Goal: Task Accomplishment & Management: Manage account settings

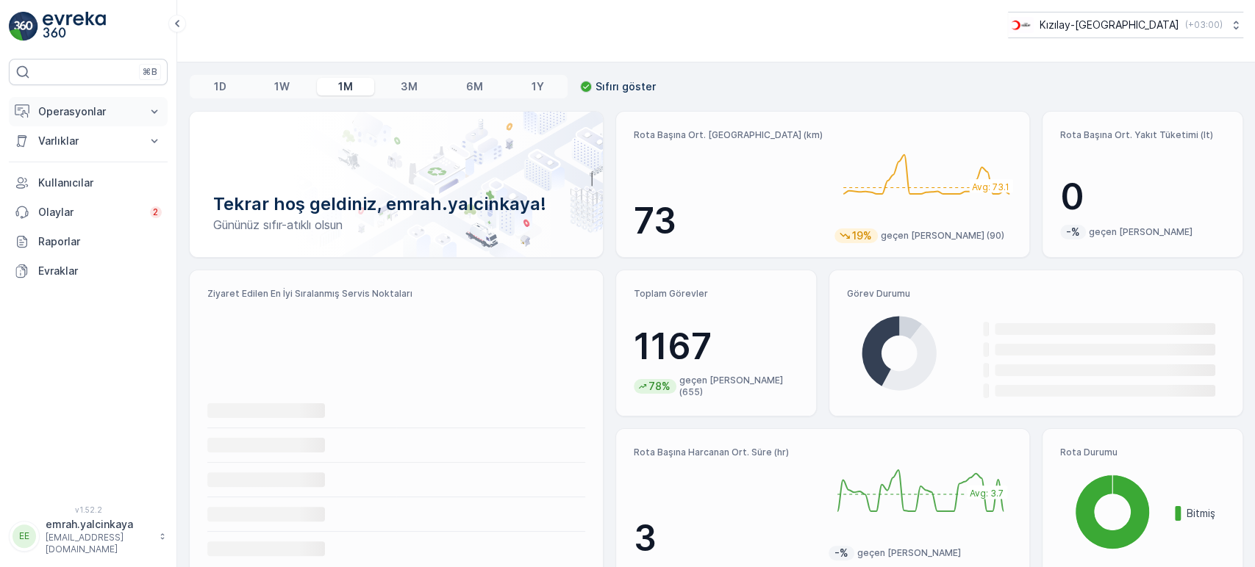
click at [103, 113] on p "Operasyonlar" at bounding box center [88, 111] width 100 height 15
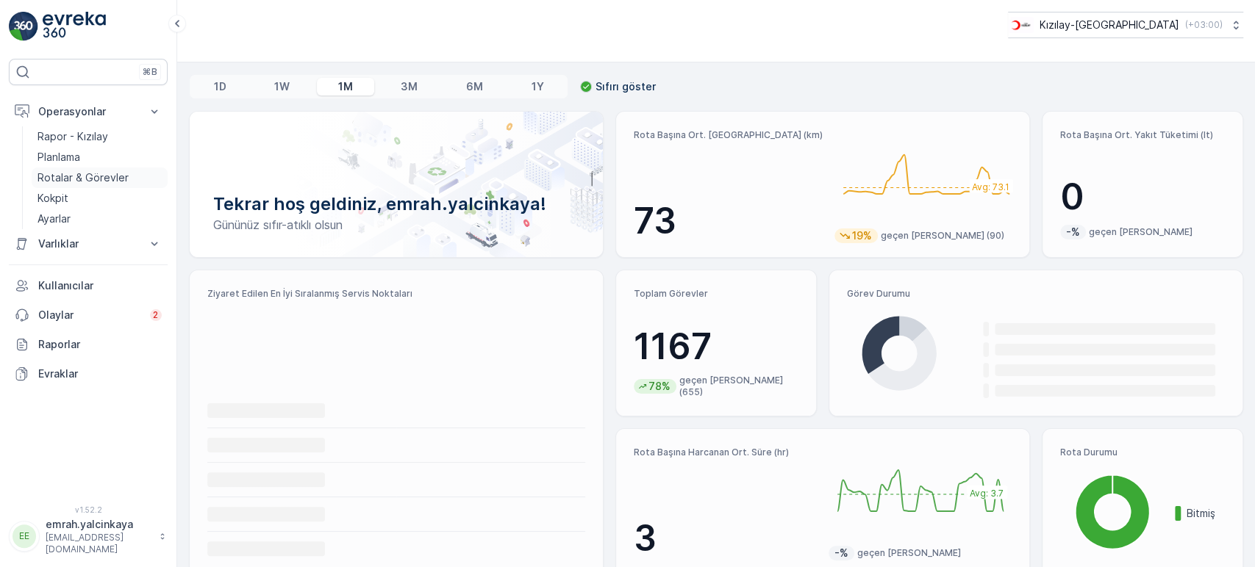
click at [88, 176] on p "Rotalar & Görevler" at bounding box center [82, 178] width 91 height 15
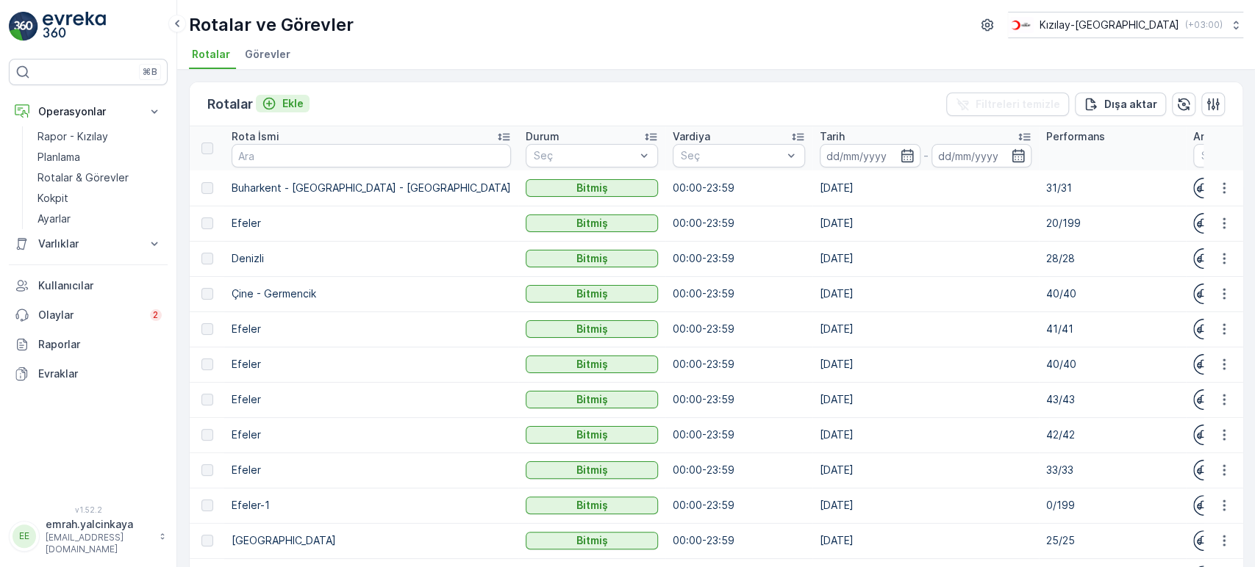
click at [268, 99] on icon "Ekle" at bounding box center [269, 103] width 15 height 15
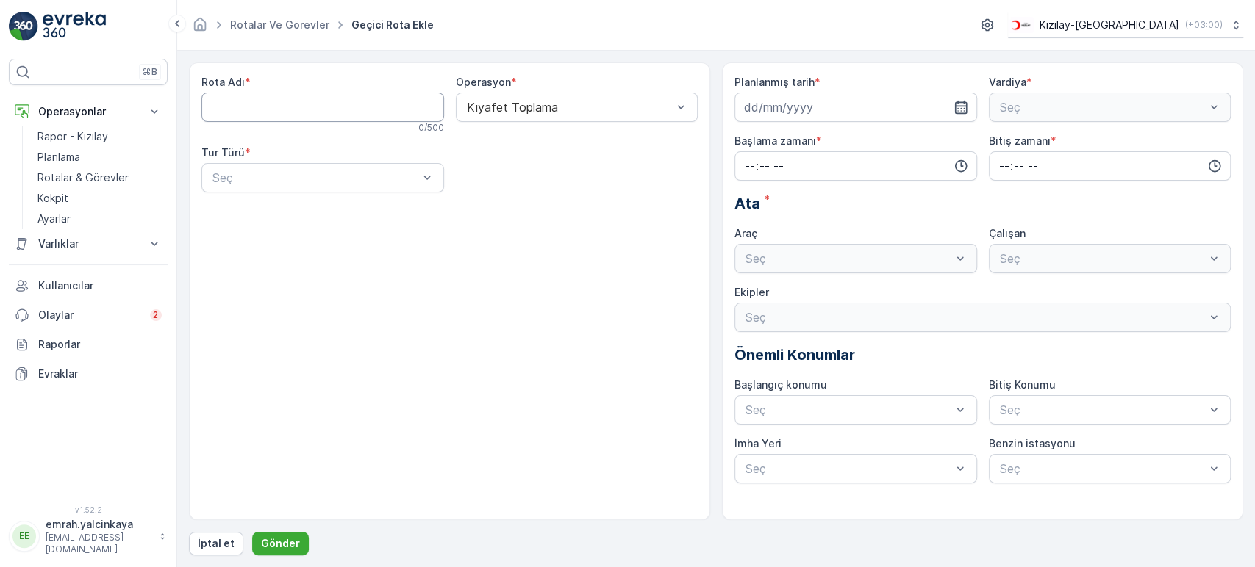
click at [270, 107] on Adı "Rota Adı" at bounding box center [322, 107] width 243 height 29
type Adı "Efeler"
click at [279, 240] on div "Dinamik" at bounding box center [322, 238] width 225 height 13
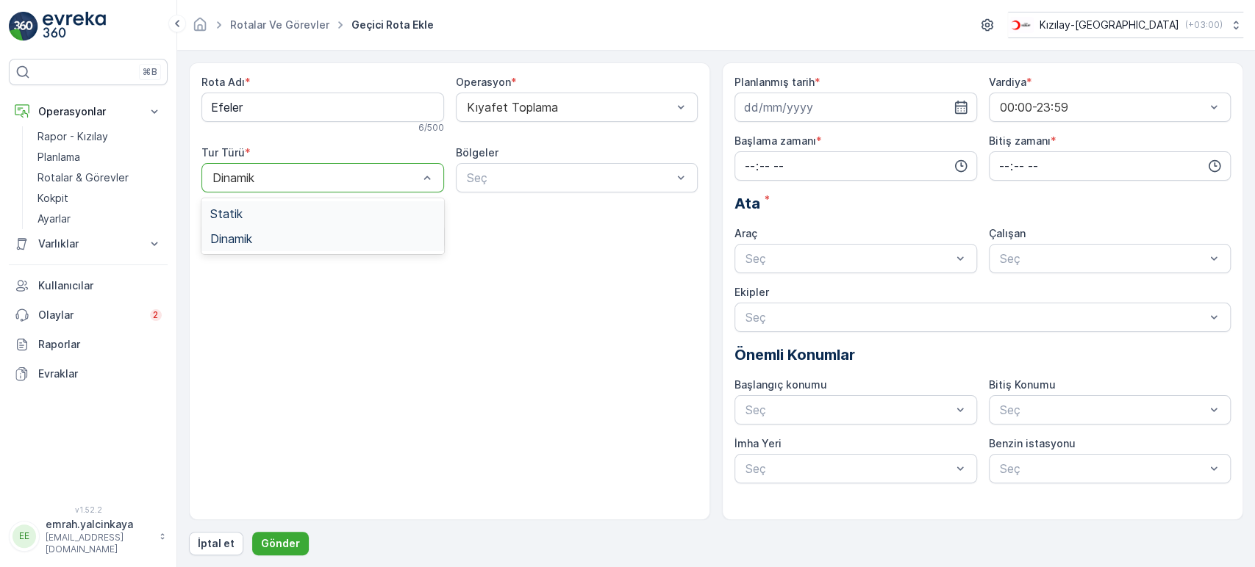
click at [341, 180] on div at bounding box center [315, 177] width 209 height 13
click at [306, 214] on div "Statik" at bounding box center [322, 213] width 225 height 13
click at [309, 180] on div at bounding box center [315, 177] width 209 height 13
click at [258, 234] on div "Dinamik" at bounding box center [322, 238] width 225 height 13
click at [804, 112] on input at bounding box center [855, 107] width 243 height 29
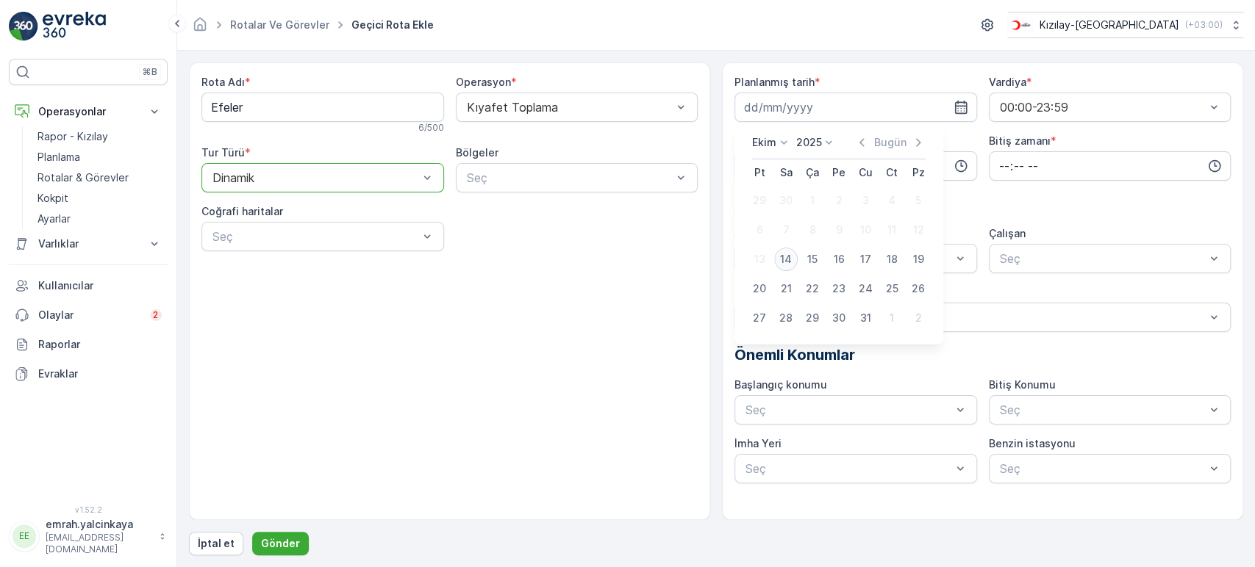
click at [779, 257] on div "14" at bounding box center [786, 260] width 24 height 24
type input "[DATE]"
click at [798, 162] on input "time" at bounding box center [855, 165] width 243 height 29
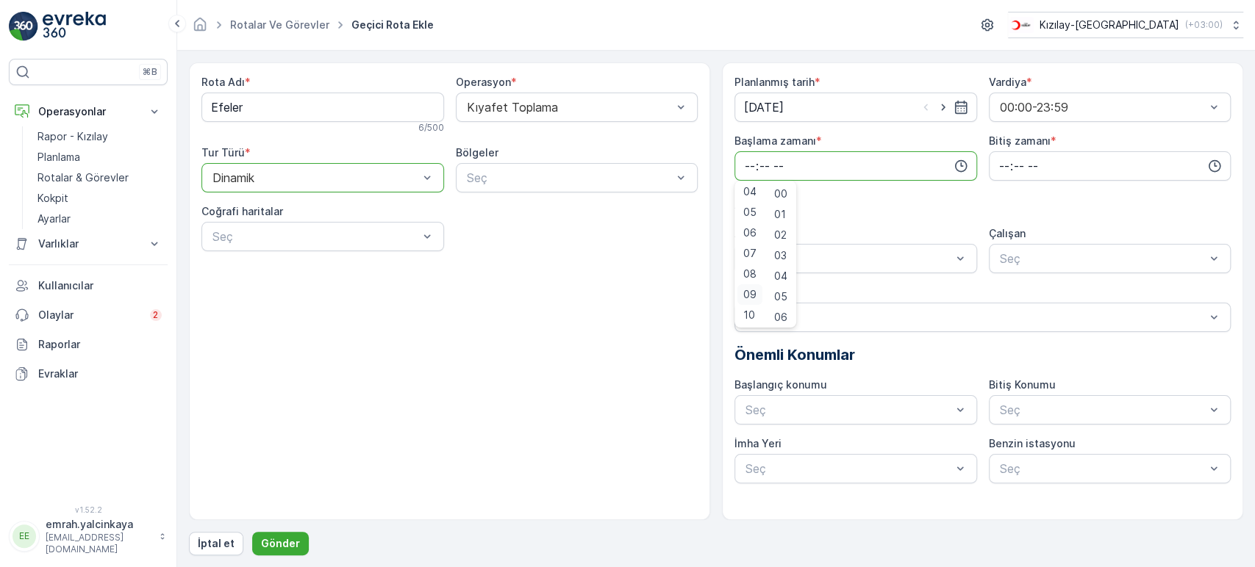
scroll to position [85, 0]
click at [753, 273] on span "08" at bounding box center [749, 273] width 13 height 15
type input "08:00"
click at [1011, 175] on input "time" at bounding box center [1110, 165] width 243 height 29
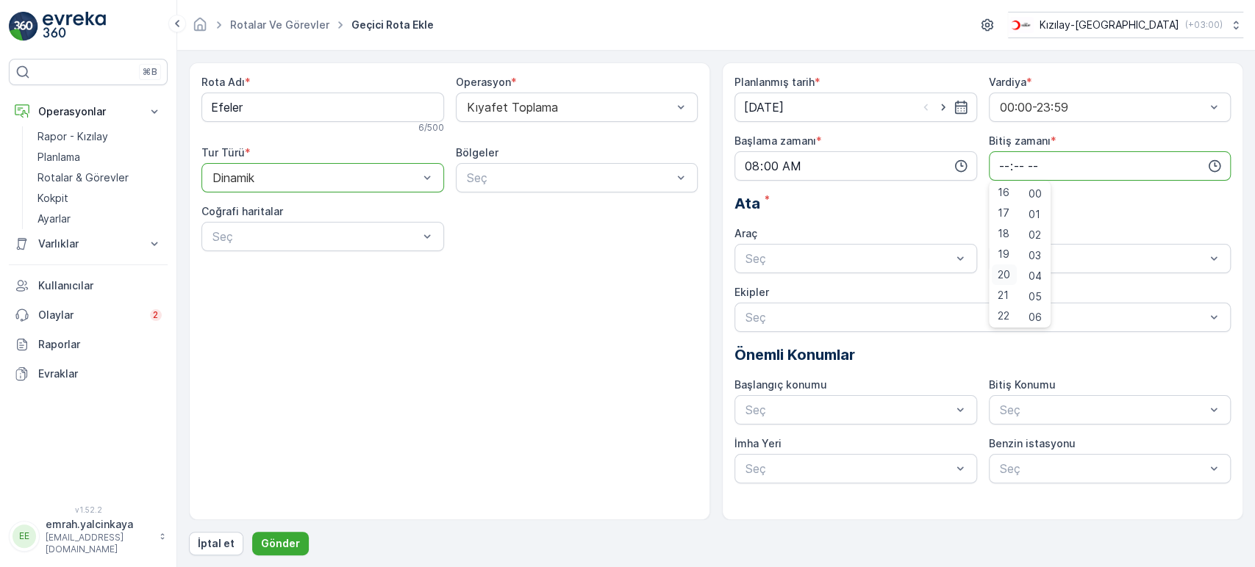
scroll to position [332, 0]
click at [1002, 211] on span "17" at bounding box center [1004, 211] width 12 height 15
type input "17:00"
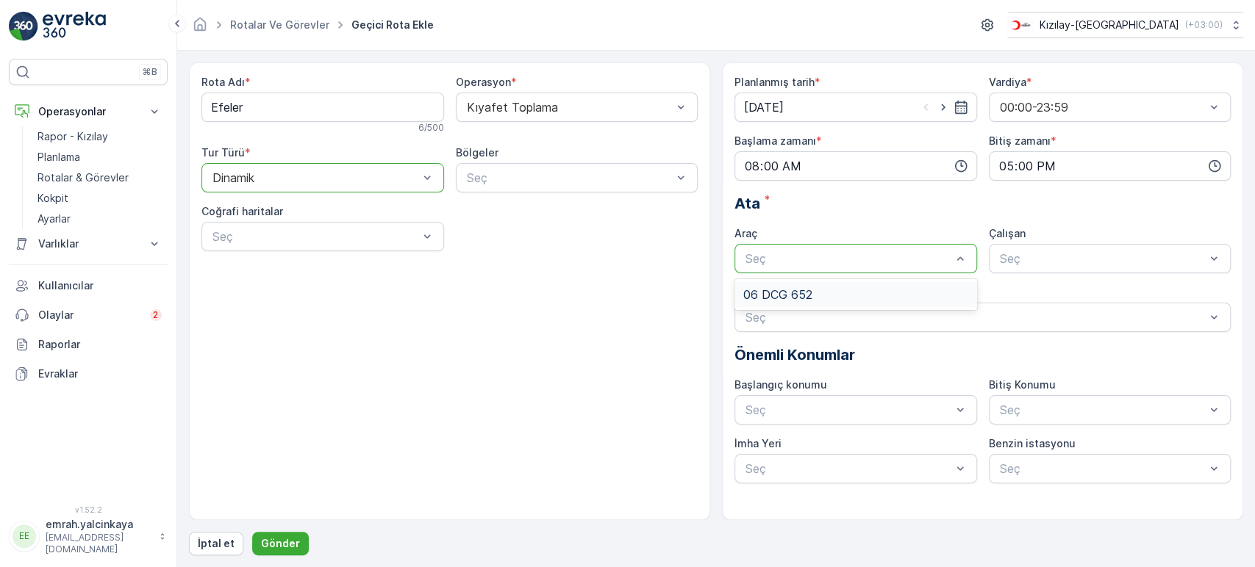
click at [903, 294] on div "06 DCG 652" at bounding box center [855, 294] width 225 height 13
drag, startPoint x: 1004, startPoint y: 290, endPoint x: 971, endPoint y: 296, distance: 33.7
click at [1004, 290] on span "06CTG514" at bounding box center [1028, 294] width 60 height 13
click at [285, 547] on p "Gönder" at bounding box center [280, 544] width 39 height 15
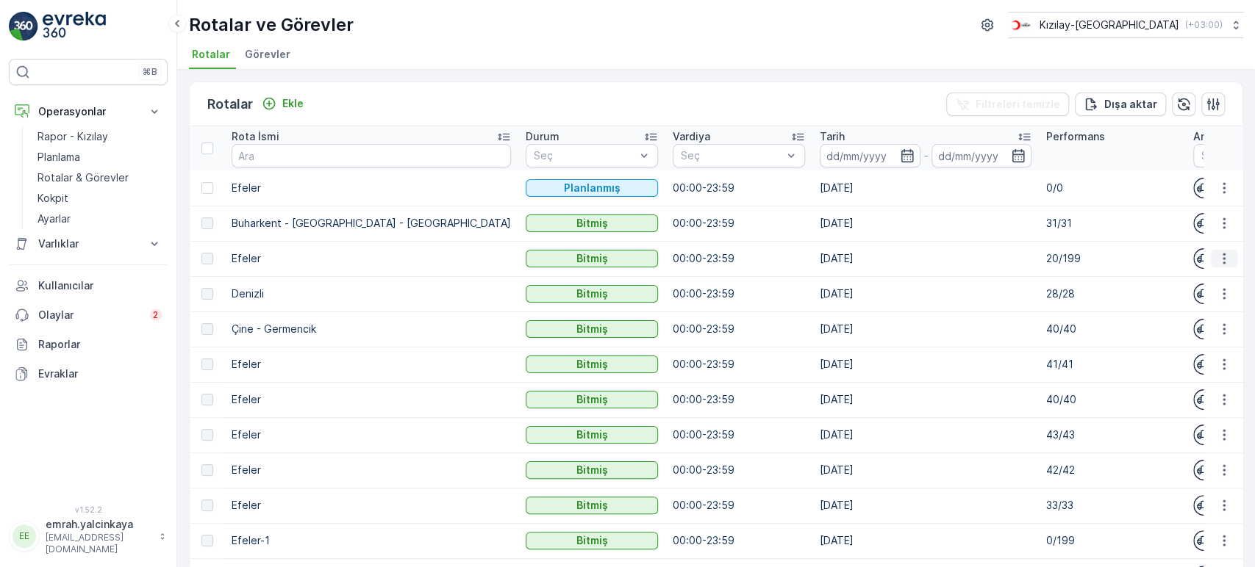
click at [1217, 258] on icon "button" at bounding box center [1224, 258] width 15 height 15
click at [1195, 277] on span "Daha fazla ayrıntı görün" at bounding box center [1189, 280] width 117 height 15
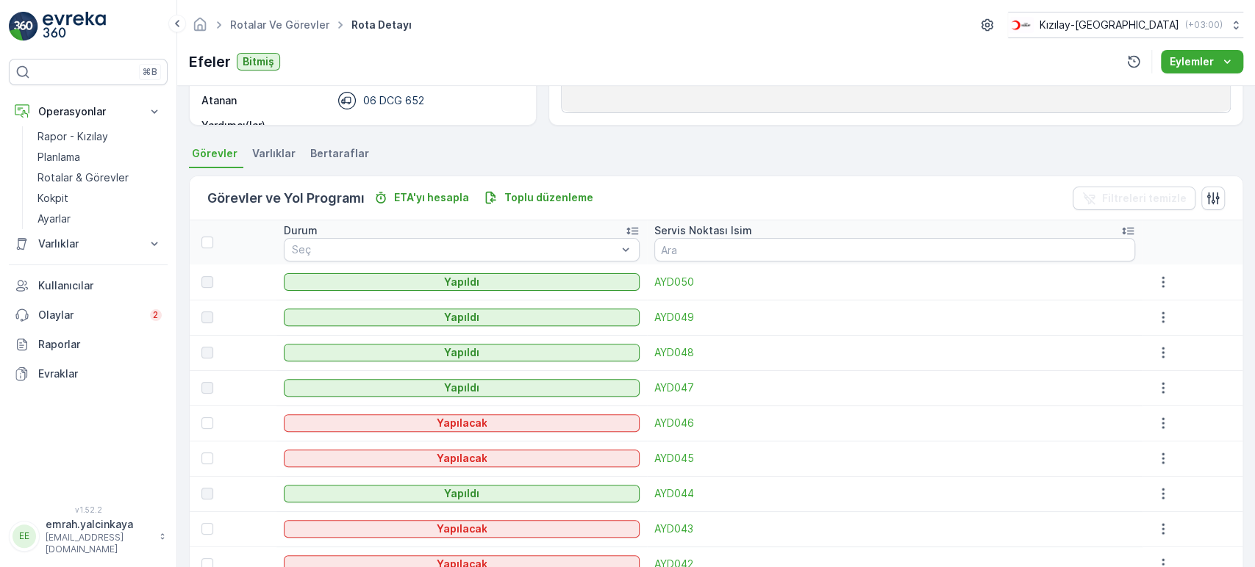
scroll to position [326, 0]
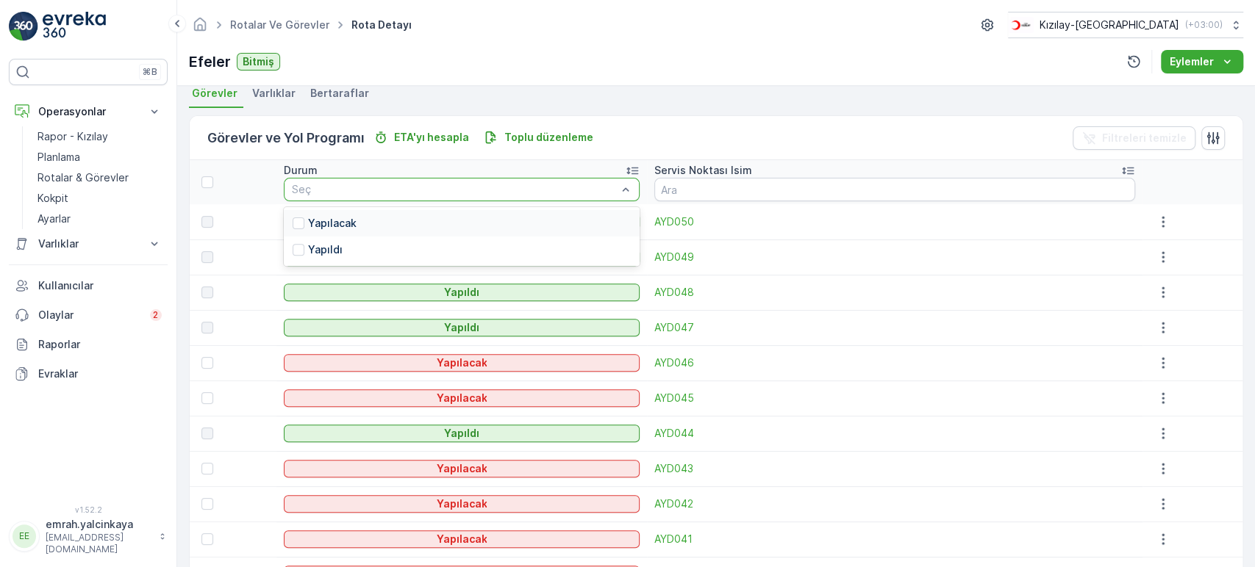
click at [533, 228] on div "Yapılacak" at bounding box center [461, 223] width 355 height 26
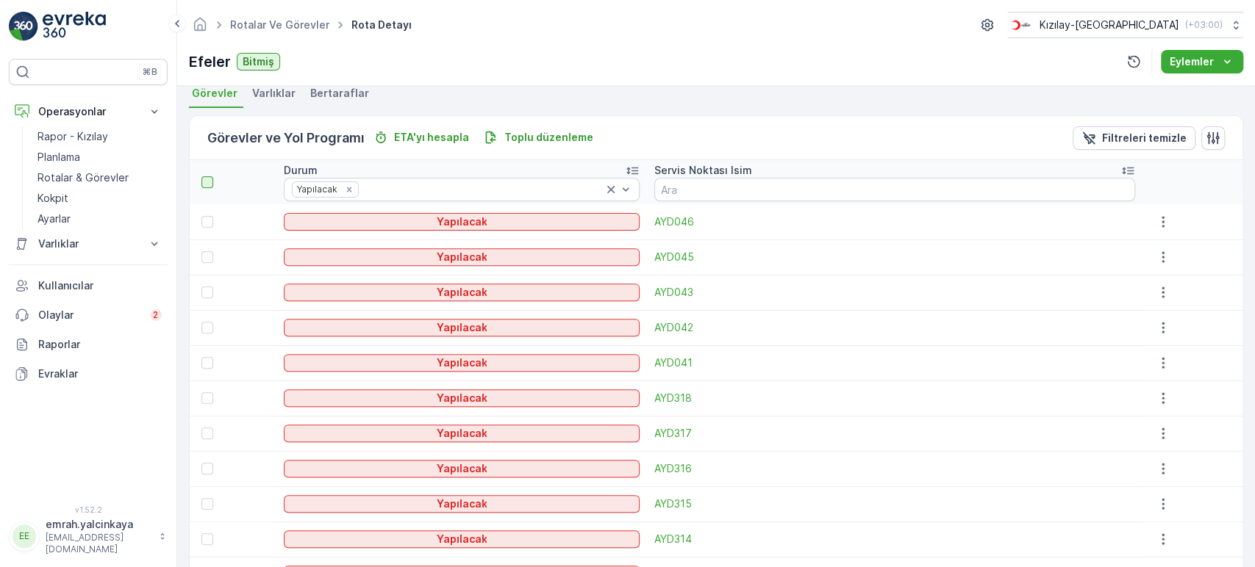
click at [207, 181] on div at bounding box center [207, 182] width 12 height 12
click at [210, 176] on input "checkbox" at bounding box center [210, 176] width 0 height 0
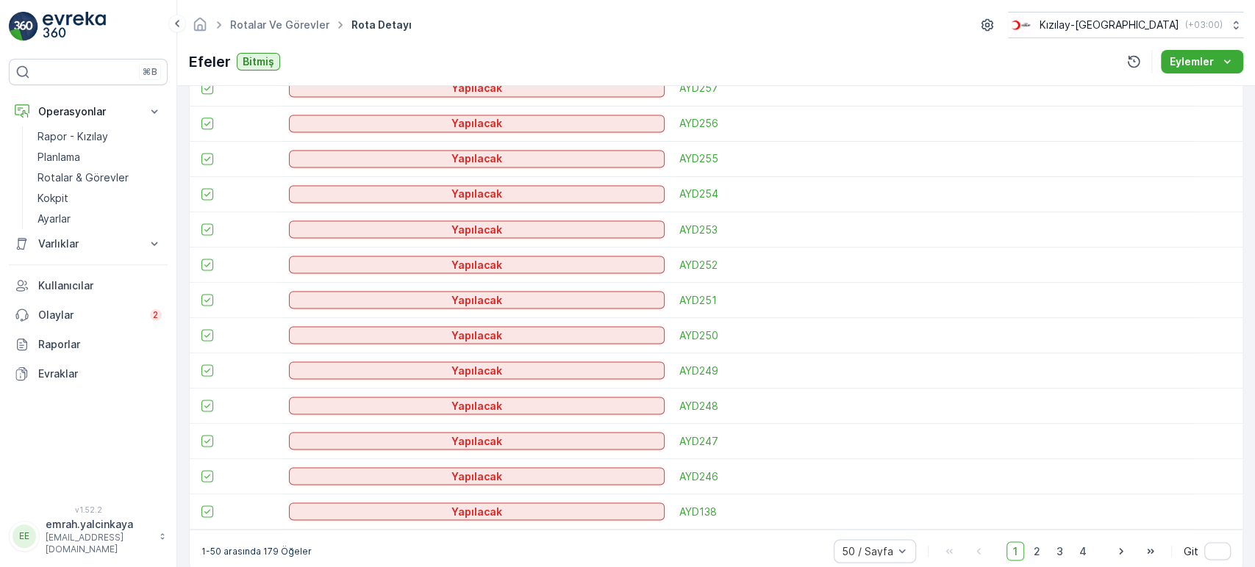
scroll to position [1788, 0]
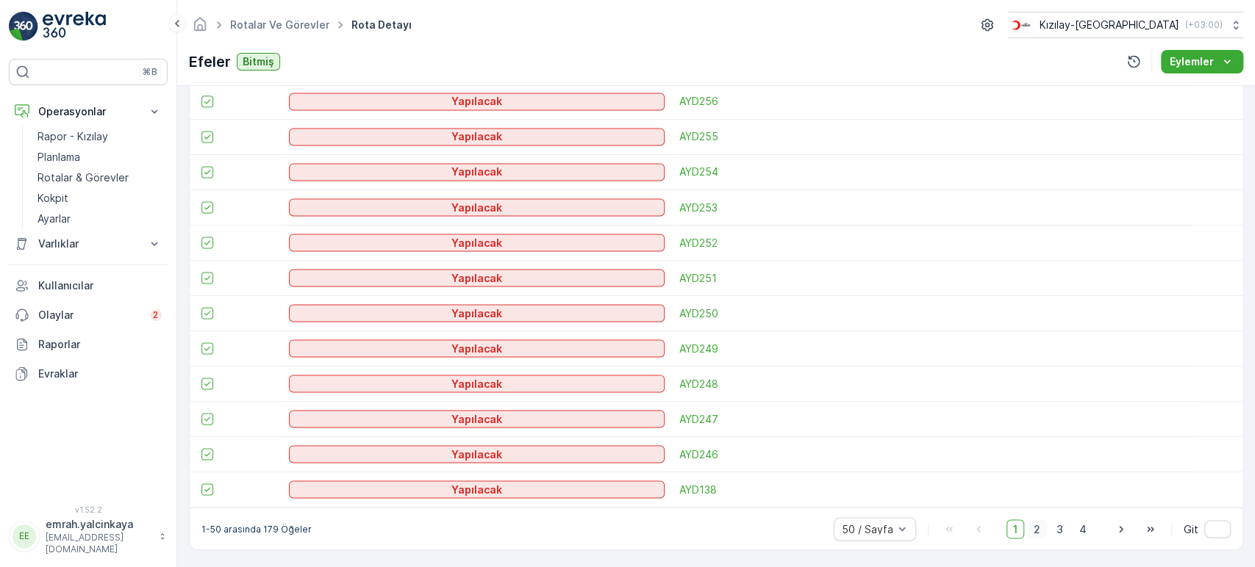
click at [1033, 528] on span "2" at bounding box center [1037, 529] width 20 height 19
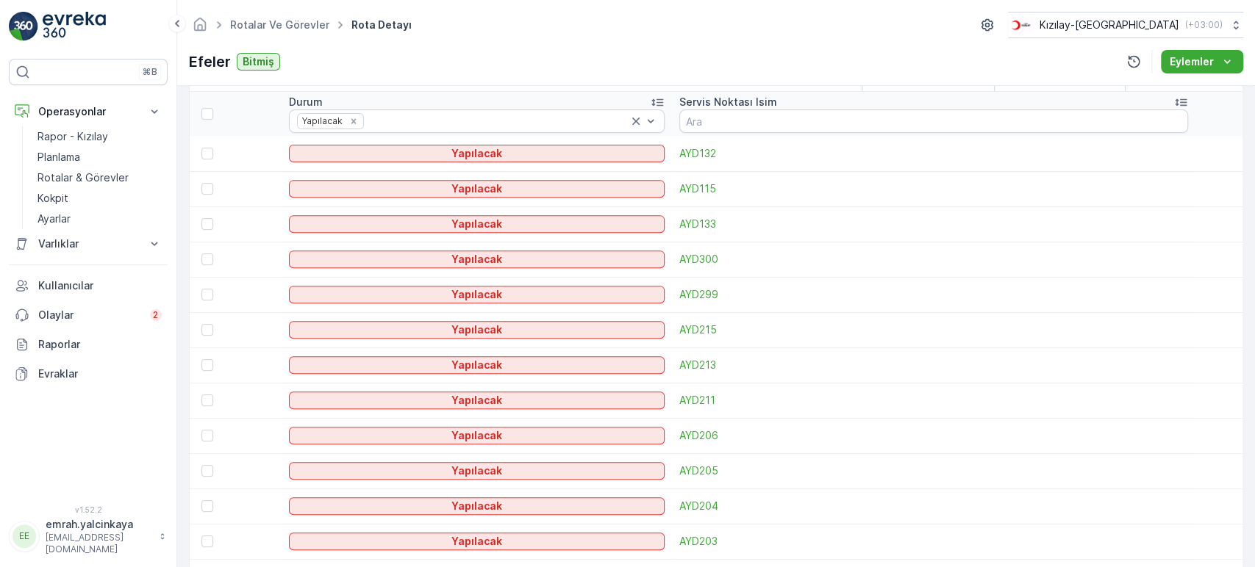
scroll to position [185, 0]
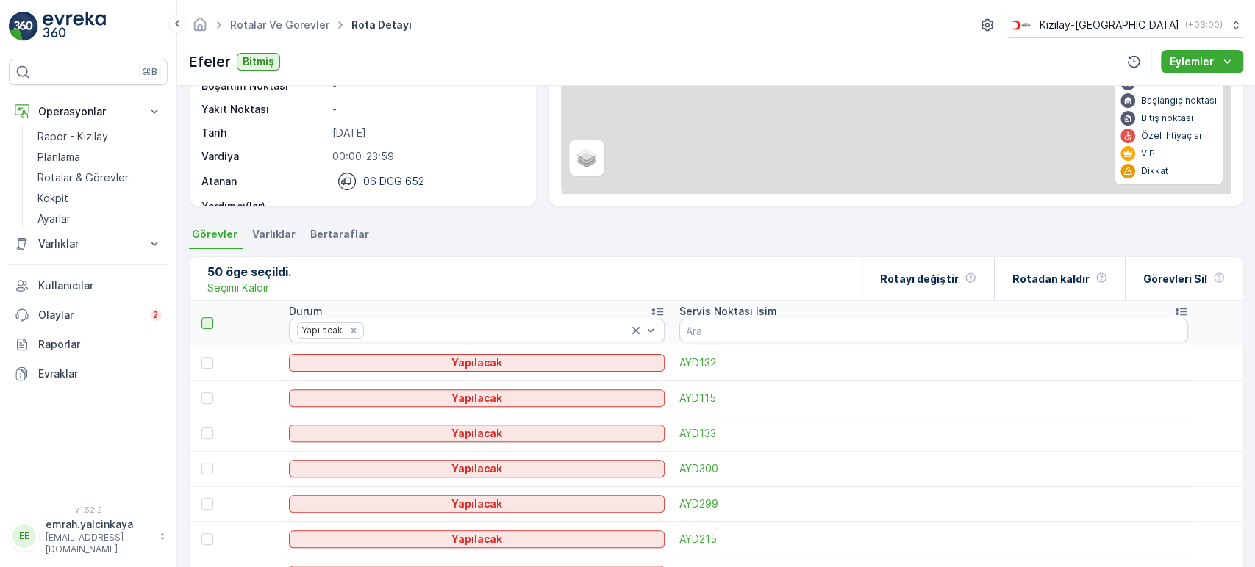
click at [206, 318] on div at bounding box center [207, 324] width 12 height 12
click at [210, 318] on input "checkbox" at bounding box center [210, 318] width 0 height 0
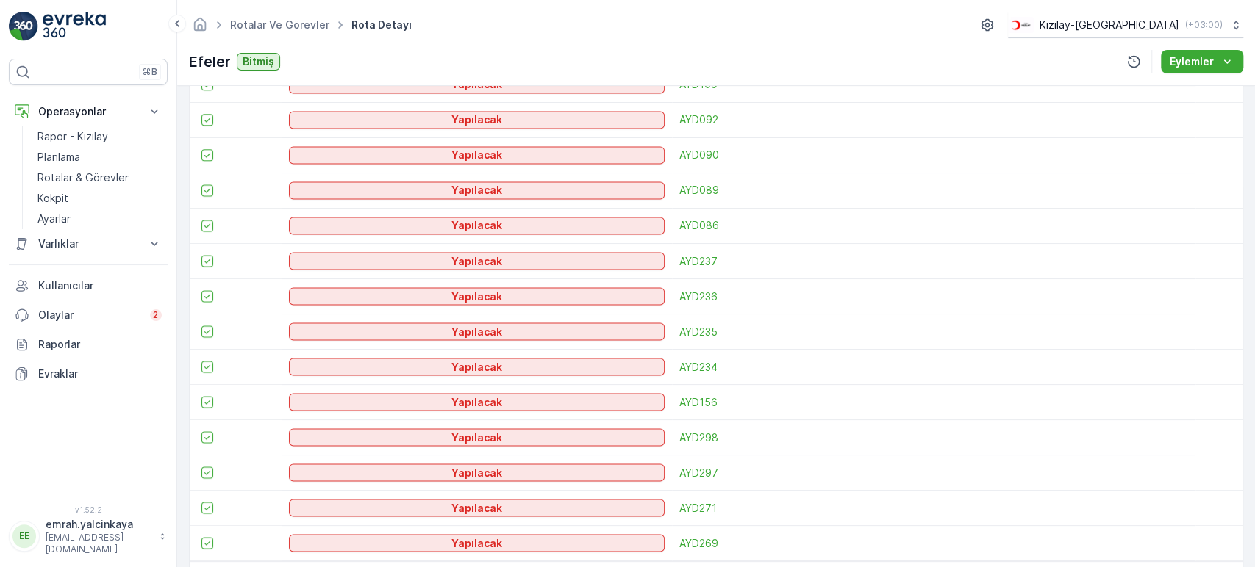
scroll to position [1788, 0]
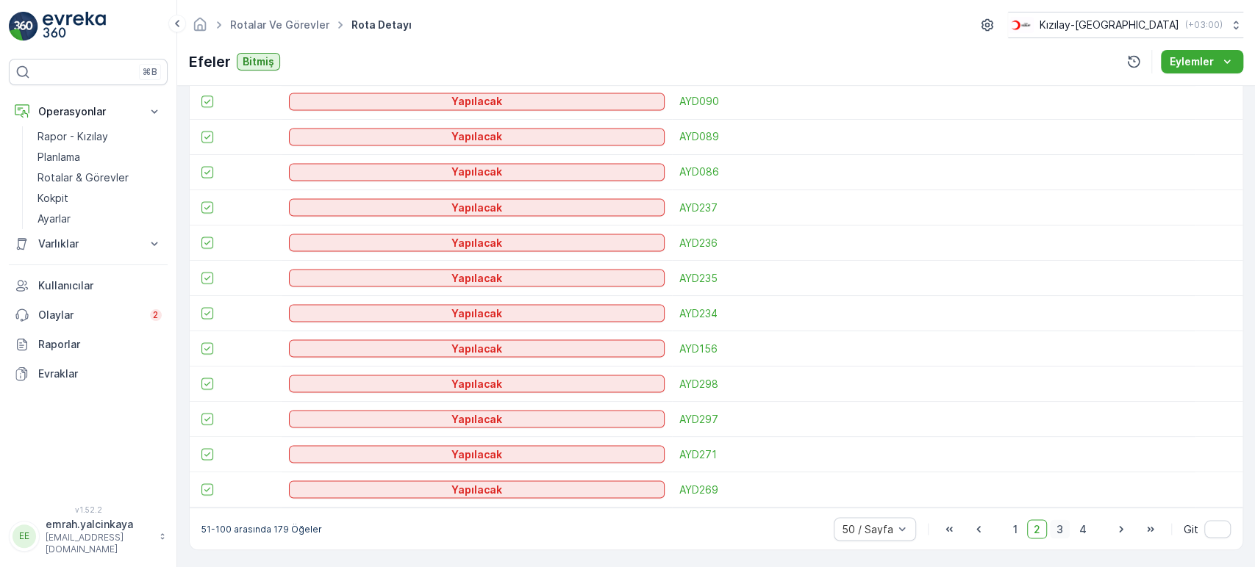
click at [1053, 532] on span "3" at bounding box center [1060, 529] width 20 height 19
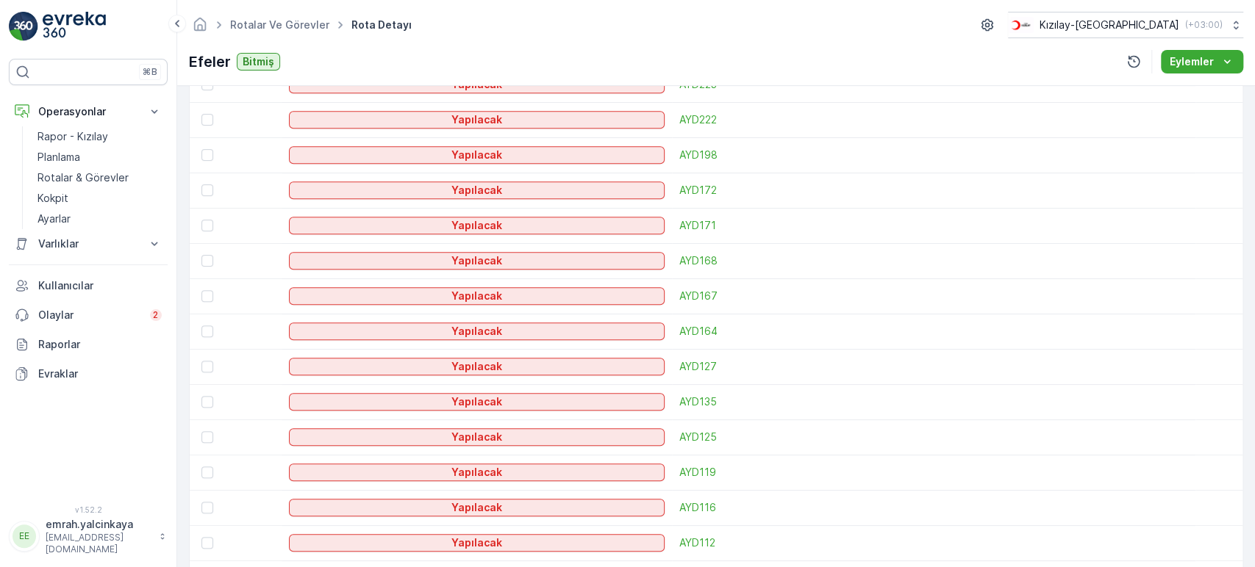
scroll to position [185, 0]
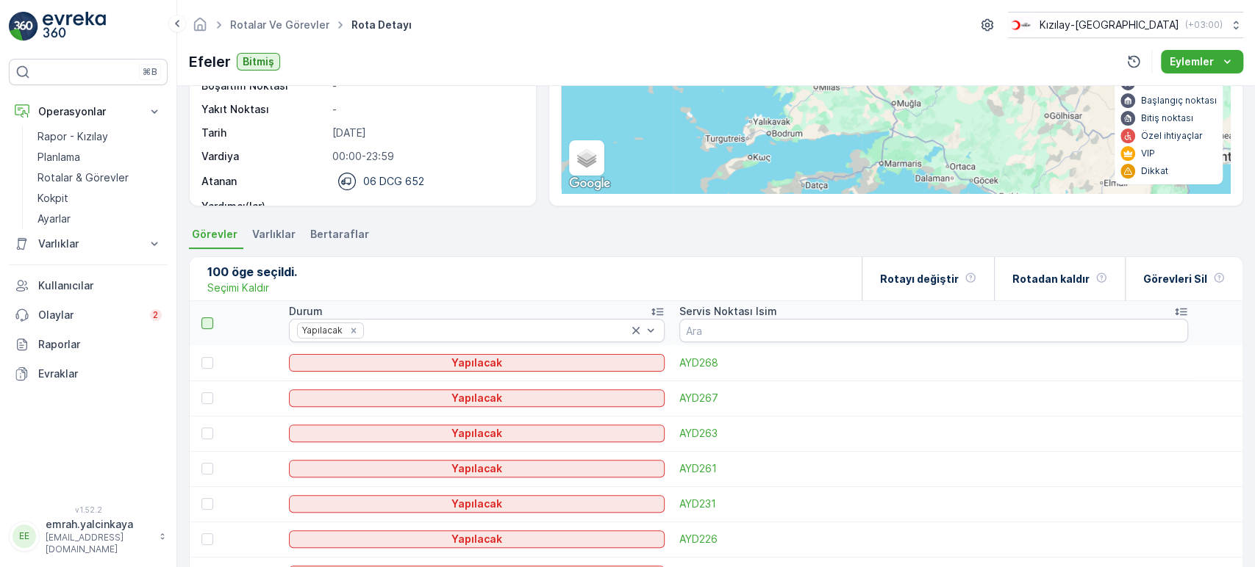
click at [209, 322] on div at bounding box center [207, 324] width 12 height 12
click at [210, 318] on input "checkbox" at bounding box center [210, 318] width 0 height 0
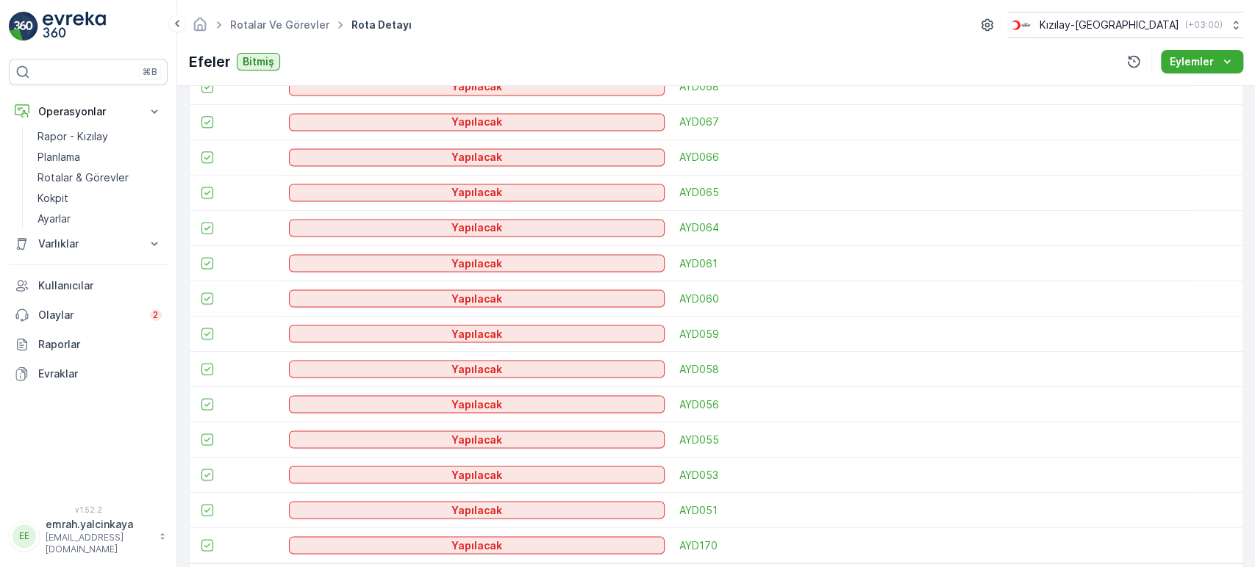
scroll to position [1788, 0]
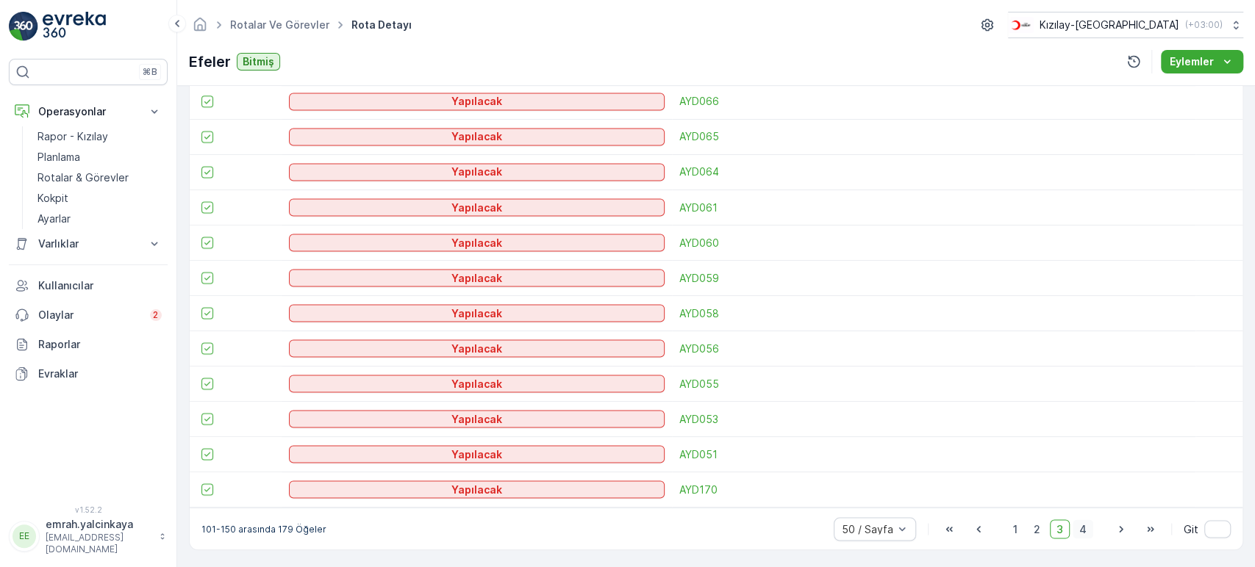
click at [1081, 526] on span "4" at bounding box center [1083, 529] width 21 height 19
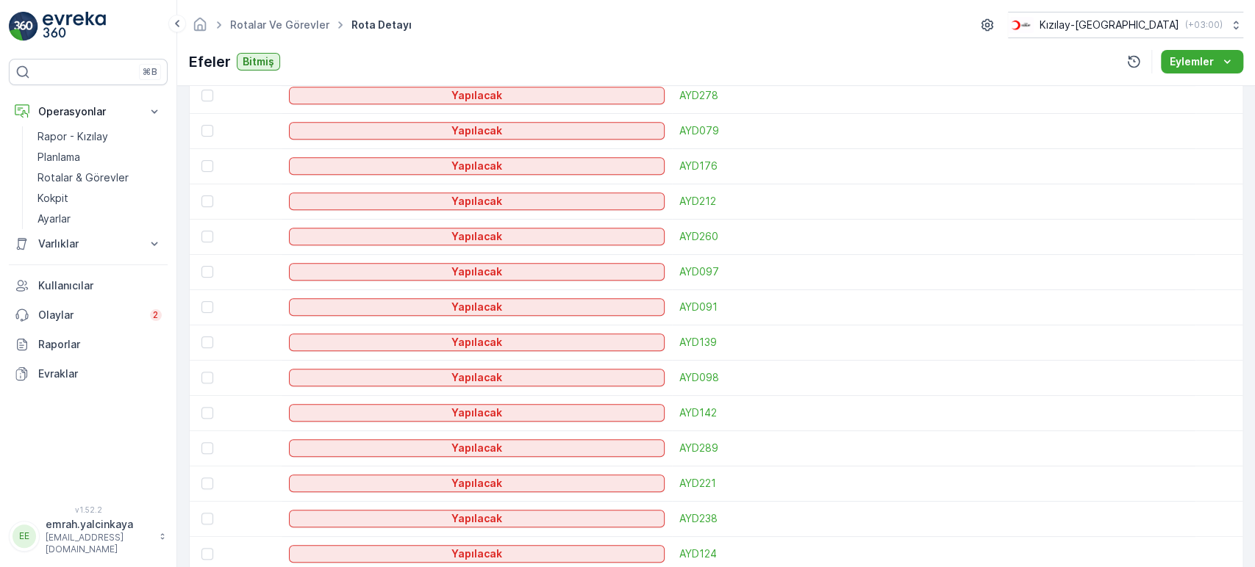
scroll to position [185, 0]
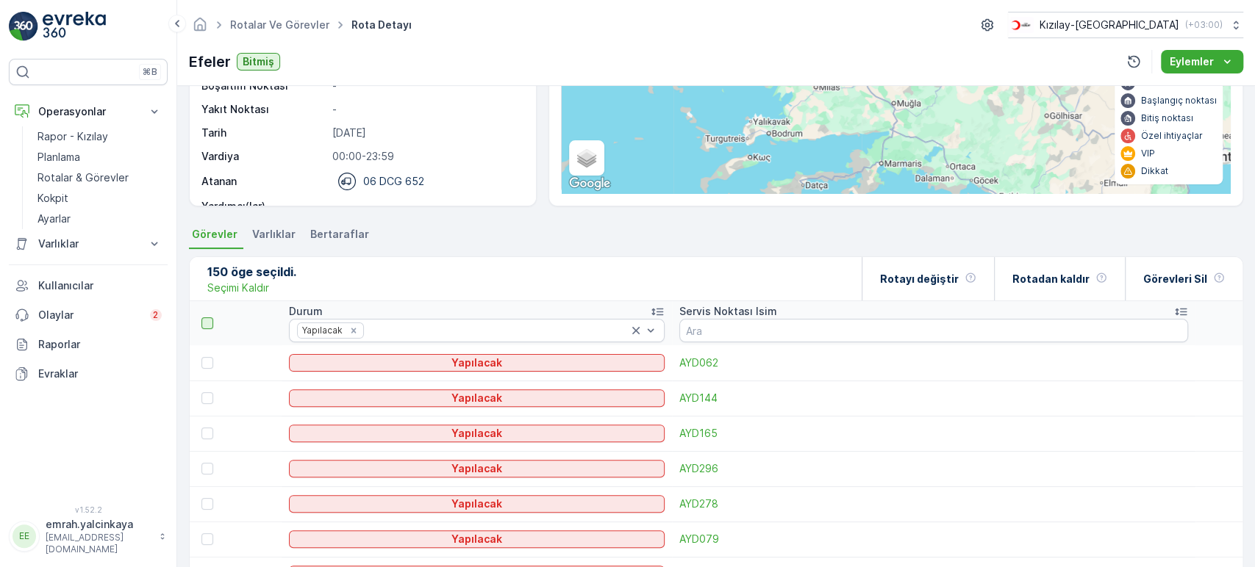
click at [203, 322] on div at bounding box center [207, 324] width 12 height 12
click at [210, 318] on input "checkbox" at bounding box center [210, 318] width 0 height 0
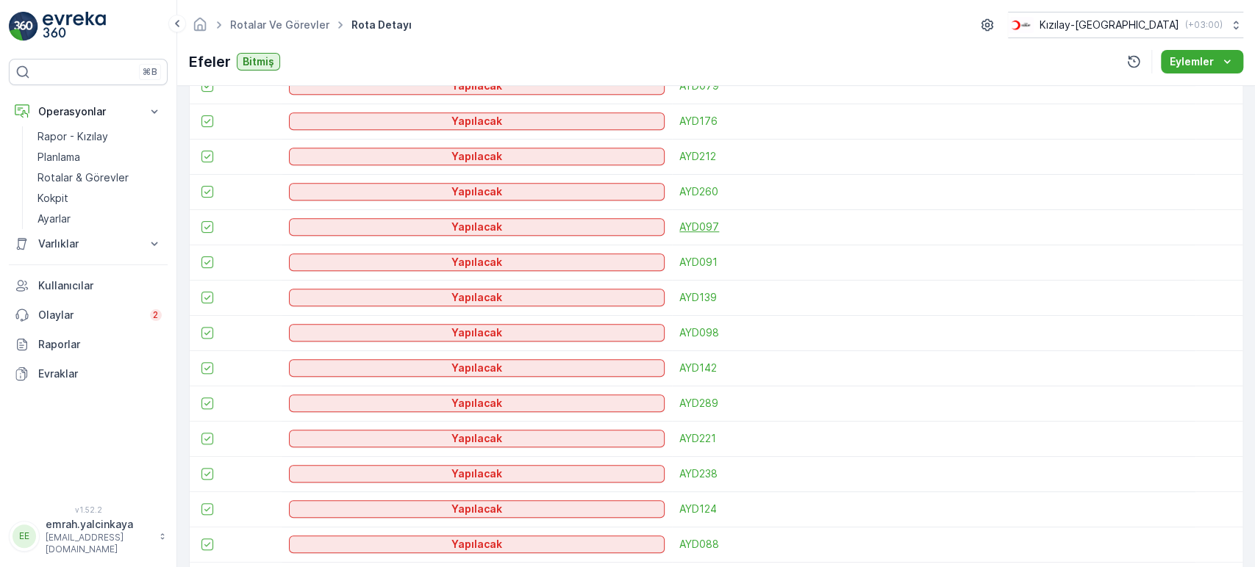
scroll to position [67, 0]
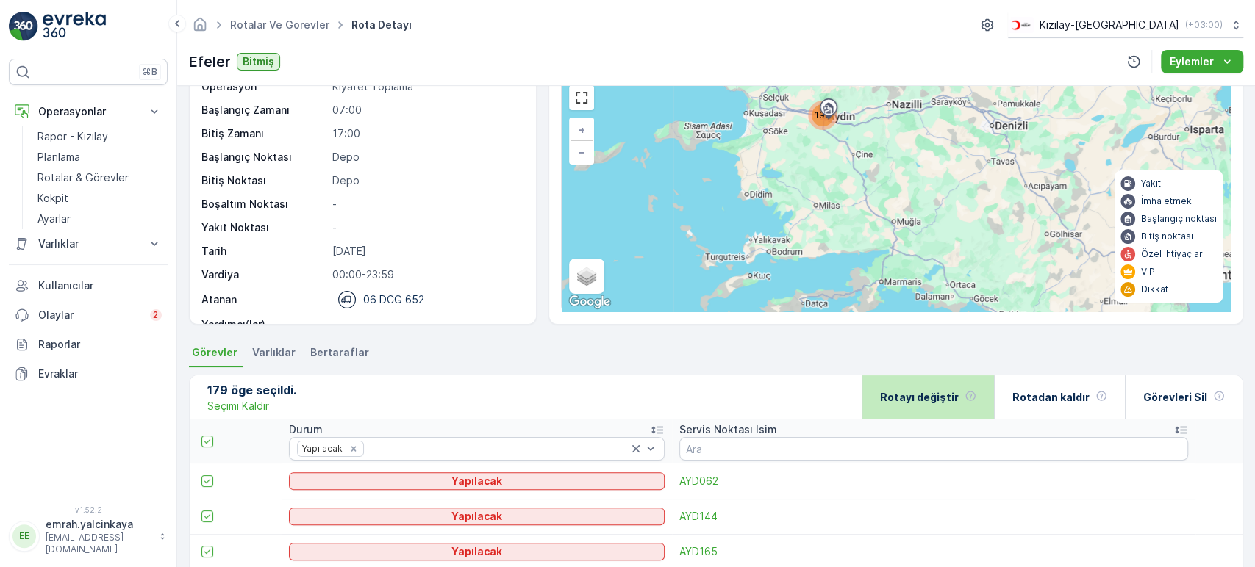
click at [949, 395] on p "Rotayı değiştir" at bounding box center [919, 397] width 79 height 15
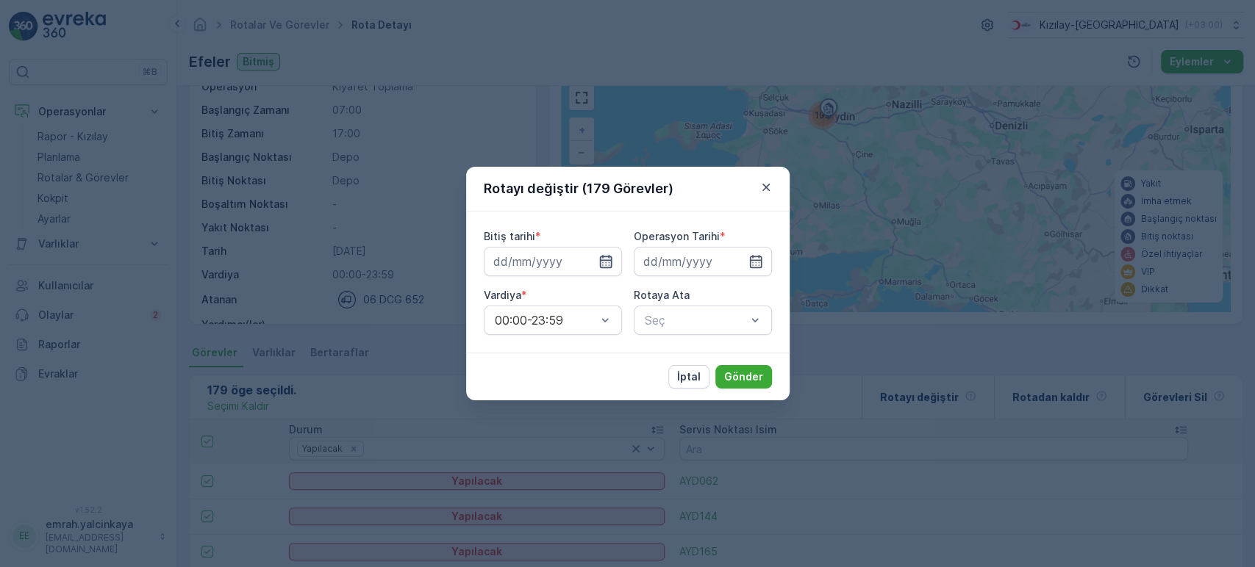
click at [609, 257] on icon "button" at bounding box center [605, 261] width 12 height 13
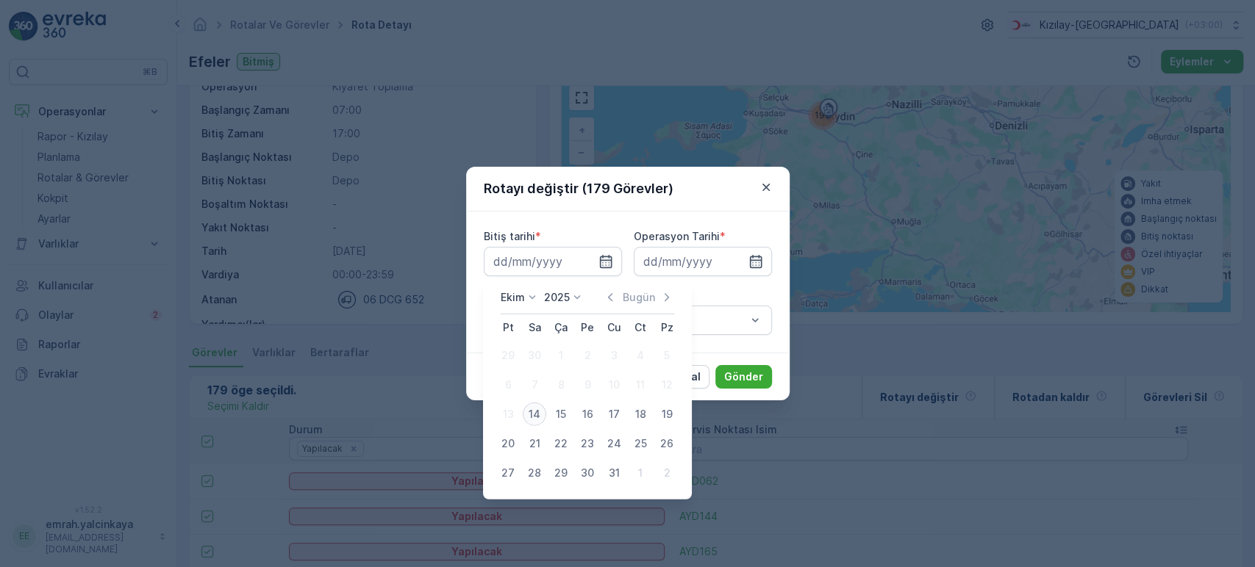
click at [540, 418] on div "14" at bounding box center [535, 415] width 24 height 24
type input "[DATE]"
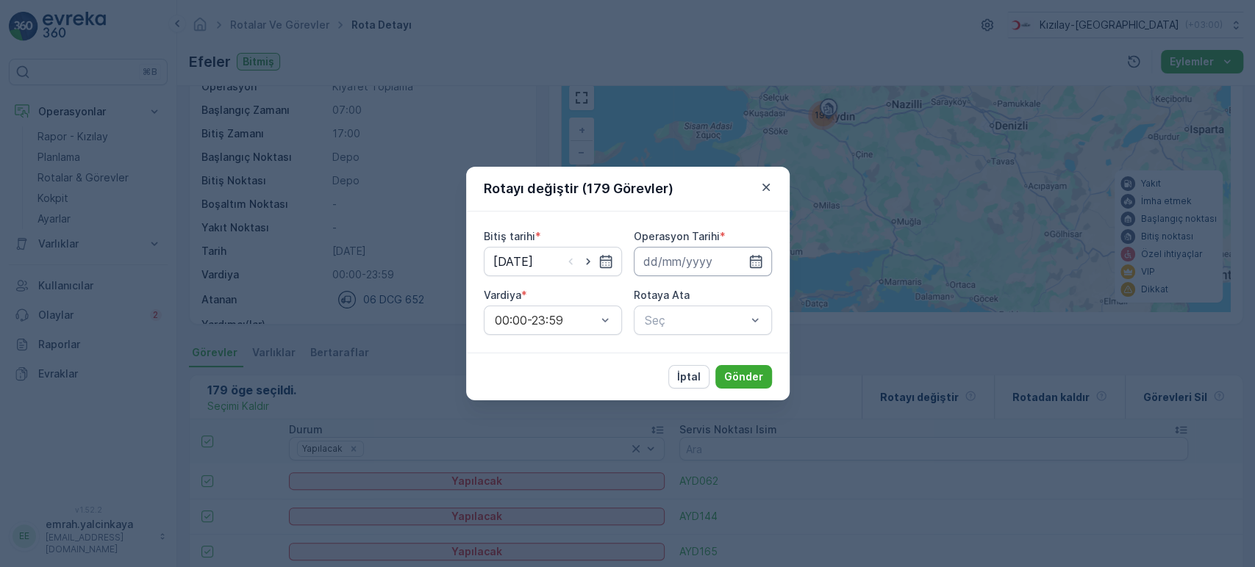
click at [715, 263] on input at bounding box center [703, 261] width 138 height 29
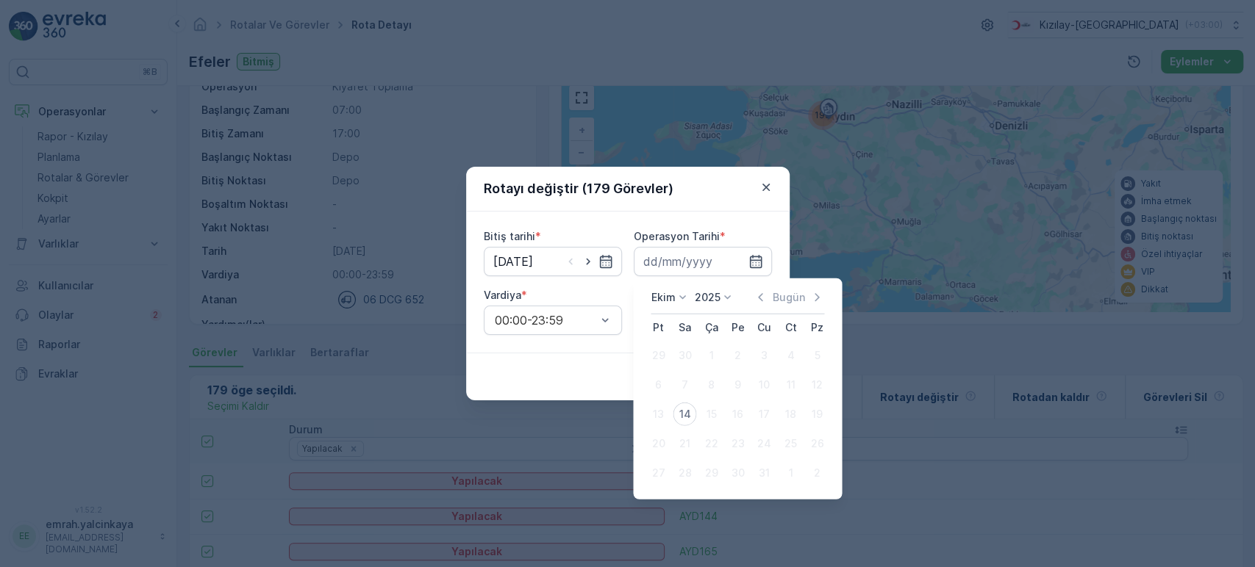
drag, startPoint x: 688, startPoint y: 415, endPoint x: 681, endPoint y: 405, distance: 11.6
click at [688, 412] on div "14" at bounding box center [685, 415] width 24 height 24
type input "[DATE]"
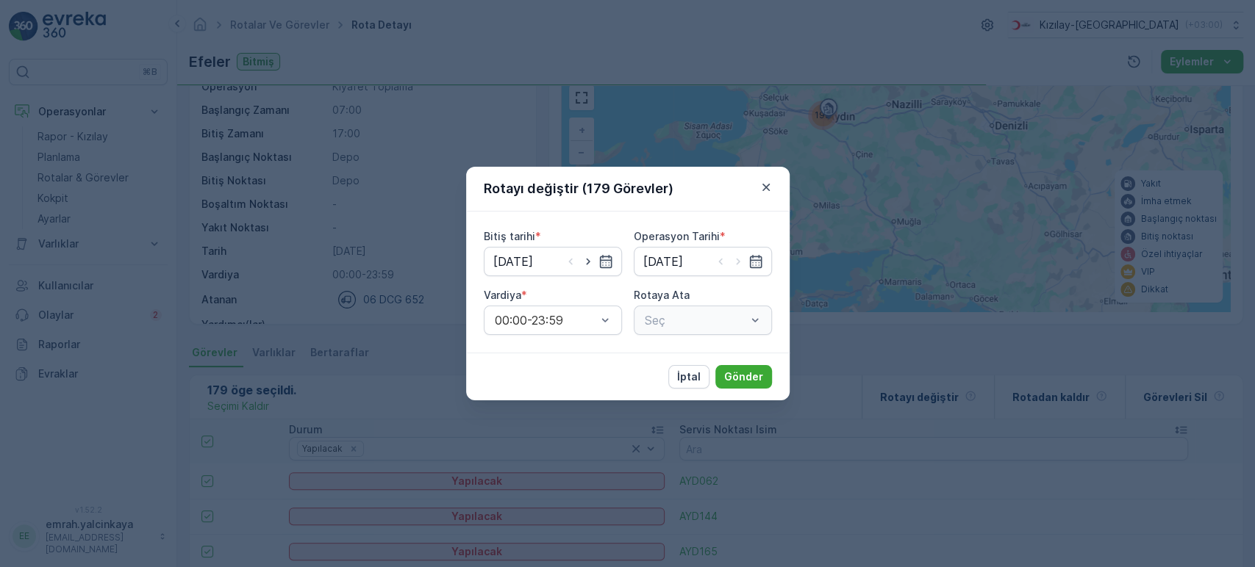
click at [683, 323] on div "Seç" at bounding box center [703, 320] width 138 height 29
click at [681, 369] on span "Efeler (Planlanmış) - 06 DCG 652" at bounding box center [702, 363] width 121 height 26
click at [735, 370] on p "Gönder" at bounding box center [743, 377] width 39 height 15
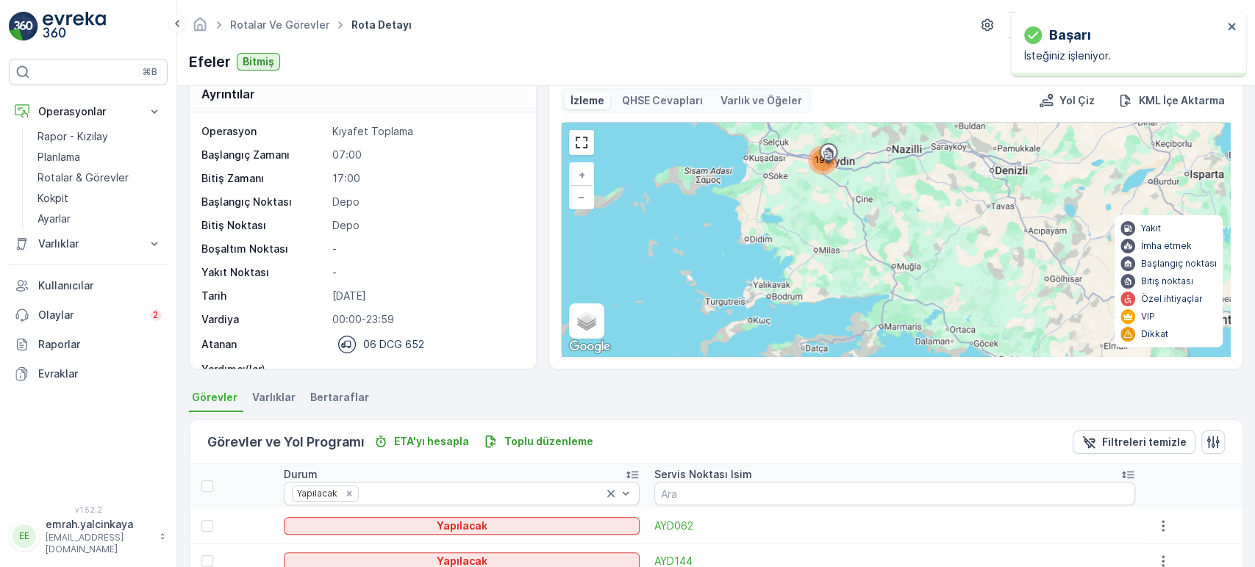
scroll to position [0, 0]
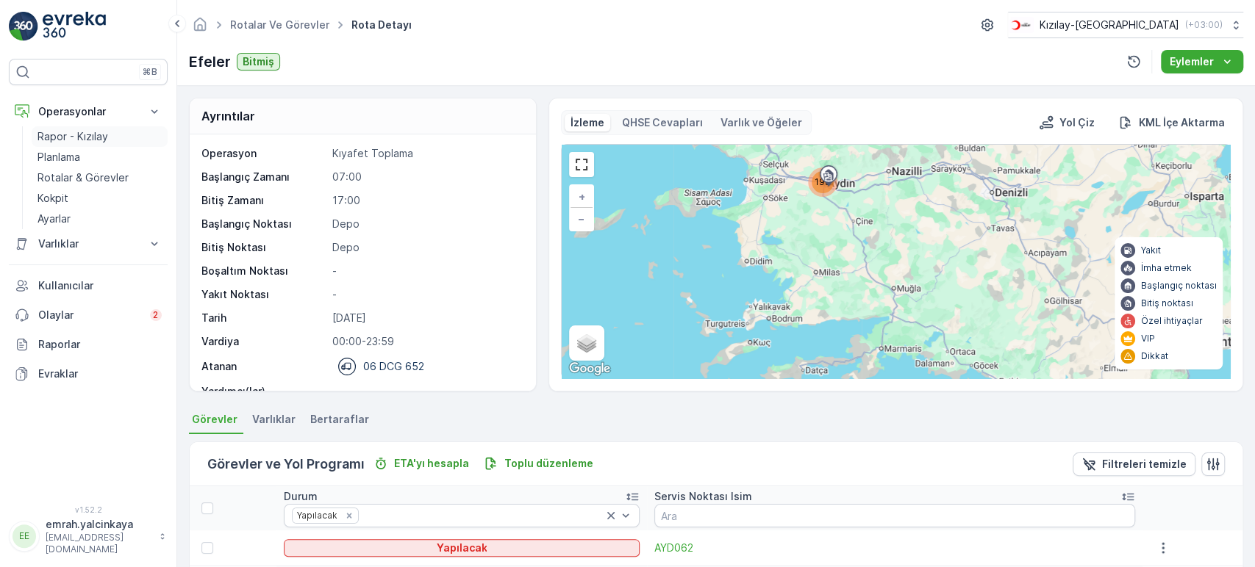
click at [60, 136] on p "Rapor - Kızılay" at bounding box center [72, 136] width 71 height 15
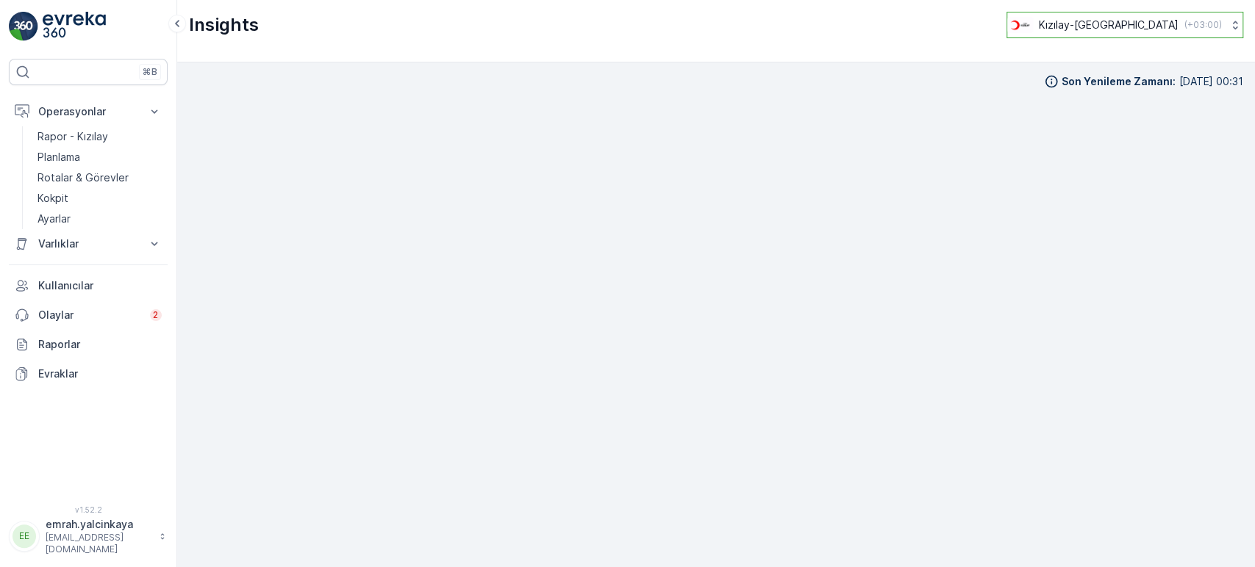
click at [1147, 34] on button "Kızılay-Aydın ( +03:00 )" at bounding box center [1124, 25] width 237 height 26
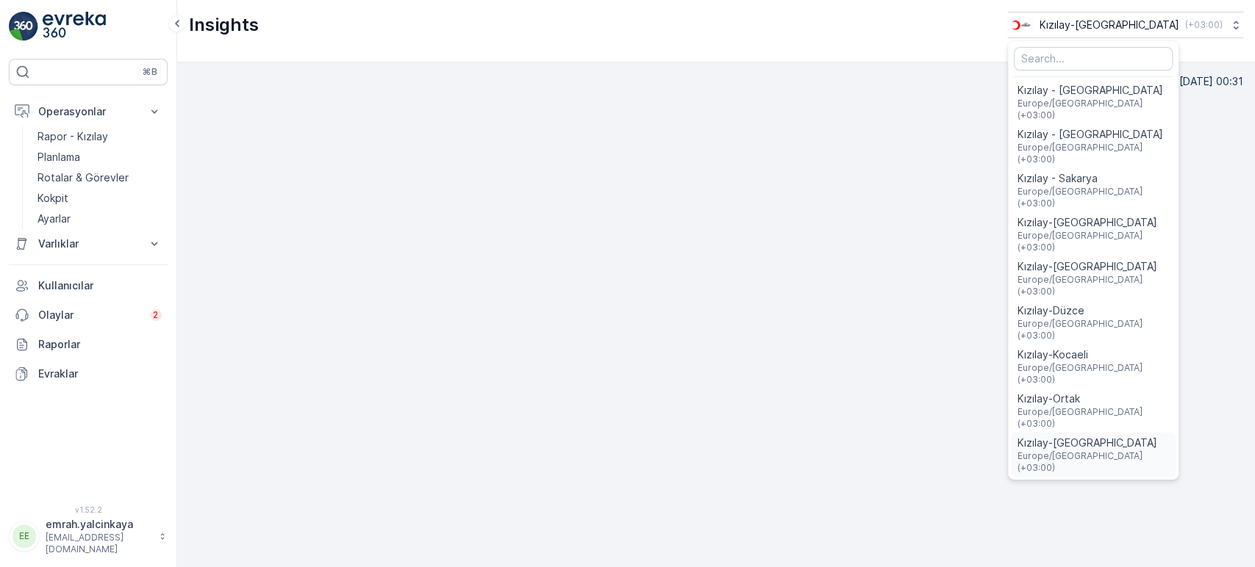
click at [1108, 451] on span "Europe/Istanbul (+03:00)" at bounding box center [1093, 463] width 153 height 24
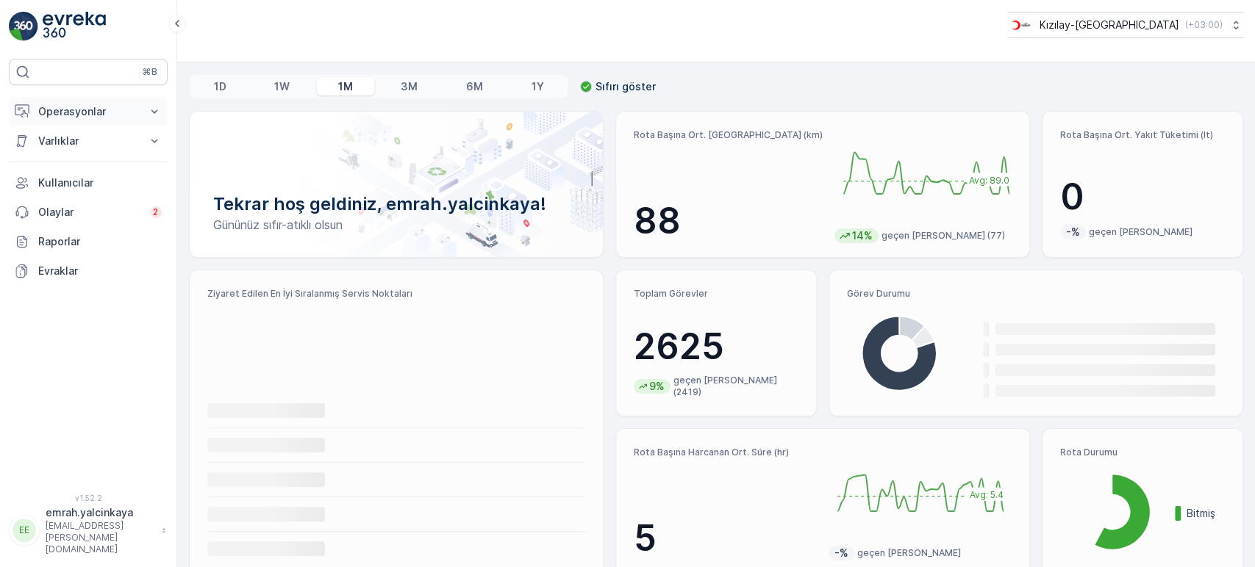
click at [47, 113] on p "Operasyonlar" at bounding box center [88, 111] width 100 height 15
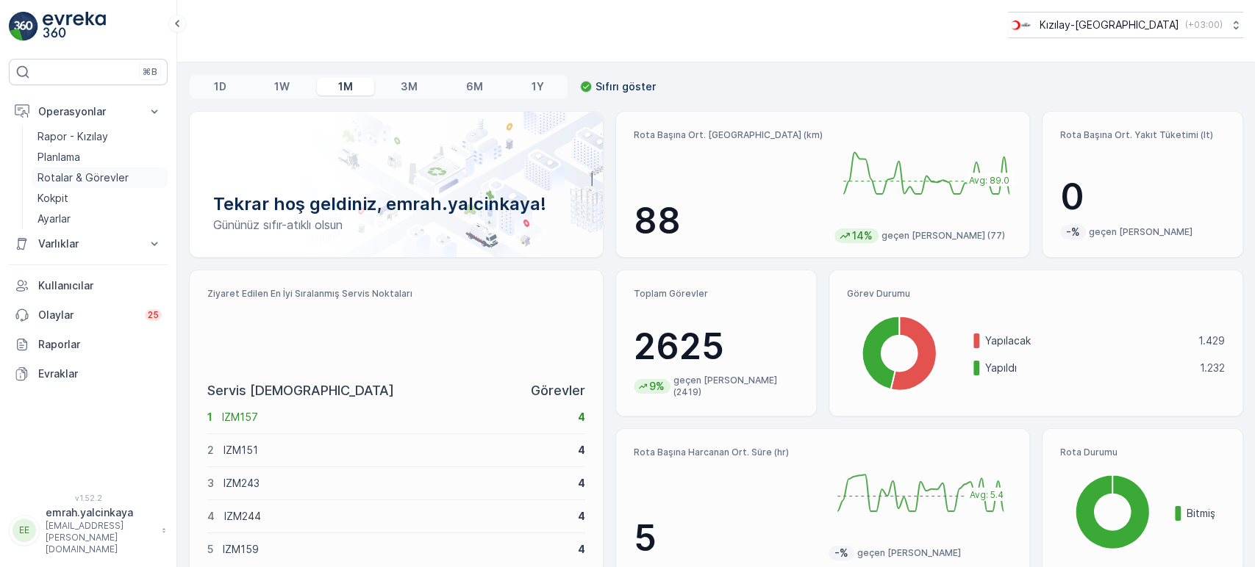
click at [65, 176] on p "Rotalar & Görevler" at bounding box center [82, 178] width 91 height 15
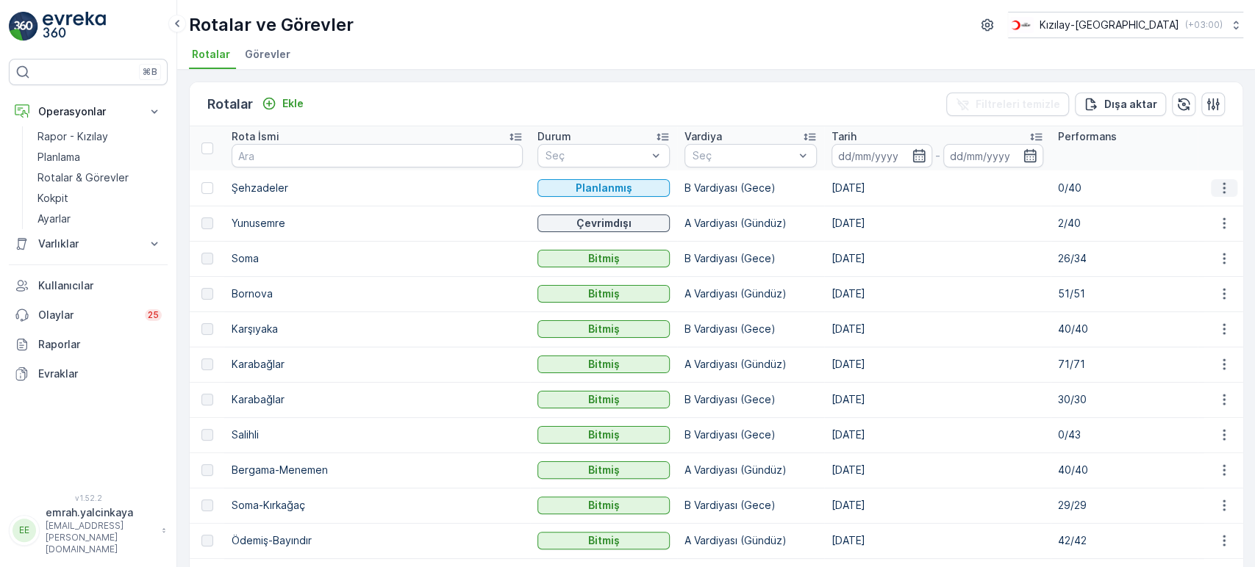
click at [1217, 193] on icon "button" at bounding box center [1224, 188] width 15 height 15
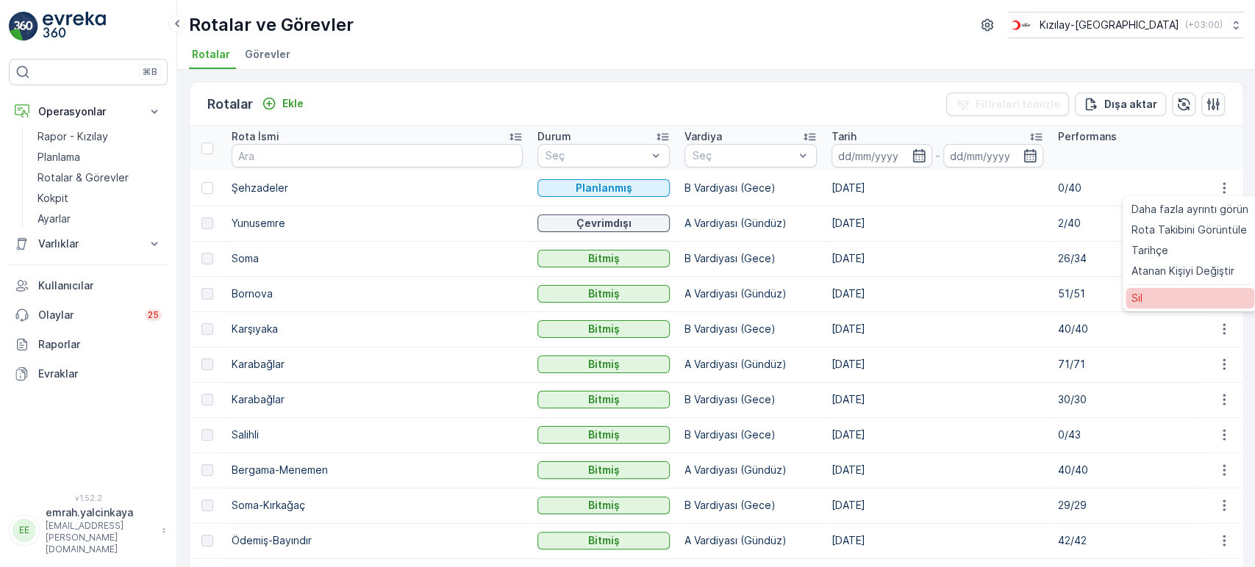
click at [1141, 291] on span "Sil" at bounding box center [1136, 298] width 11 height 15
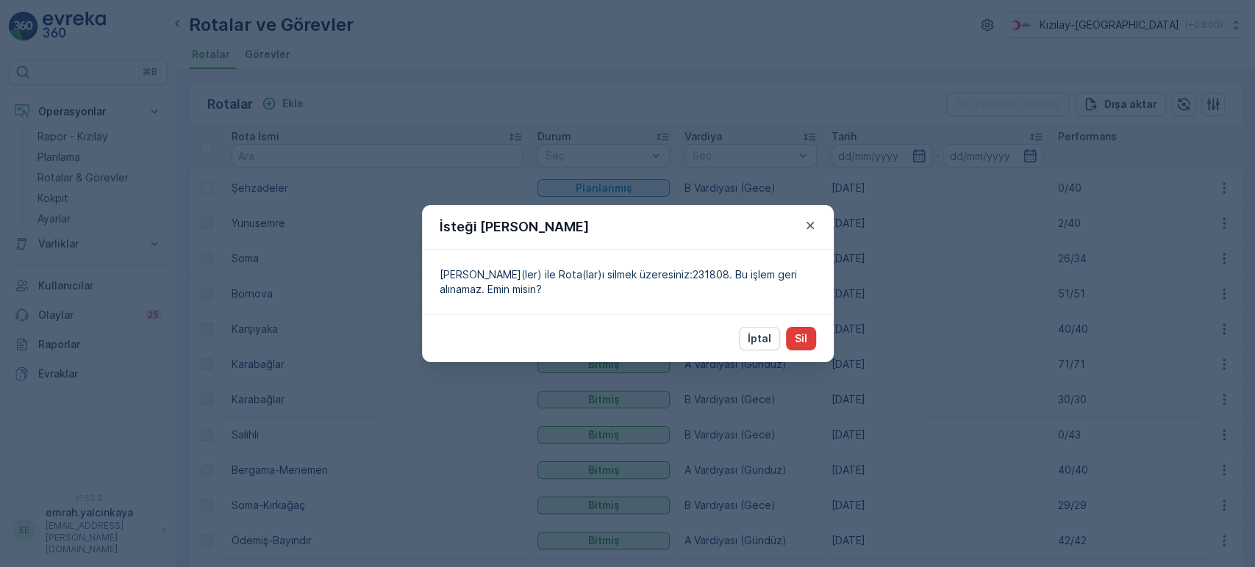
click at [806, 335] on p "Sil" at bounding box center [801, 339] width 12 height 15
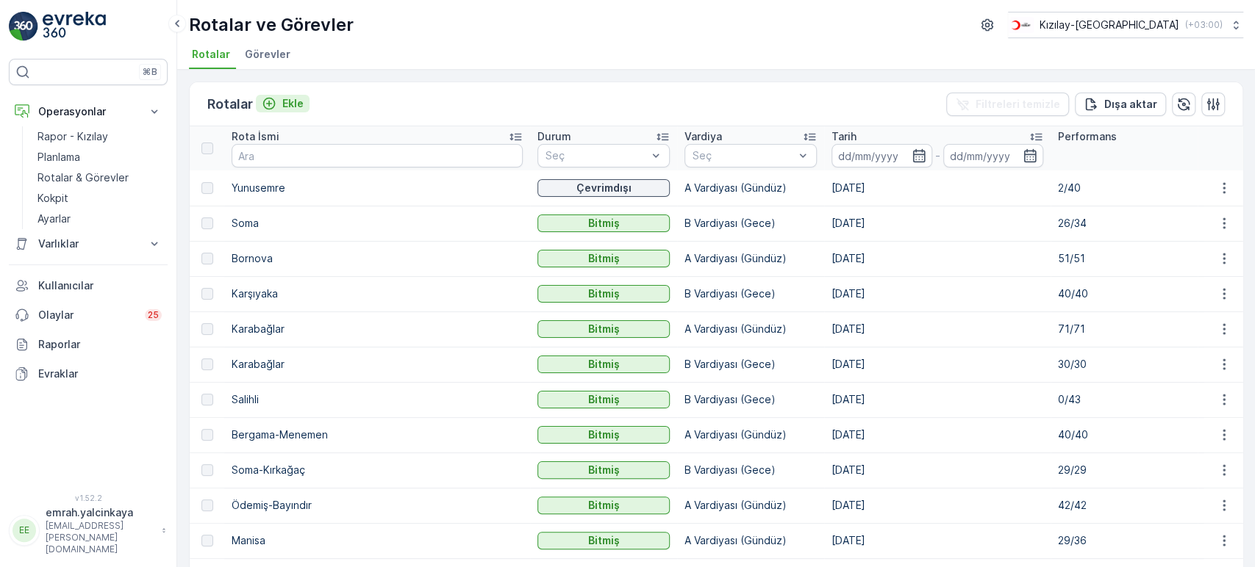
click at [276, 104] on div "Ekle" at bounding box center [283, 103] width 42 height 15
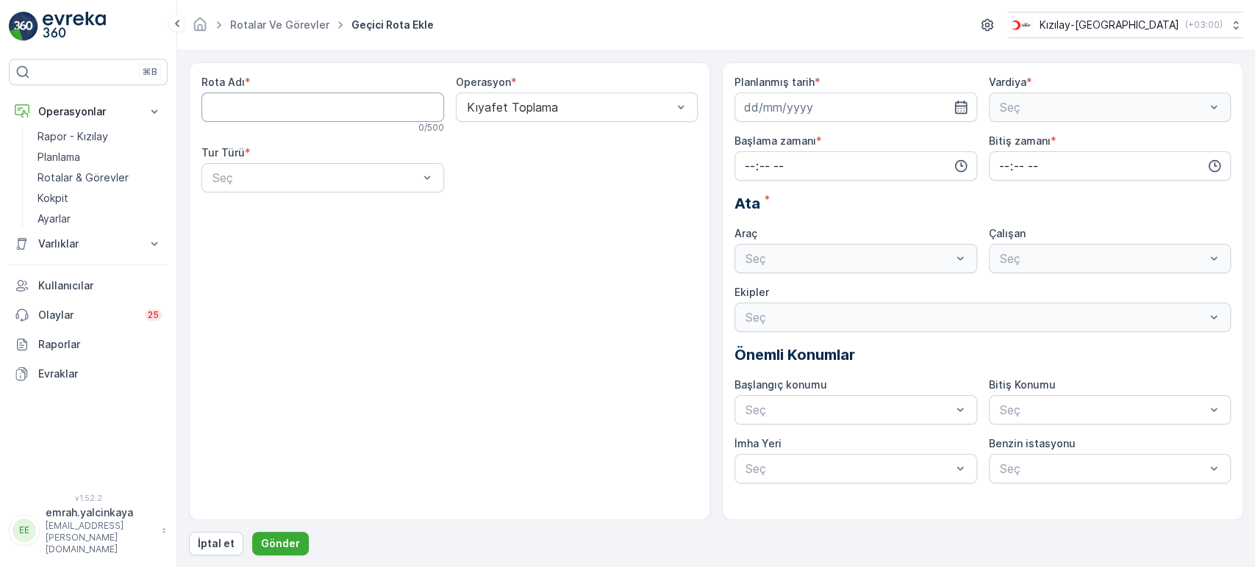
click at [368, 105] on Adı "Rota Adı" at bounding box center [322, 107] width 243 height 29
type Adı "Şehzadeler"
click at [357, 217] on div "Statik" at bounding box center [322, 213] width 225 height 13
click at [565, 189] on div "Seç" at bounding box center [577, 177] width 243 height 29
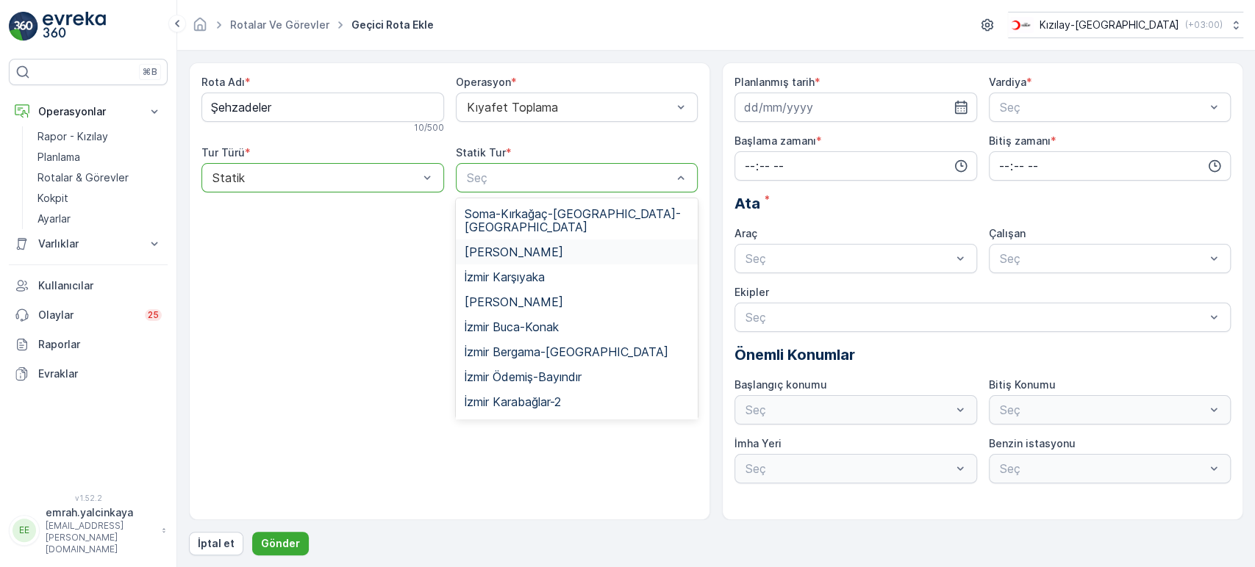
click at [555, 246] on span "[PERSON_NAME]" at bounding box center [514, 252] width 99 height 13
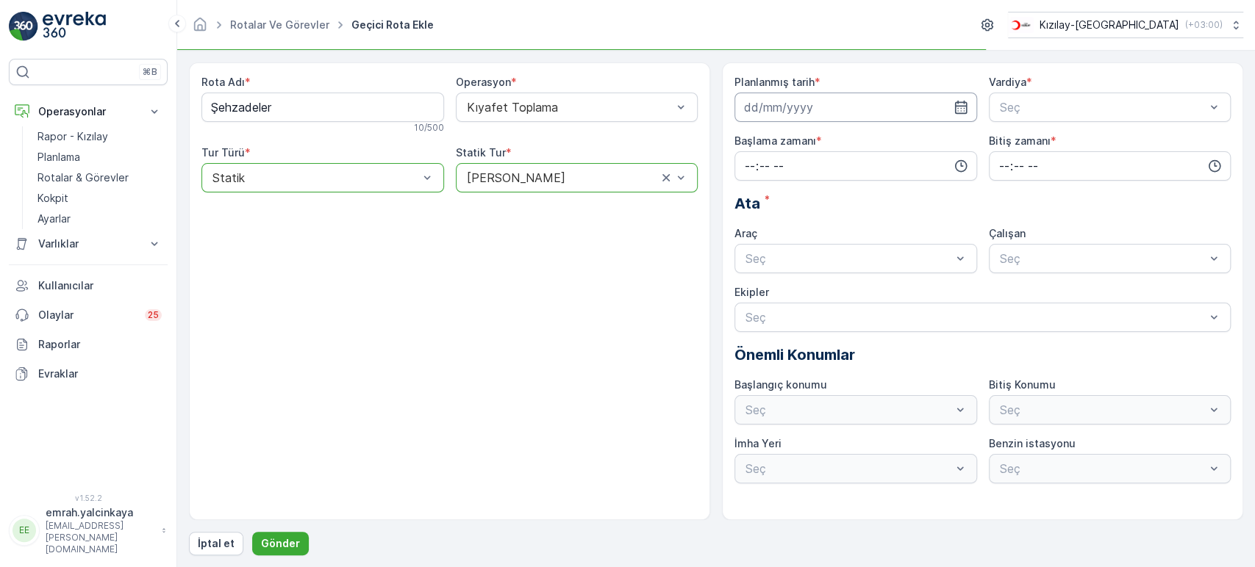
click at [784, 99] on input at bounding box center [855, 107] width 243 height 29
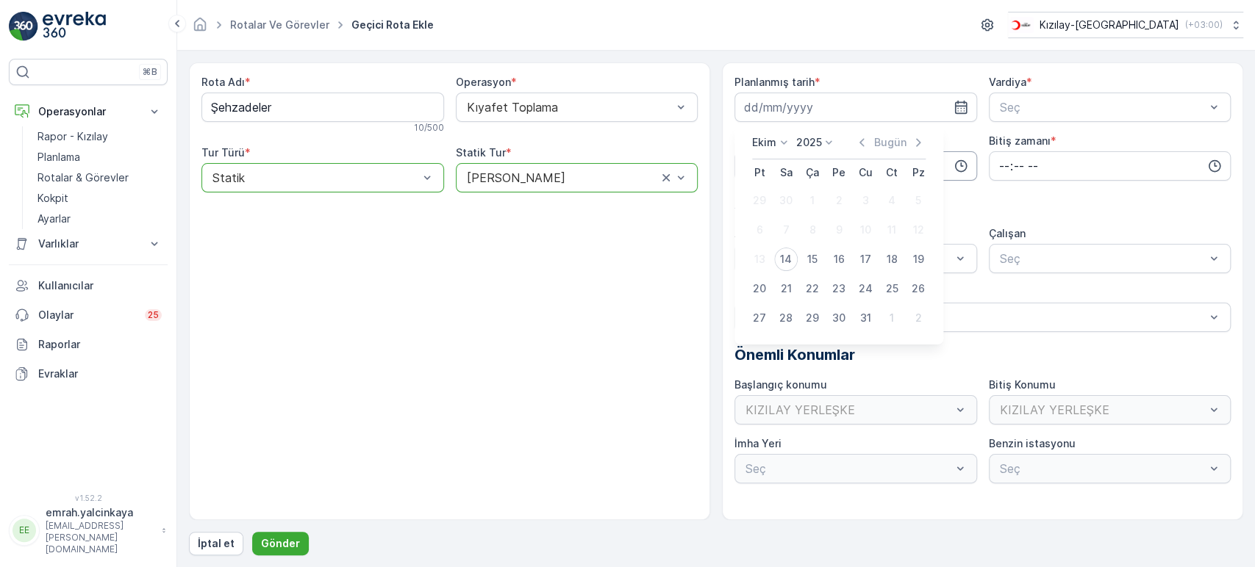
drag, startPoint x: 814, startPoint y: 254, endPoint x: 965, endPoint y: 152, distance: 181.7
click at [814, 255] on div "15" at bounding box center [813, 260] width 24 height 24
type input "[DATE]"
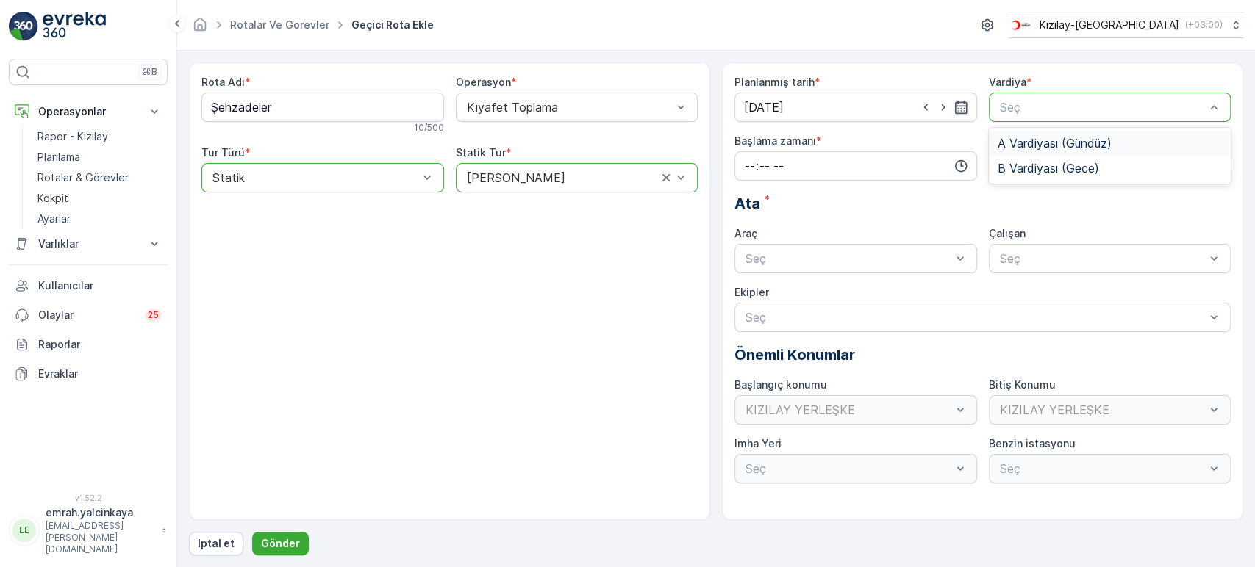
drag, startPoint x: 1047, startPoint y: 136, endPoint x: 1031, endPoint y: 137, distance: 16.2
click at [1048, 137] on span "A Vardiyası (Gündüz)" at bounding box center [1055, 143] width 114 height 13
click at [870, 160] on input "time" at bounding box center [855, 165] width 243 height 29
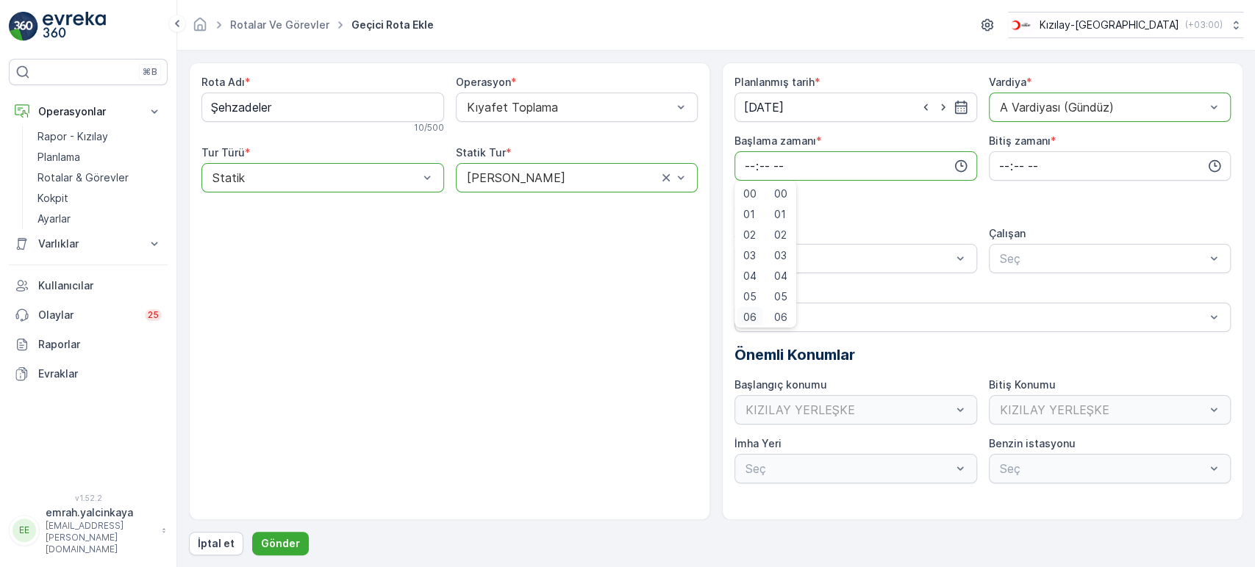
scroll to position [3, 0]
click at [753, 315] on span "06" at bounding box center [749, 314] width 13 height 15
type input "06:00"
click at [1002, 171] on input "time" at bounding box center [1110, 165] width 243 height 29
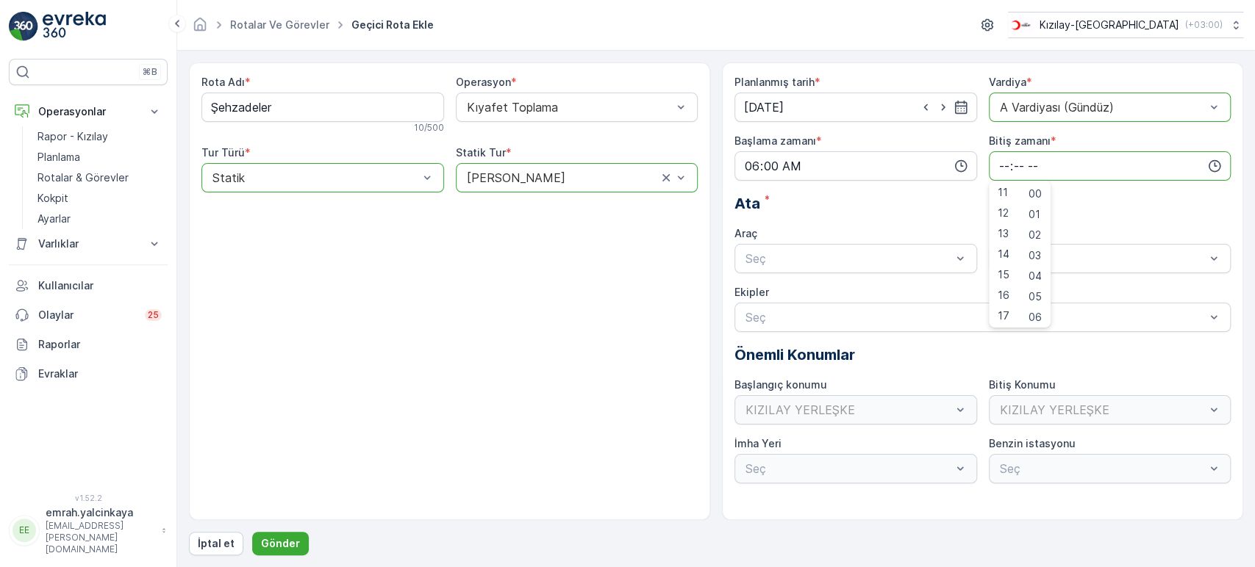
scroll to position [245, 0]
click at [1006, 259] on span "15" at bounding box center [1004, 258] width 12 height 15
type input "15:00"
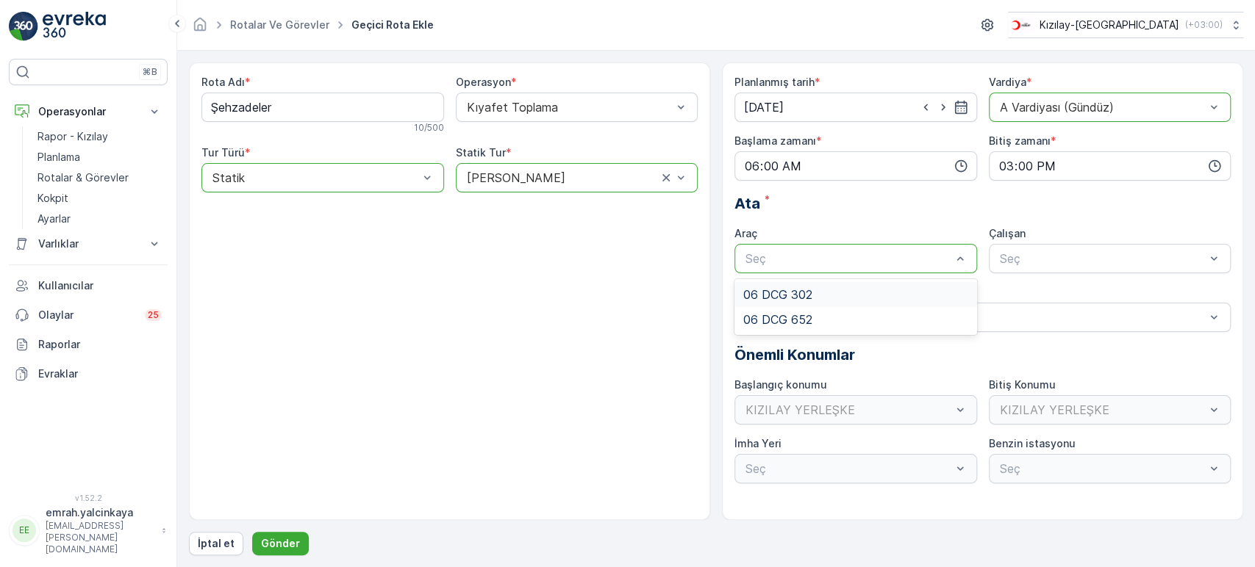
click at [835, 293] on div "06 DCG 302" at bounding box center [855, 294] width 225 height 13
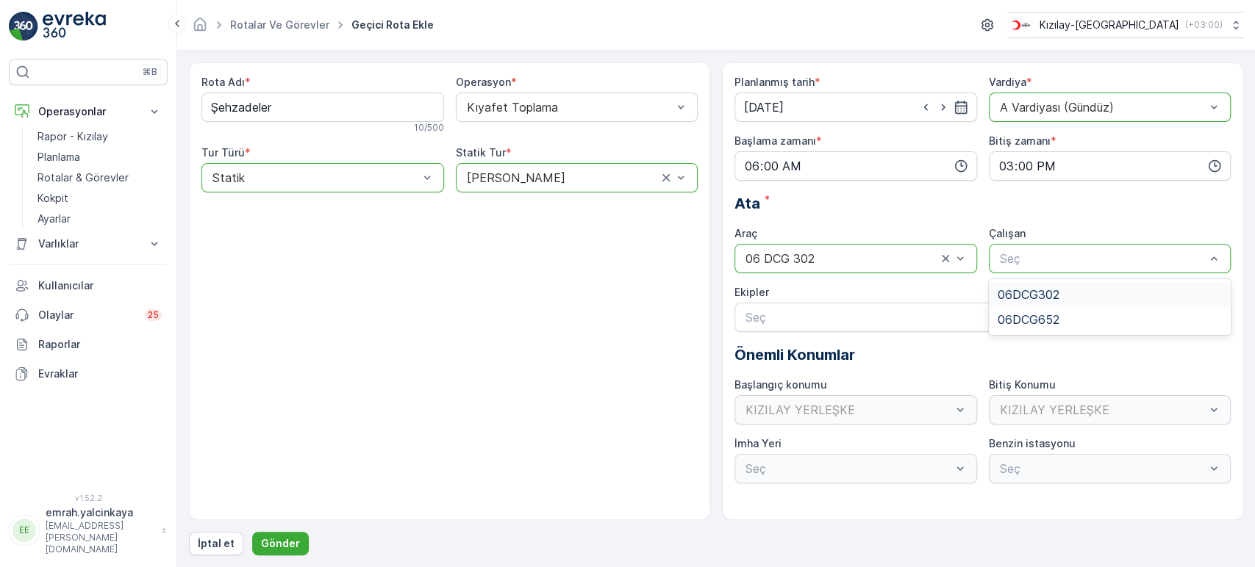
click at [1069, 288] on div "06DCG302" at bounding box center [1110, 294] width 225 height 13
click at [294, 545] on p "Gönder" at bounding box center [280, 544] width 39 height 15
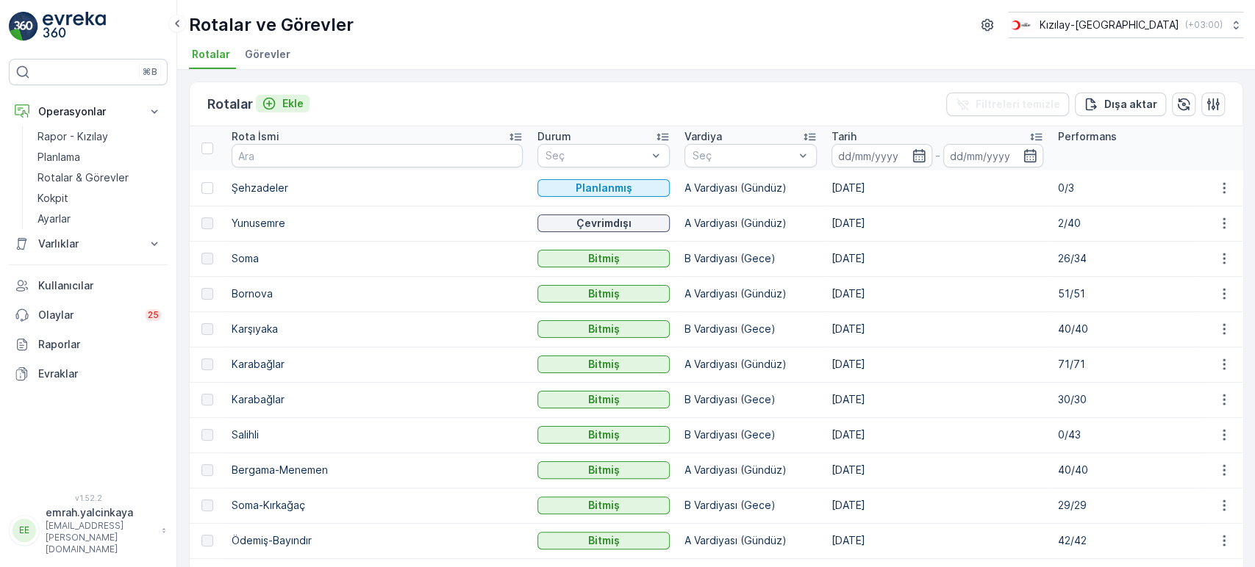
click at [287, 106] on p "Ekle" at bounding box center [292, 103] width 21 height 15
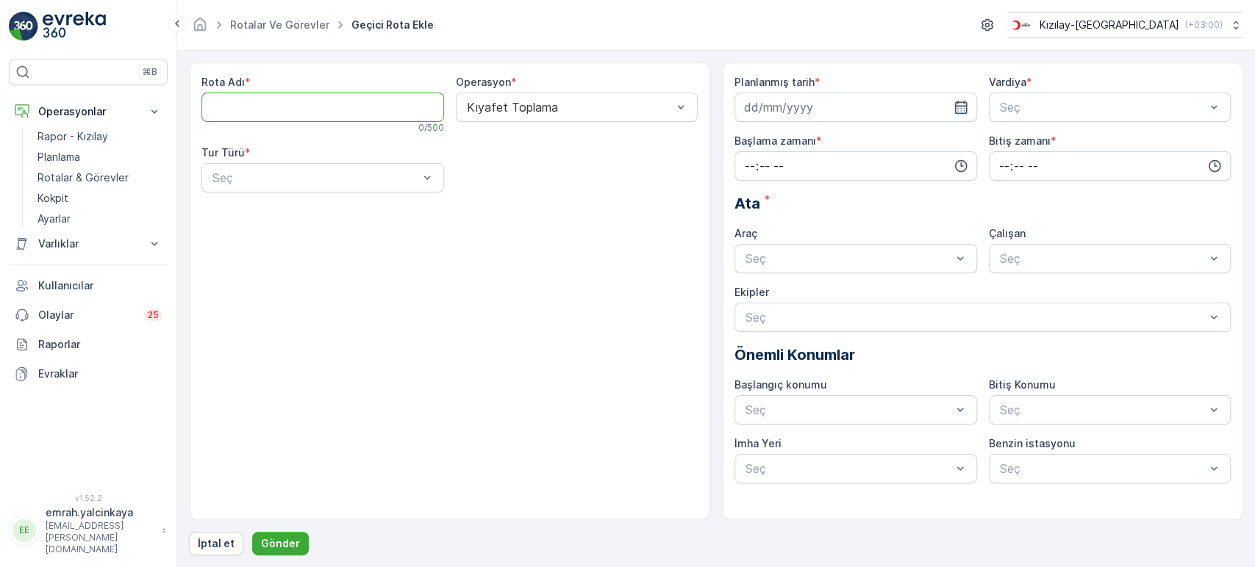
click at [287, 106] on Adı "Rota Adı" at bounding box center [322, 107] width 243 height 29
type Adı "Salihli"
drag, startPoint x: 326, startPoint y: 185, endPoint x: 329, endPoint y: 198, distance: 14.4
click at [330, 213] on div "Statik" at bounding box center [322, 213] width 225 height 13
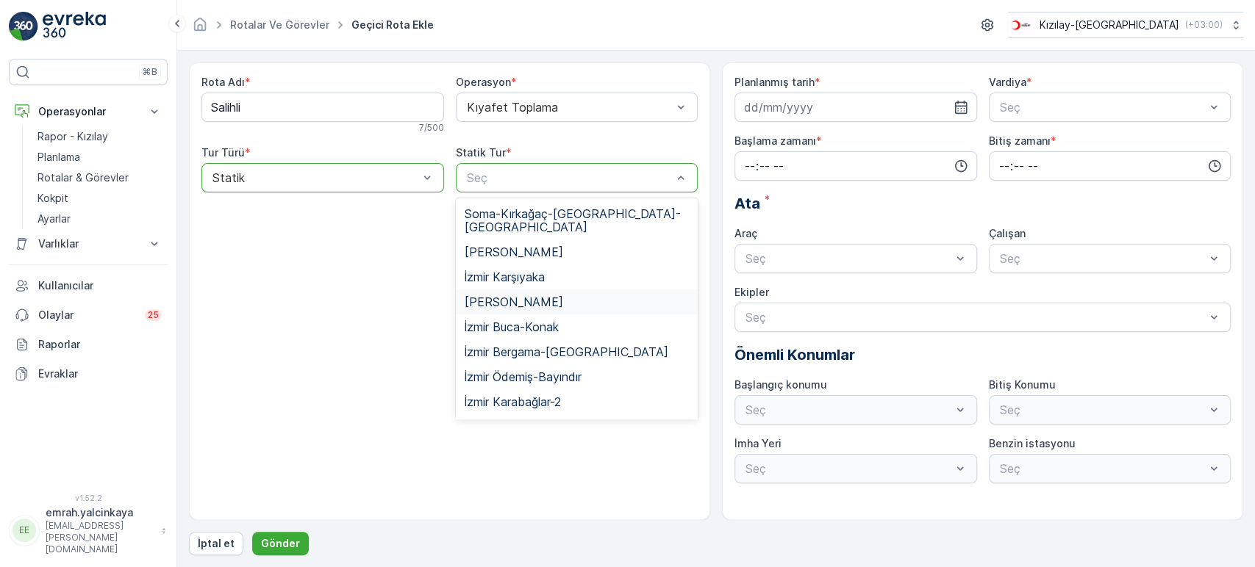
click at [547, 296] on div "[PERSON_NAME]" at bounding box center [577, 302] width 225 height 13
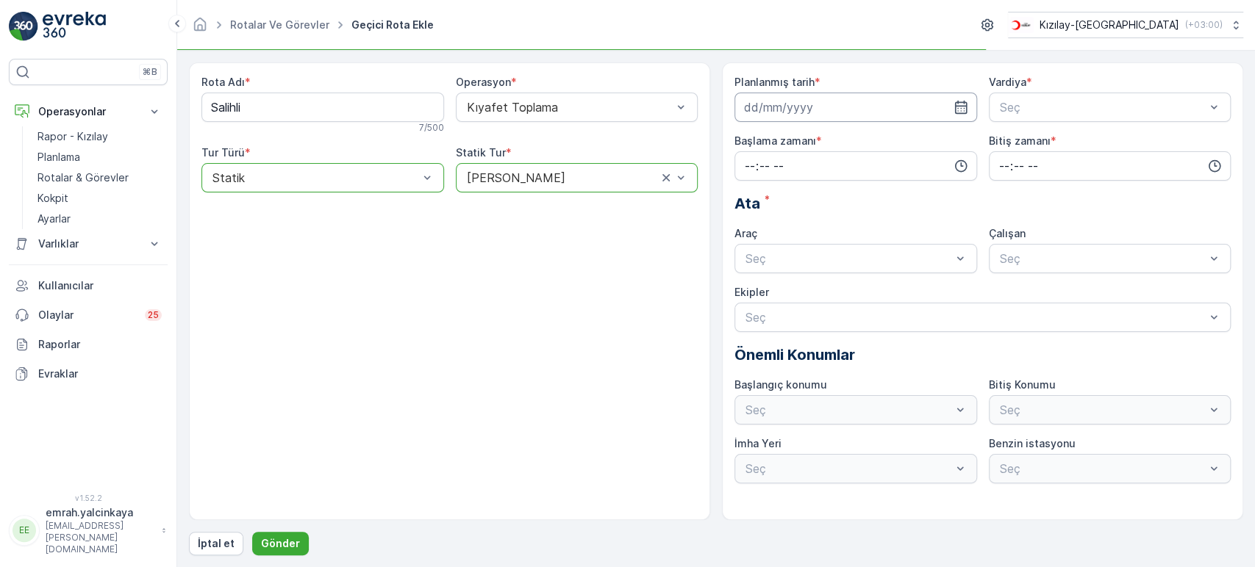
click at [785, 109] on input at bounding box center [855, 107] width 243 height 29
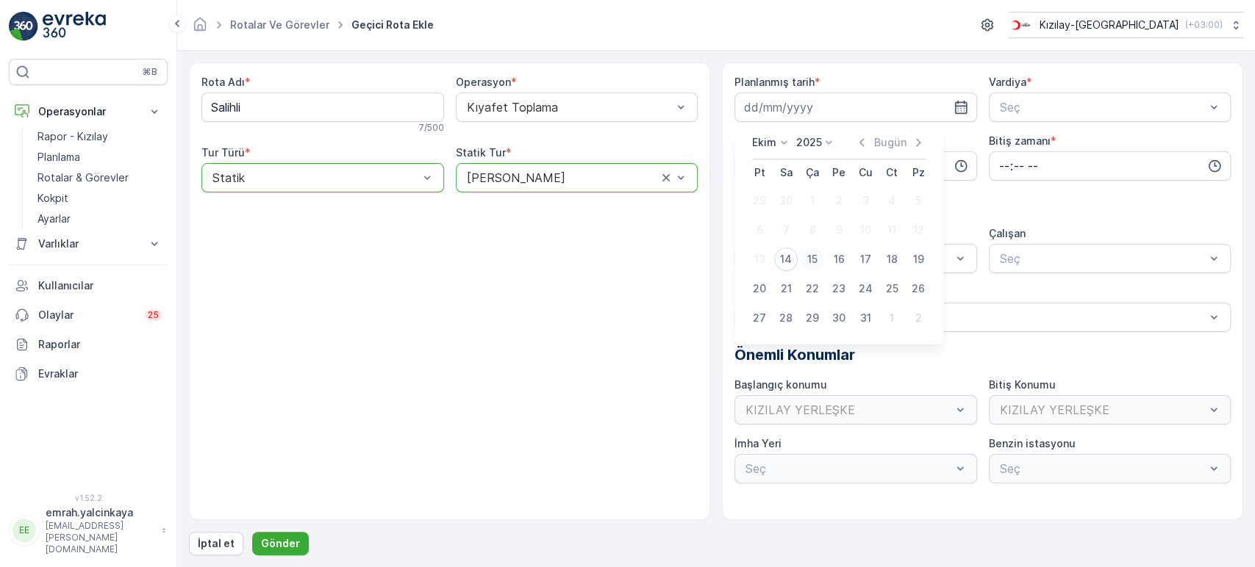
click at [812, 259] on div "15" at bounding box center [813, 260] width 24 height 24
type input "[DATE]"
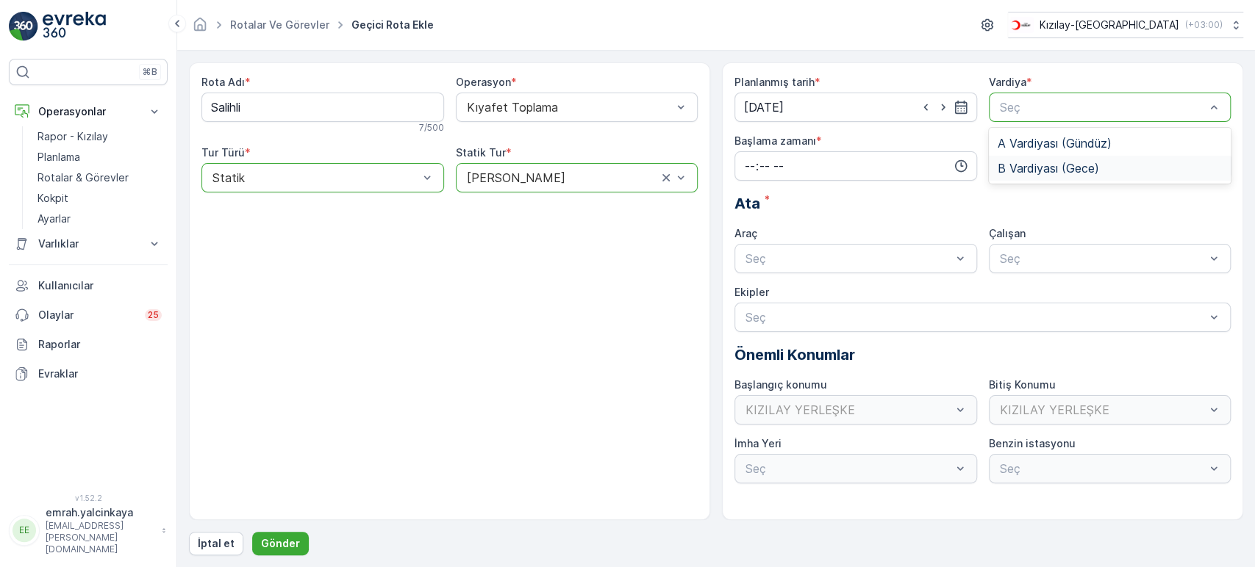
click at [1035, 163] on span "B Vardiyası (Gece)" at bounding box center [1048, 168] width 101 height 13
click at [887, 168] on input "time" at bounding box center [855, 165] width 243 height 29
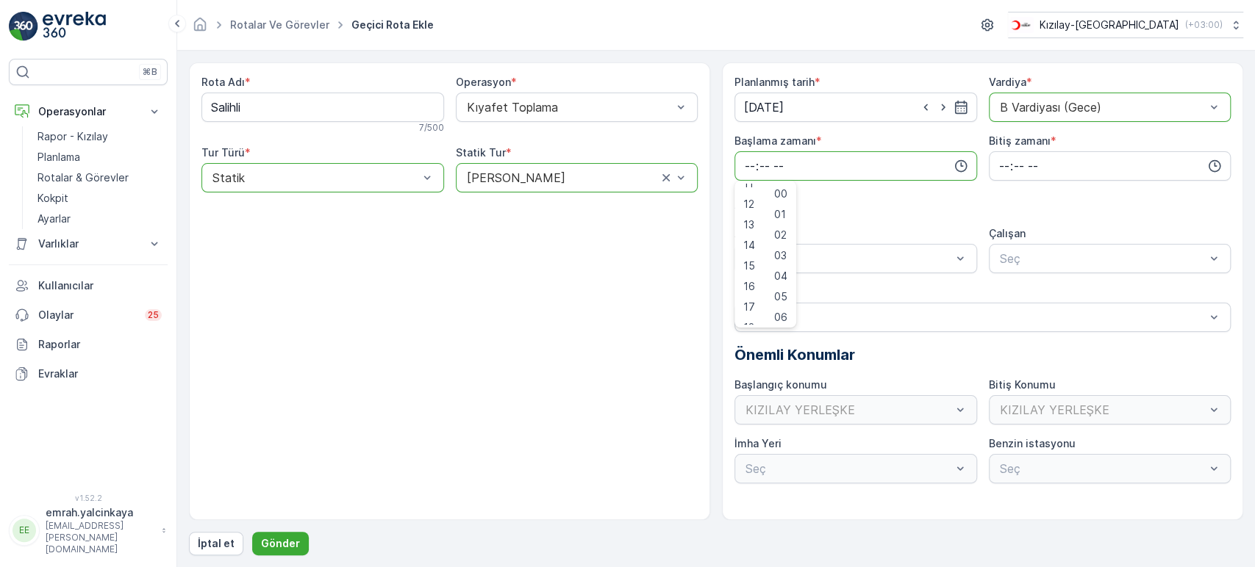
scroll to position [248, 0]
click at [747, 252] on span "15" at bounding box center [749, 255] width 12 height 15
click at [782, 234] on span "30" at bounding box center [780, 240] width 12 height 15
type input "15:30"
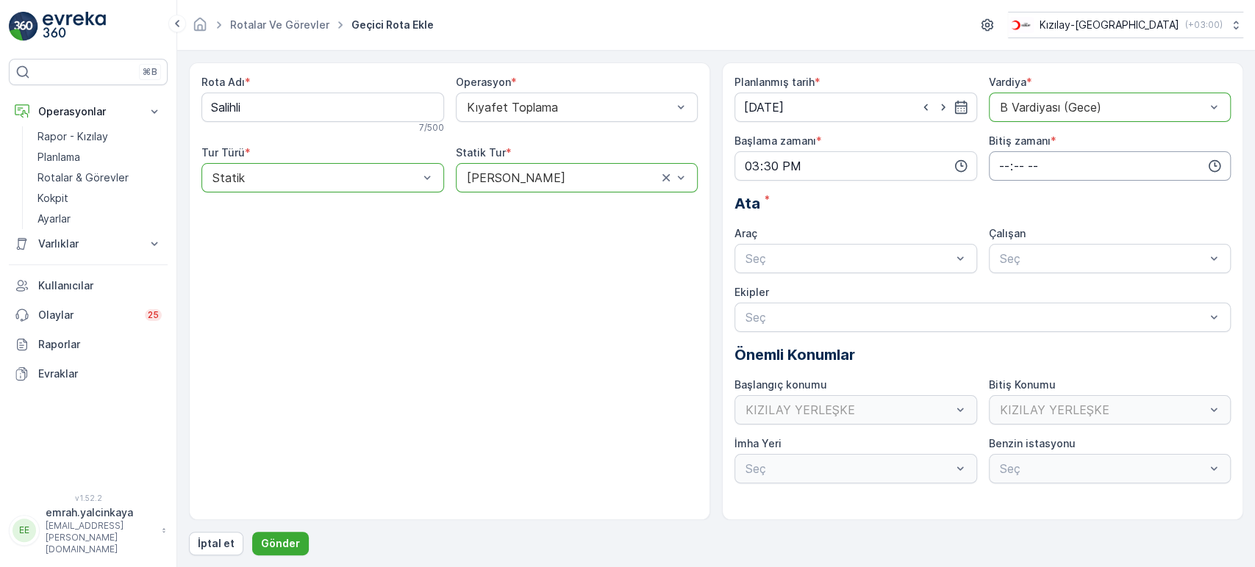
click at [996, 168] on input "time" at bounding box center [1110, 165] width 243 height 29
click at [1001, 193] on span "00" at bounding box center [1004, 194] width 13 height 15
type input "00:00"
click at [844, 295] on div "06 DCG 302 Meşgul" at bounding box center [855, 294] width 225 height 13
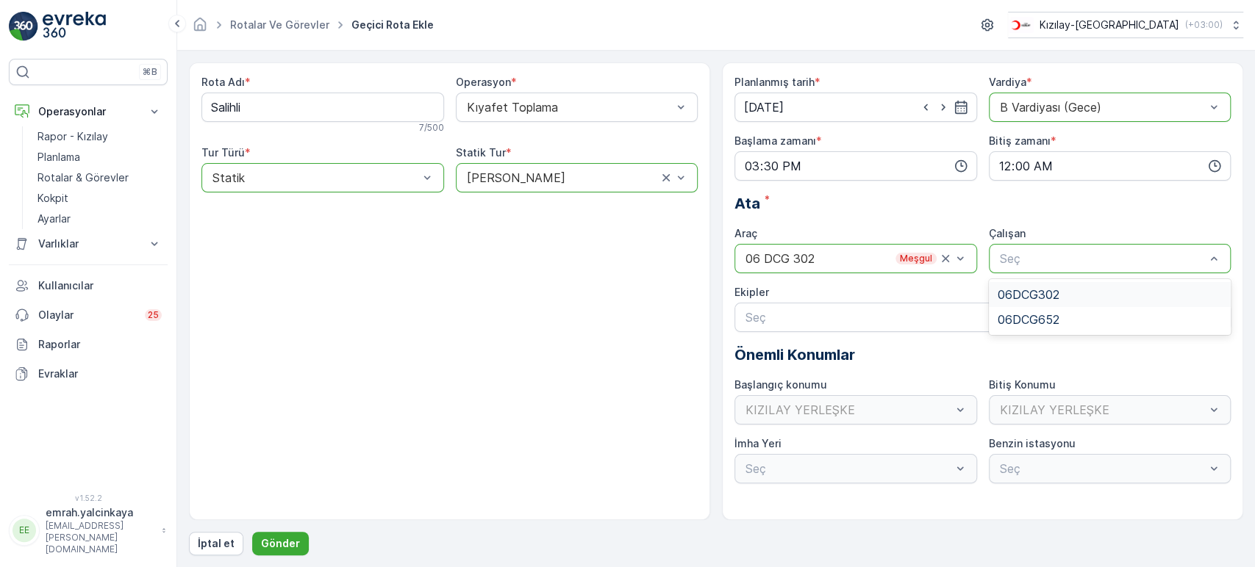
click at [1028, 288] on span "06DCG302" at bounding box center [1029, 294] width 62 height 13
click at [293, 537] on p "Gönder" at bounding box center [280, 544] width 39 height 15
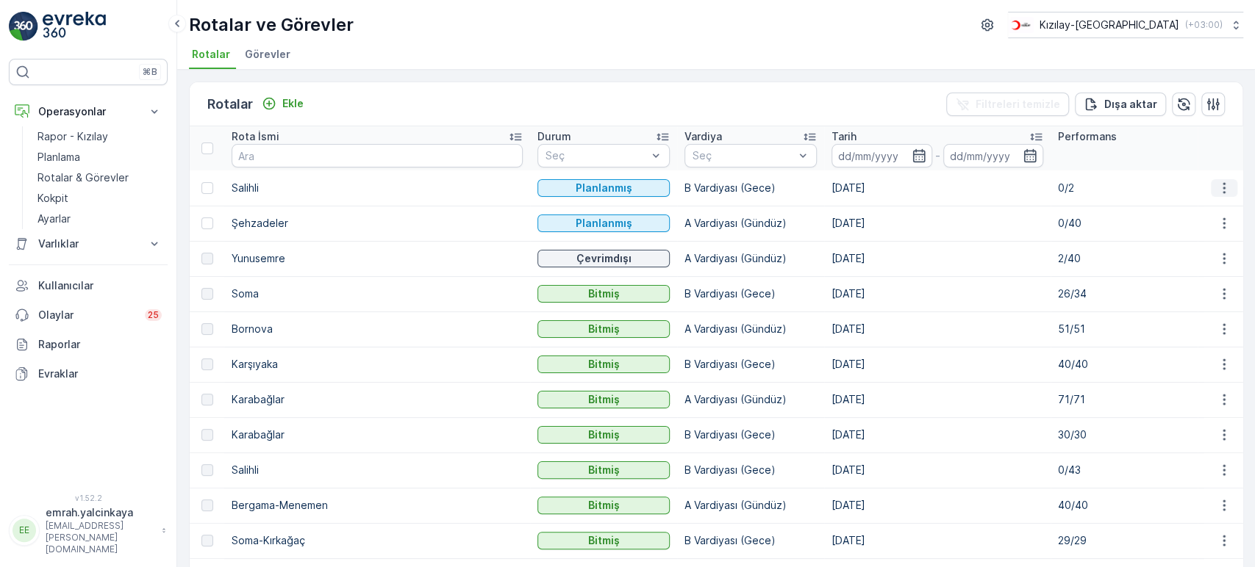
click at [1222, 187] on icon "button" at bounding box center [1223, 187] width 2 height 11
drag, startPoint x: 1172, startPoint y: 294, endPoint x: 1184, endPoint y: 241, distance: 54.2
click at [1184, 241] on ul "Daha fazla ayrıntı görün Rota Takibini Görüntüle Tarihçe Atanan Kişiyi Değiştir…" at bounding box center [1189, 253] width 135 height 115
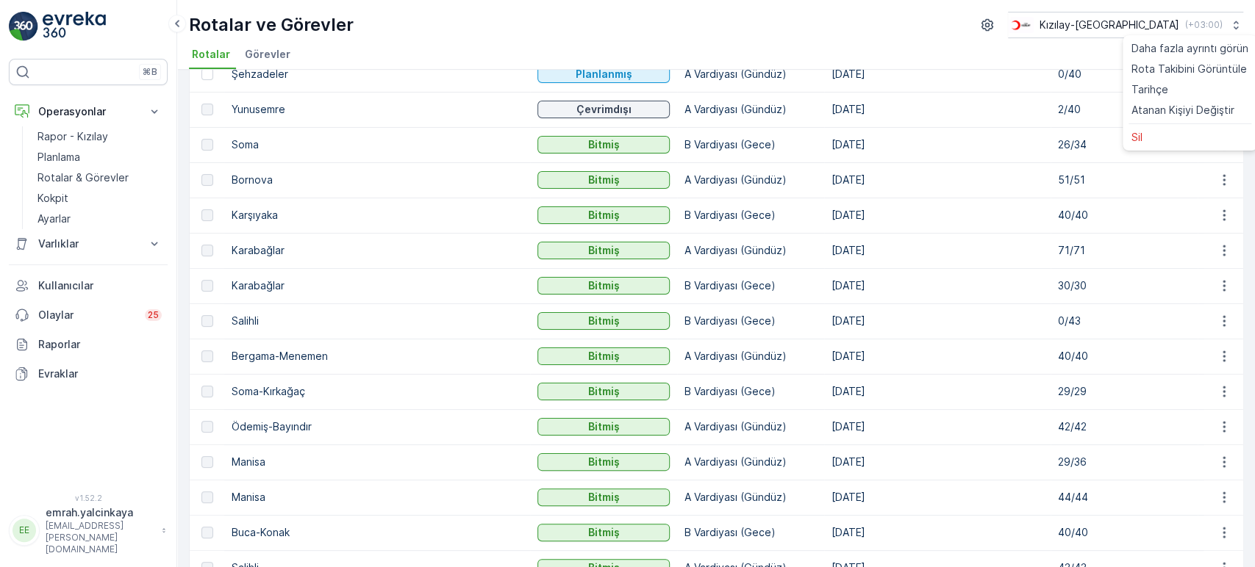
scroll to position [163, 0]
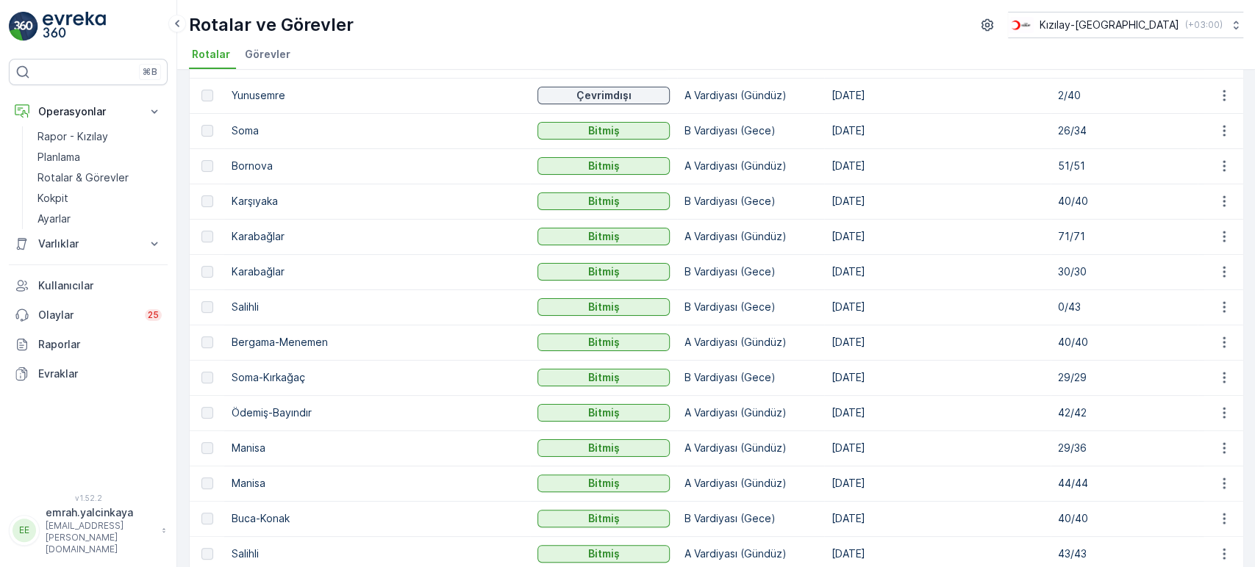
click at [253, 516] on p "Buca-Konak" at bounding box center [377, 519] width 291 height 15
copy p "Buca-Konak"
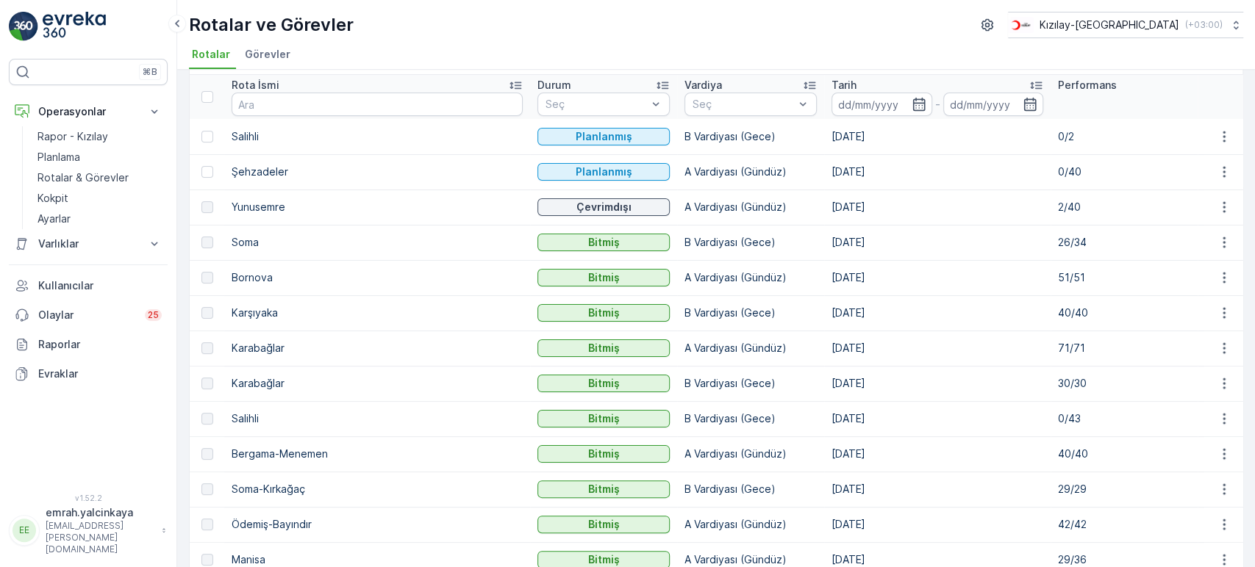
scroll to position [0, 0]
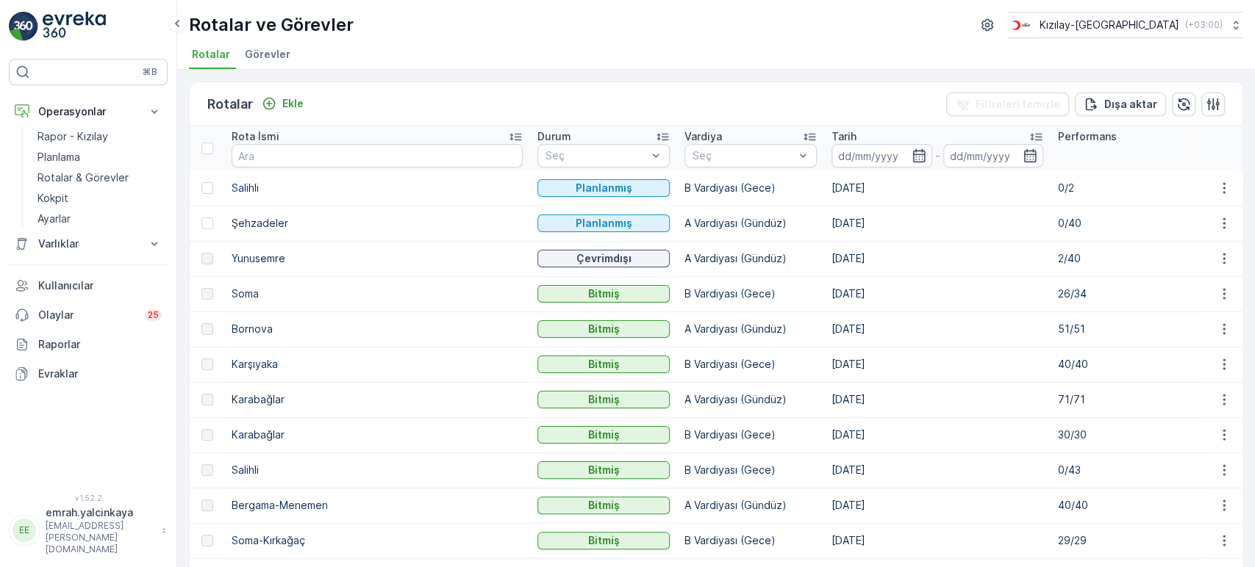
click at [831, 132] on p "Tarih" at bounding box center [843, 136] width 25 height 15
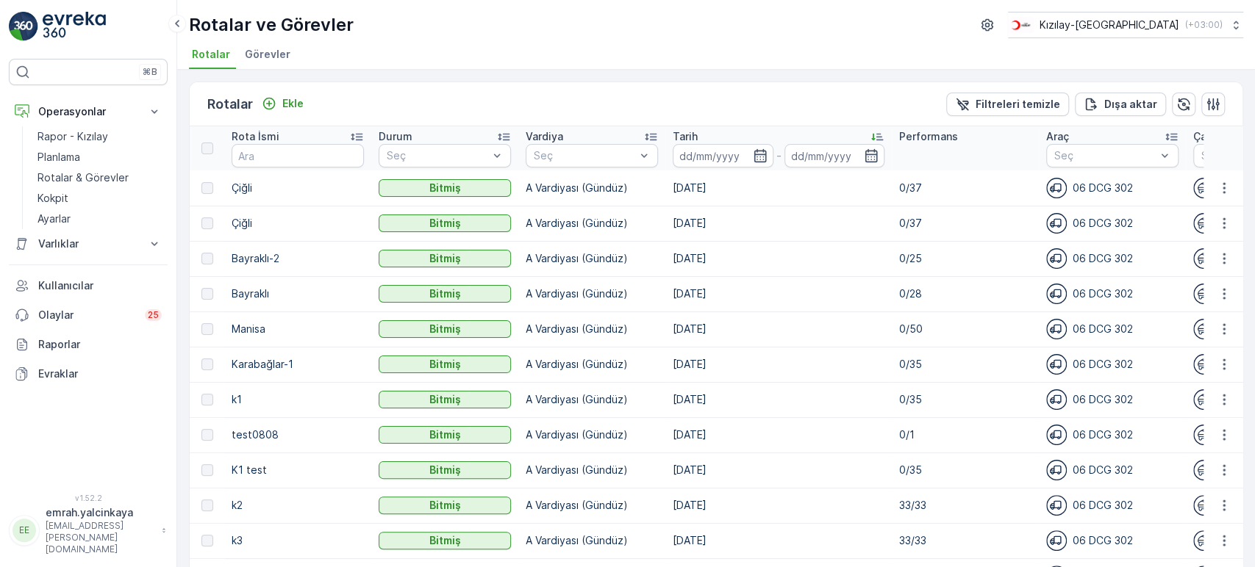
click at [681, 129] on p "Tarih" at bounding box center [685, 136] width 25 height 15
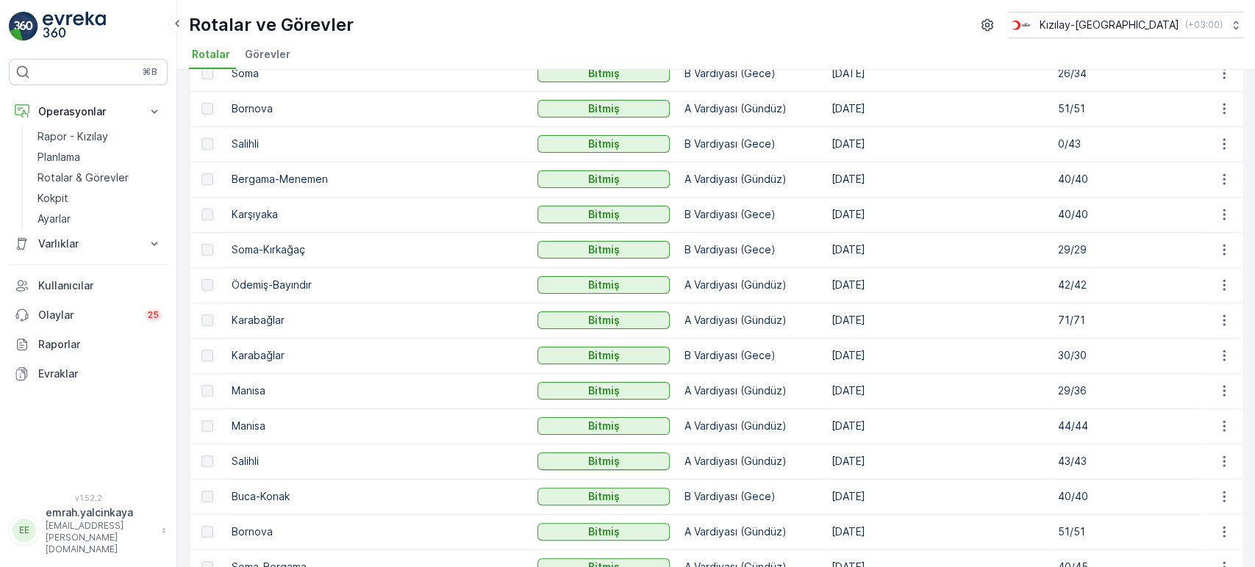
scroll to position [245, 0]
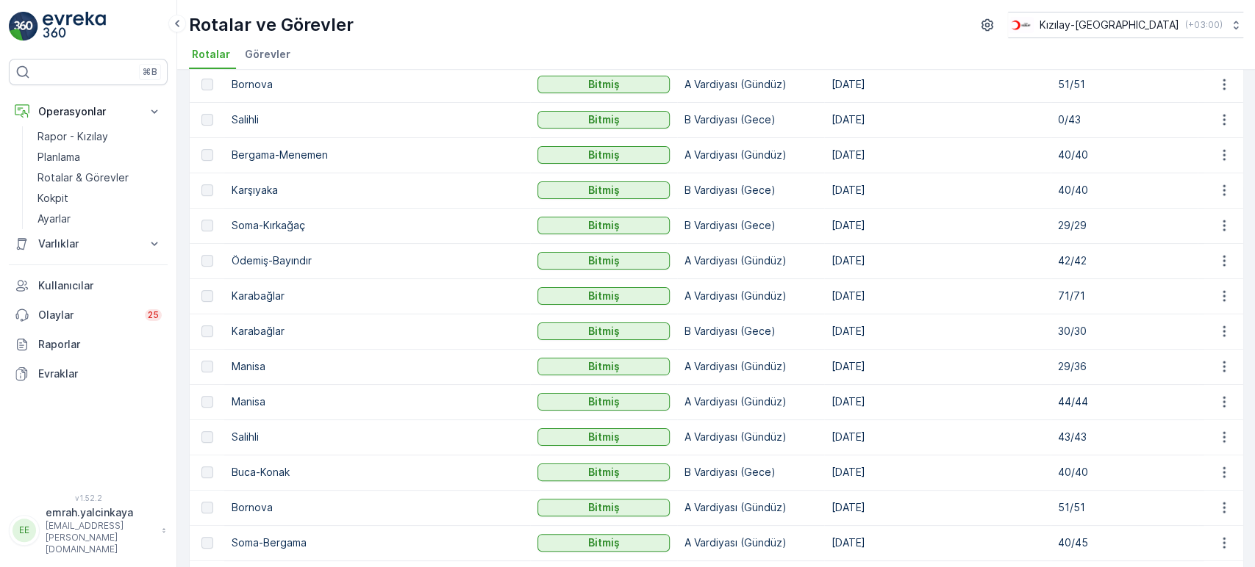
drag, startPoint x: 277, startPoint y: 474, endPoint x: 268, endPoint y: 470, distance: 9.6
click at [268, 470] on p "Buca-Konak" at bounding box center [377, 472] width 291 height 15
copy p "Buca-Konak"
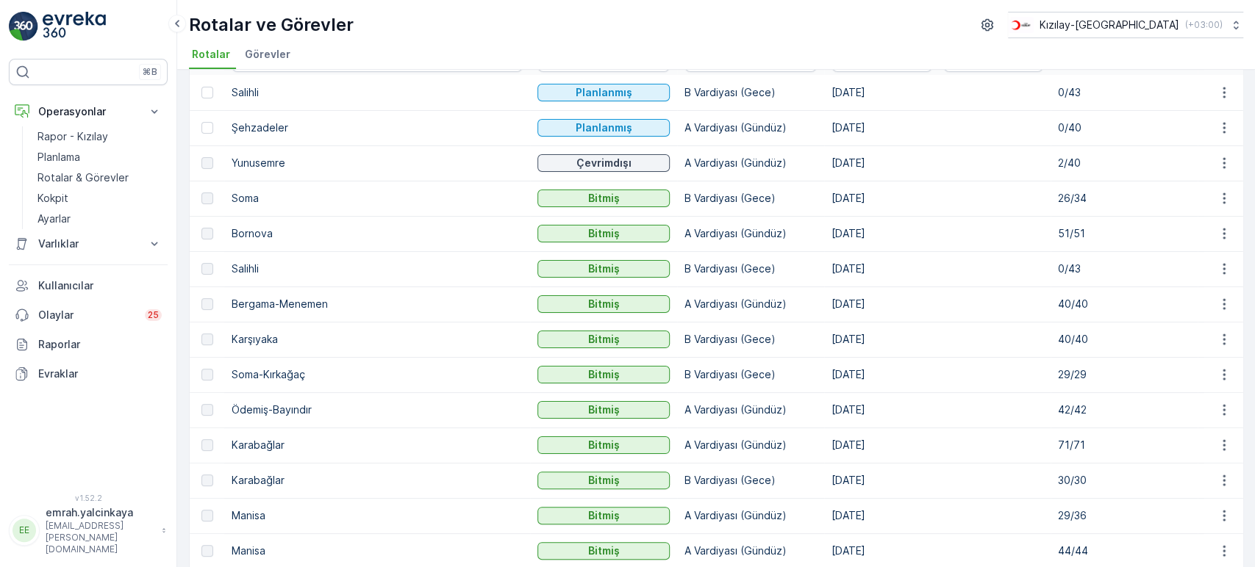
scroll to position [0, 0]
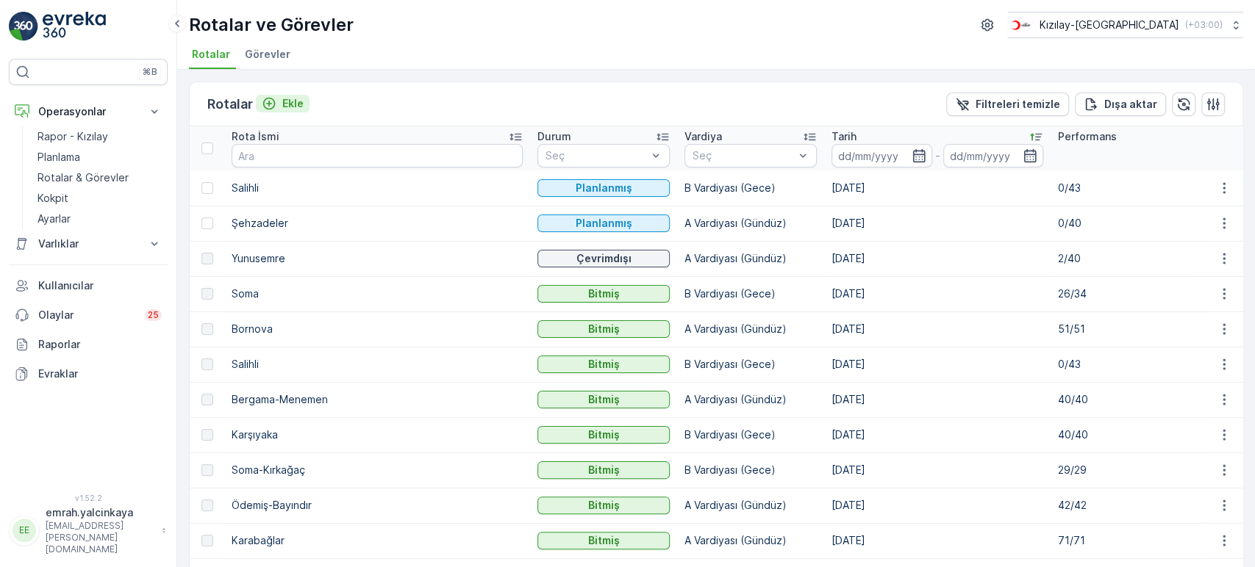
click at [287, 95] on button "Ekle" at bounding box center [283, 104] width 54 height 18
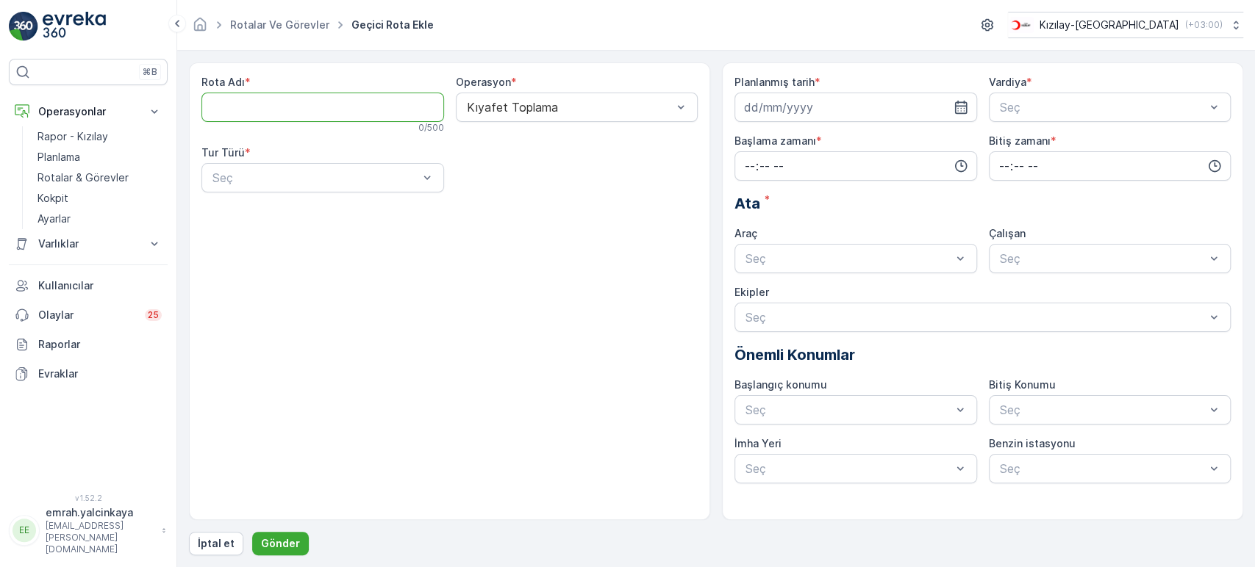
paste Adı "Buca-Konak"
type Adı "Buca-Konak"
click at [299, 210] on div "Statik" at bounding box center [322, 213] width 225 height 13
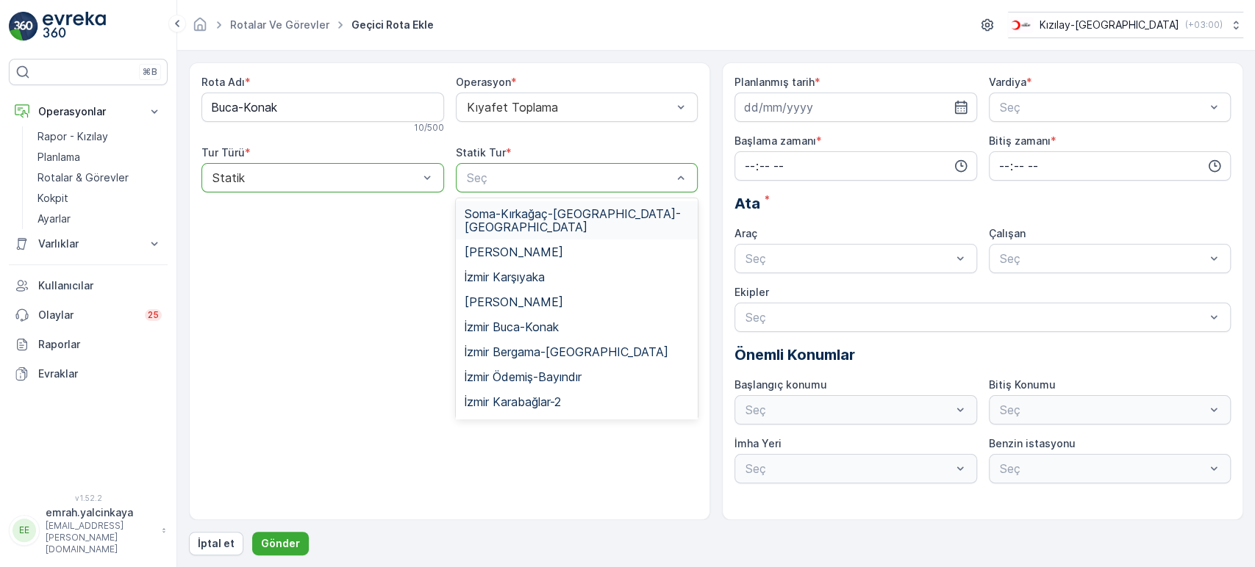
click at [497, 187] on div "Seç" at bounding box center [577, 177] width 243 height 29
click at [534, 321] on span "İzmir Buca-Konak" at bounding box center [512, 327] width 94 height 13
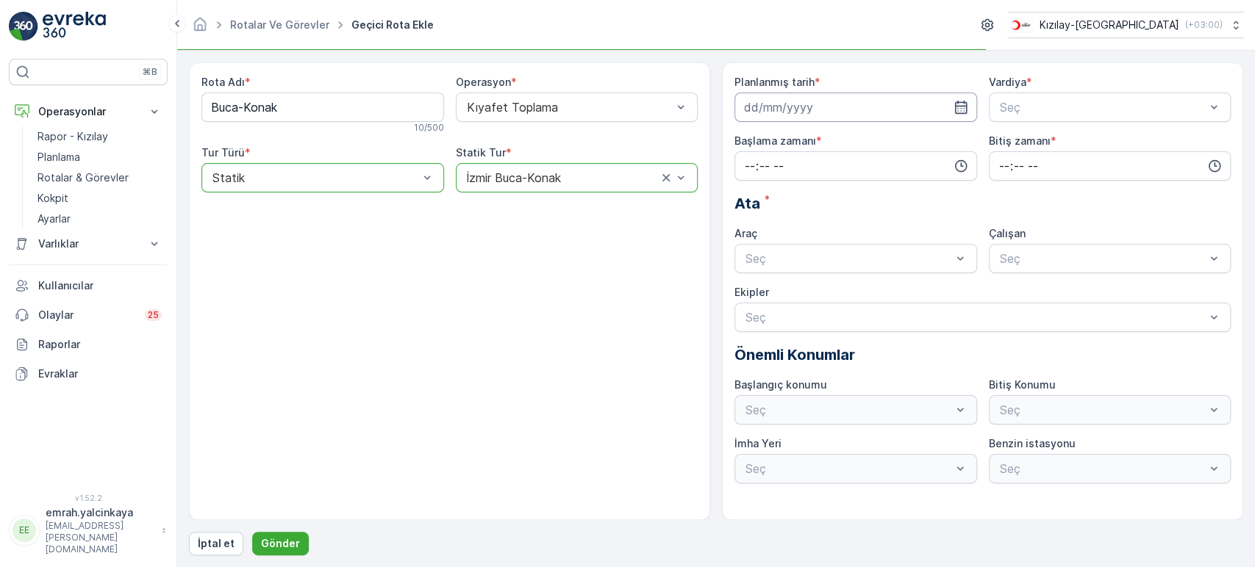
click at [770, 104] on input at bounding box center [855, 107] width 243 height 29
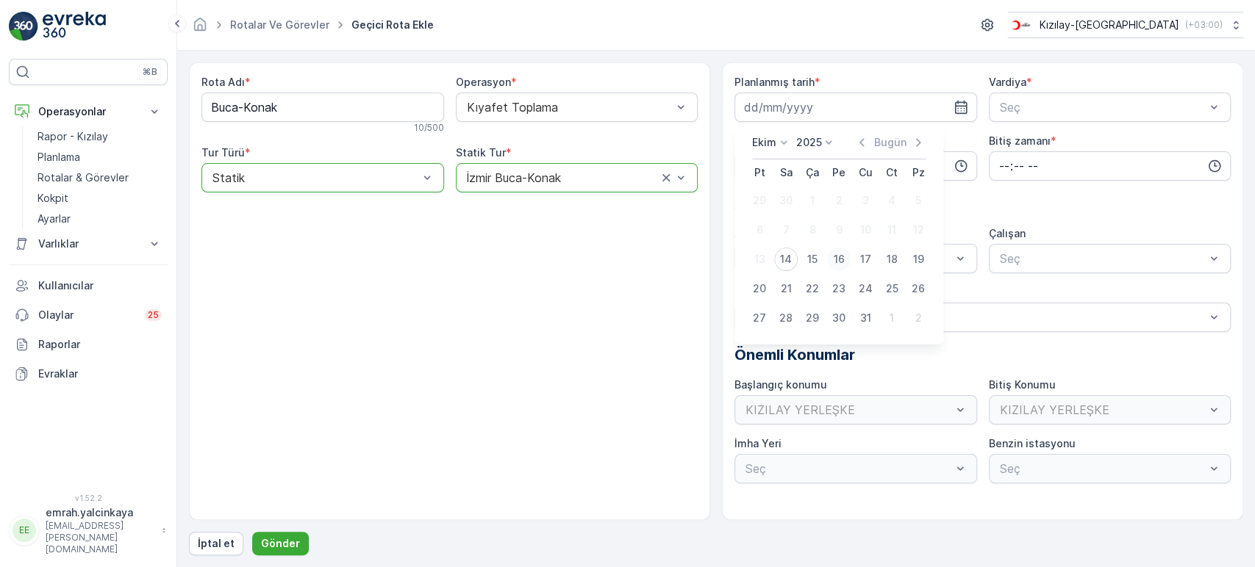
click at [839, 257] on div "16" at bounding box center [839, 260] width 24 height 24
type input "[DATE]"
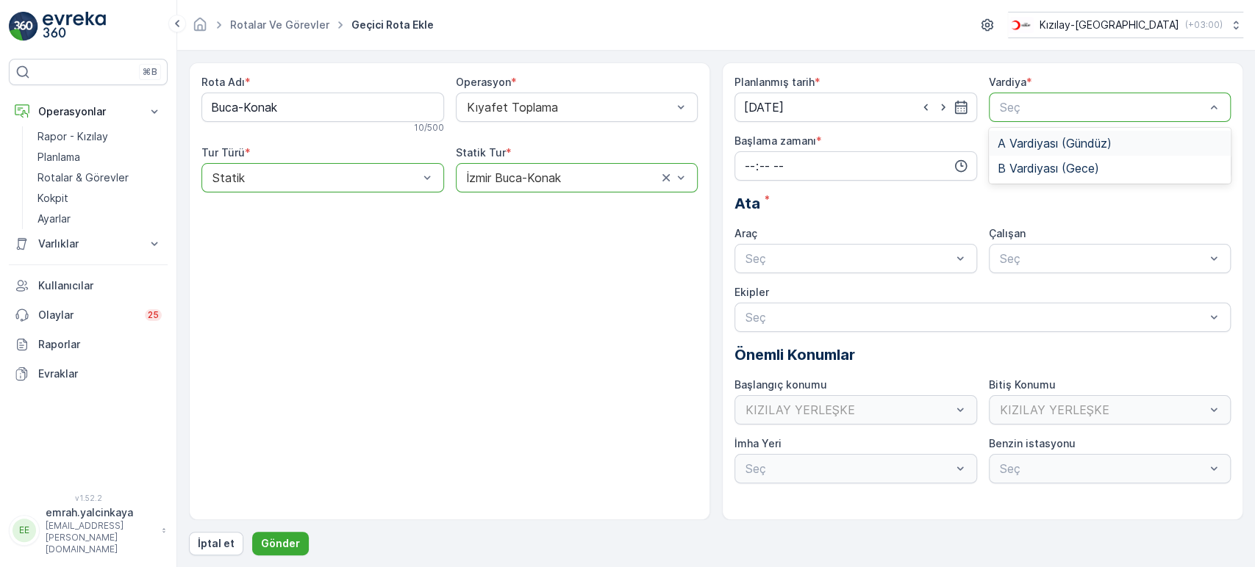
click at [1016, 140] on span "A Vardiyası (Gündüz)" at bounding box center [1055, 143] width 114 height 13
click at [853, 169] on input "time" at bounding box center [855, 165] width 243 height 29
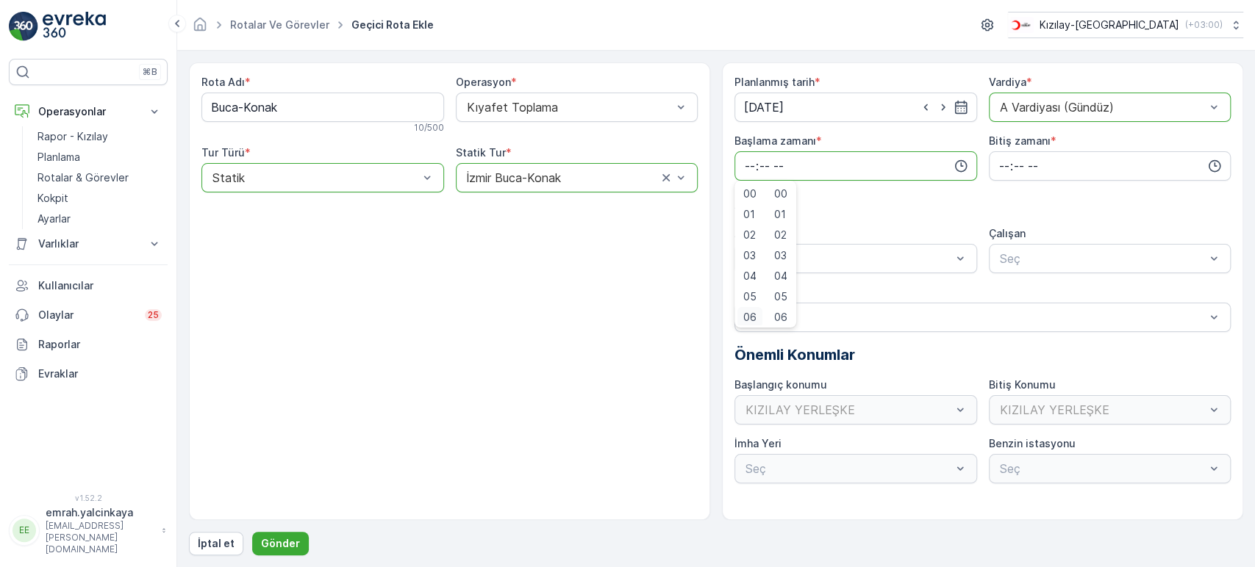
scroll to position [3, 0]
click at [746, 314] on span "06" at bounding box center [749, 314] width 13 height 15
type input "06:00"
click at [1000, 165] on input "time" at bounding box center [1110, 165] width 243 height 29
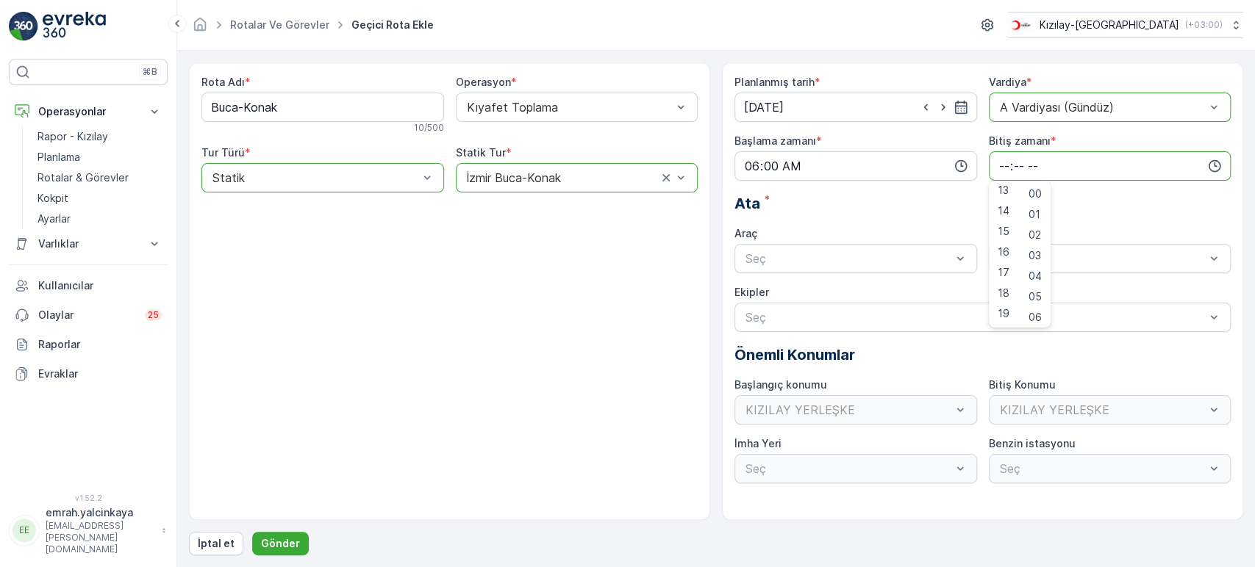
scroll to position [245, 0]
click at [1003, 253] on span "15" at bounding box center [1004, 258] width 12 height 15
type input "15:00"
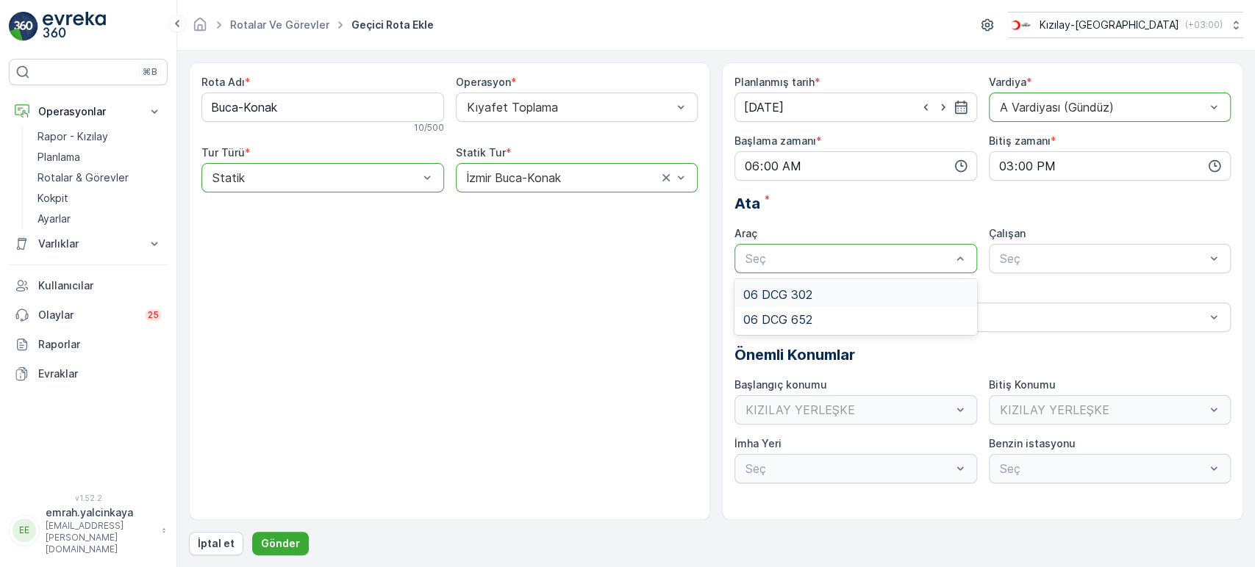
click at [837, 288] on div "06 DCG 302" at bounding box center [855, 294] width 225 height 13
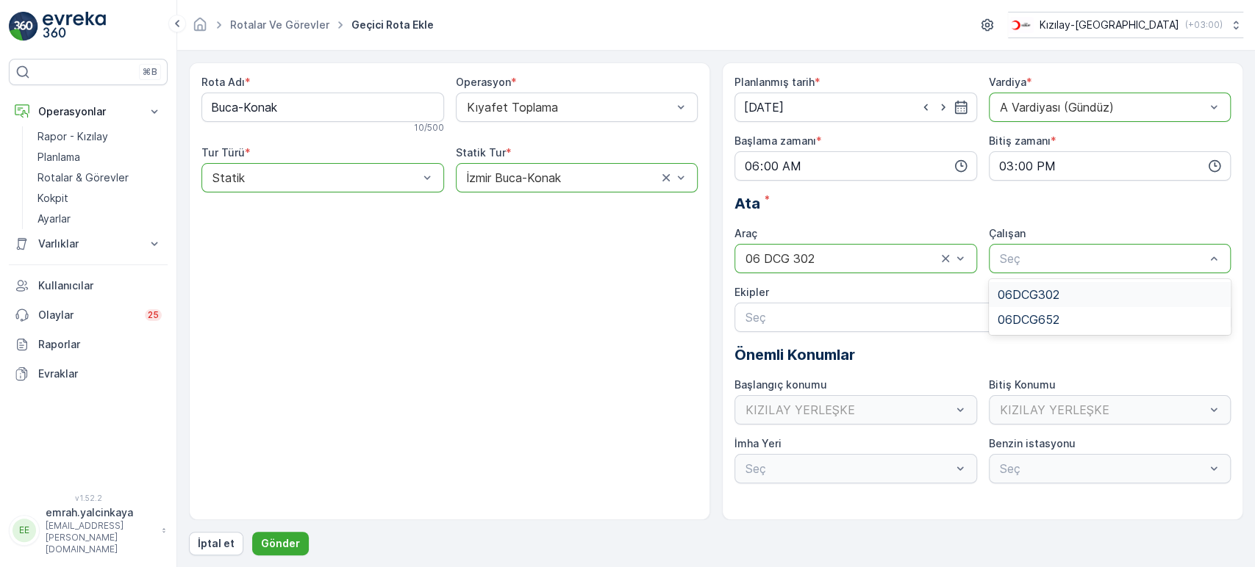
click at [1034, 285] on div "06DCG302" at bounding box center [1110, 294] width 243 height 25
click at [261, 540] on p "Gönder" at bounding box center [280, 544] width 39 height 15
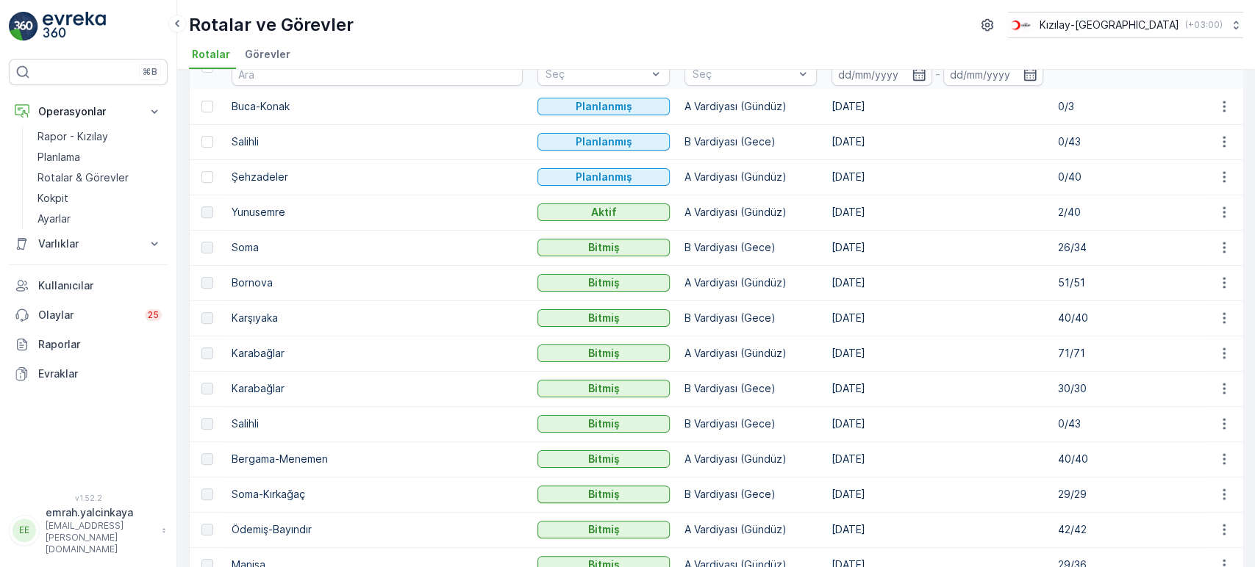
scroll to position [163, 0]
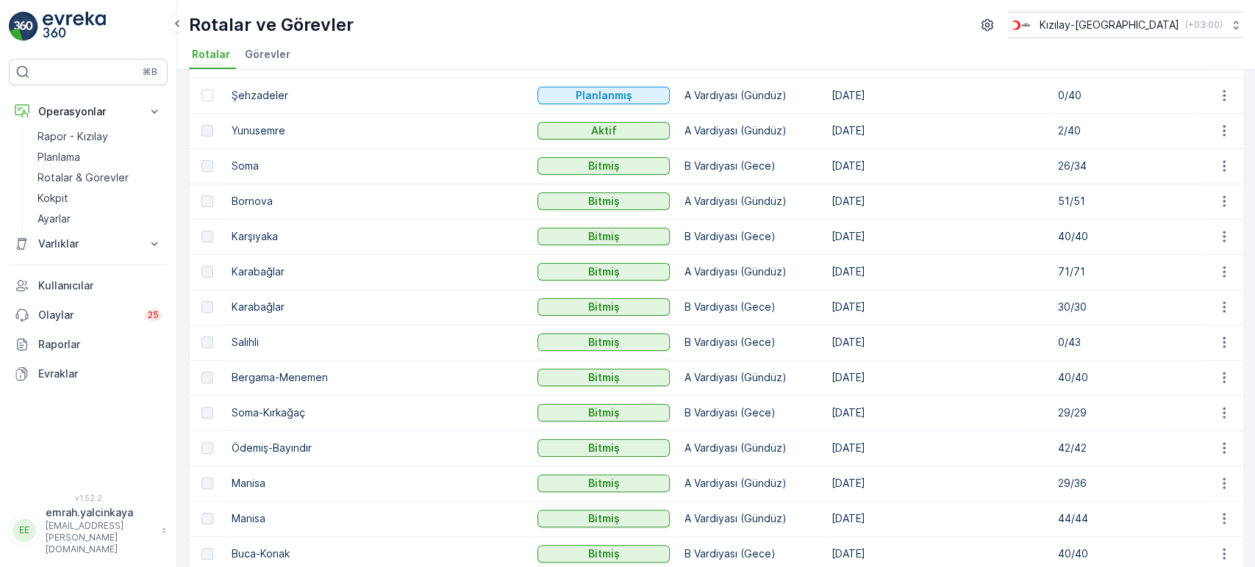
click at [273, 448] on p "Ödemiş-Bayındır" at bounding box center [377, 448] width 291 height 15
copy p "Ödemiş-Bayındır"
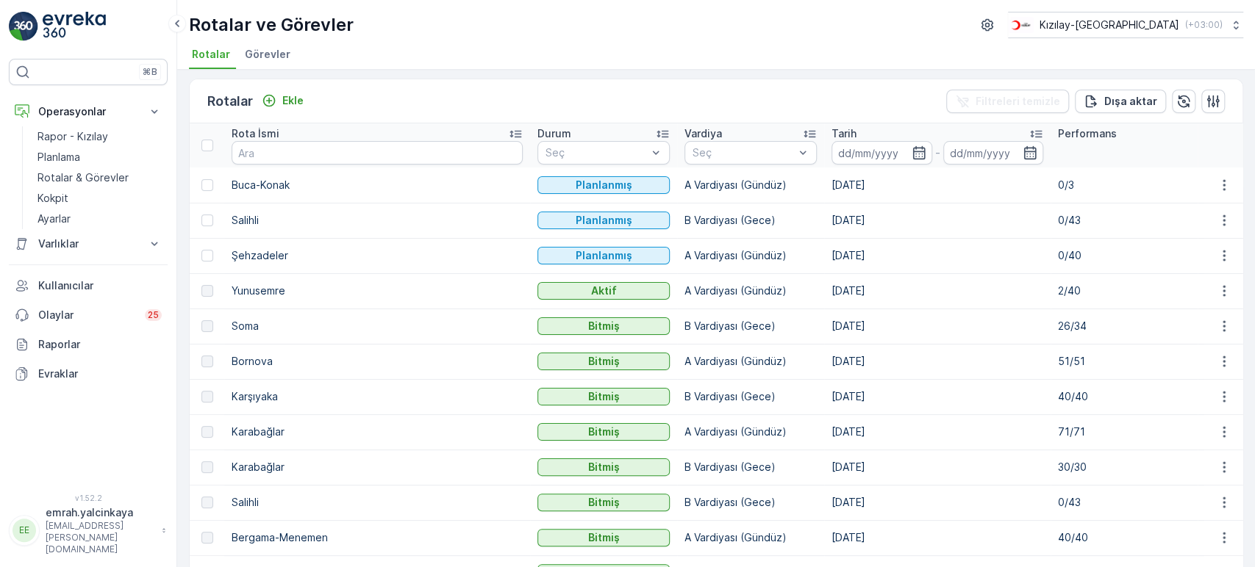
scroll to position [0, 0]
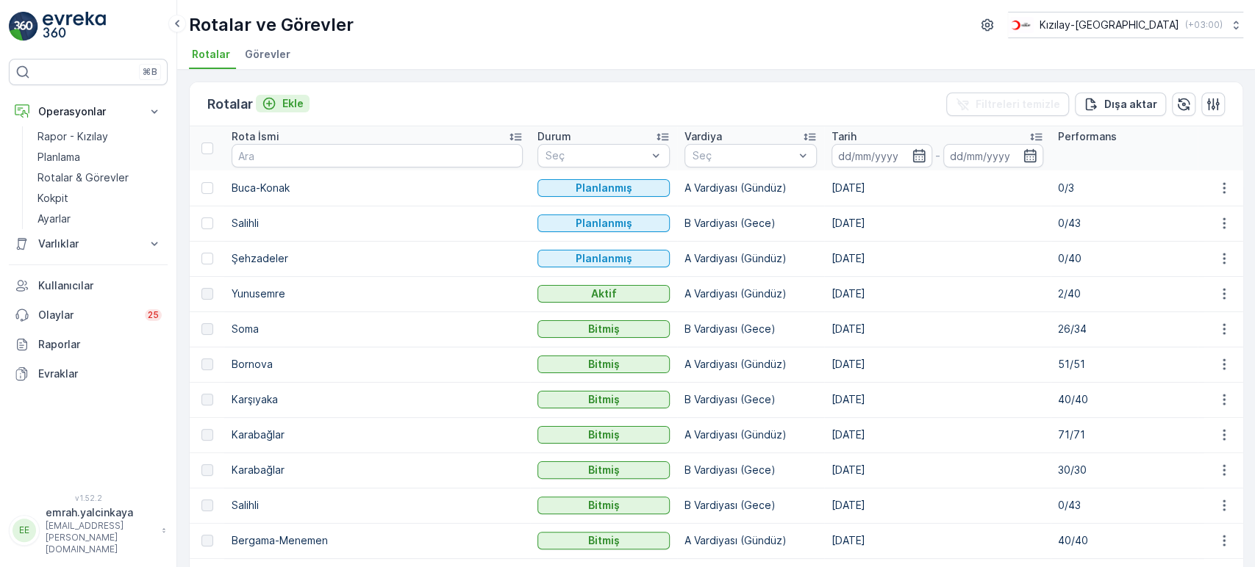
click at [284, 104] on p "Ekle" at bounding box center [292, 103] width 21 height 15
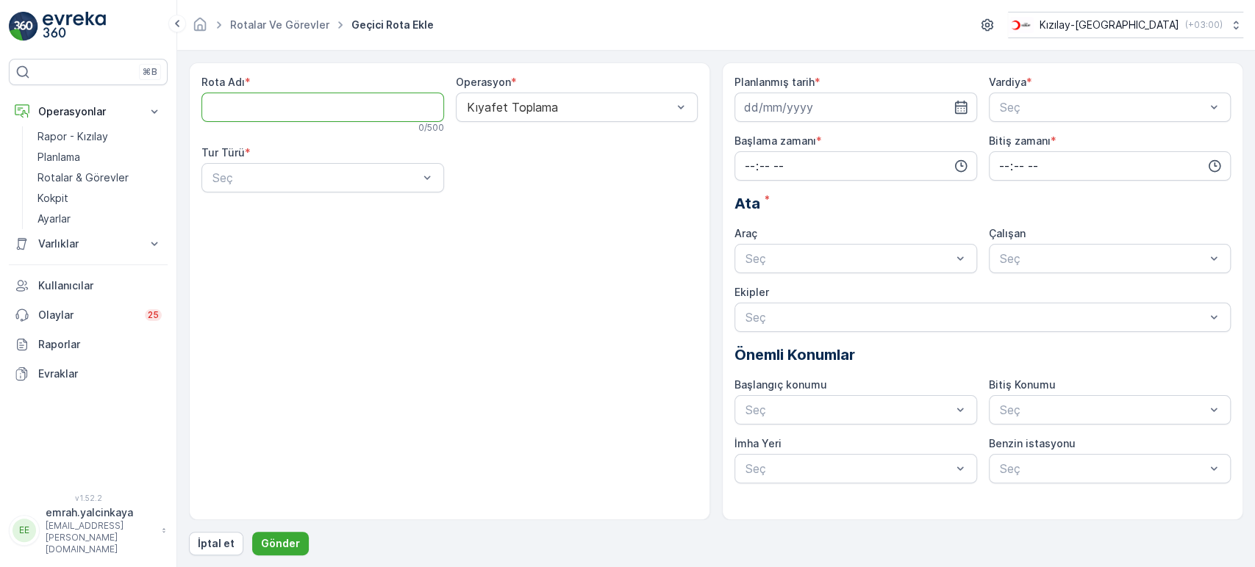
paste Adı "Ödemiş-Bayındır"
type Adı "Ödemiş-Bayındır"
click at [268, 215] on div "Statik" at bounding box center [322, 213] width 225 height 13
click at [476, 190] on div "Seç" at bounding box center [577, 177] width 243 height 29
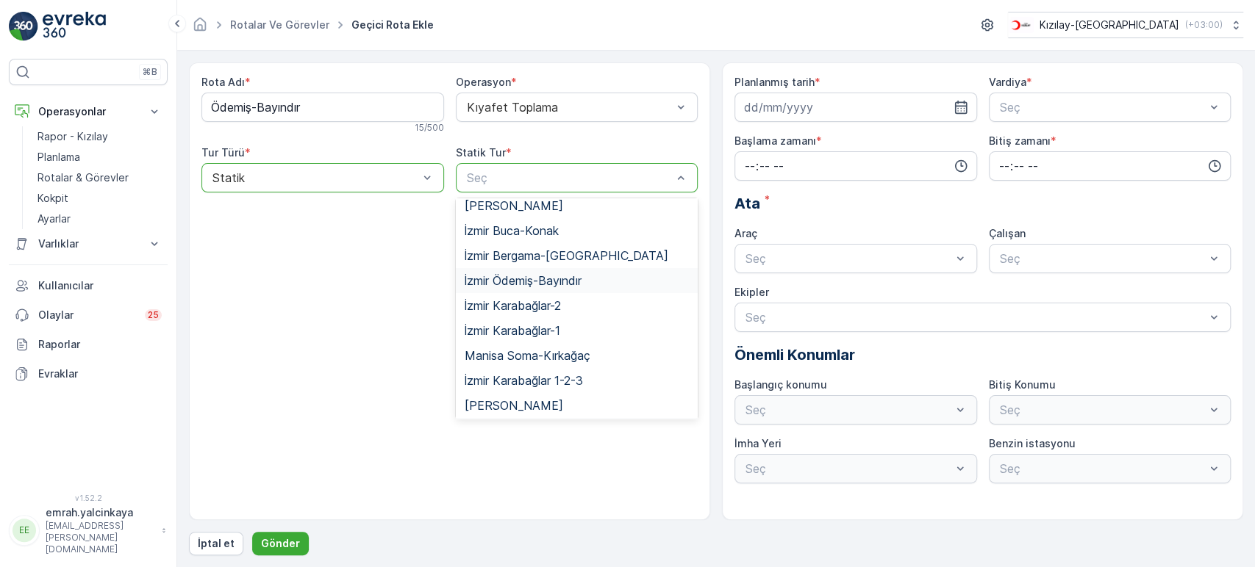
scroll to position [79, 0]
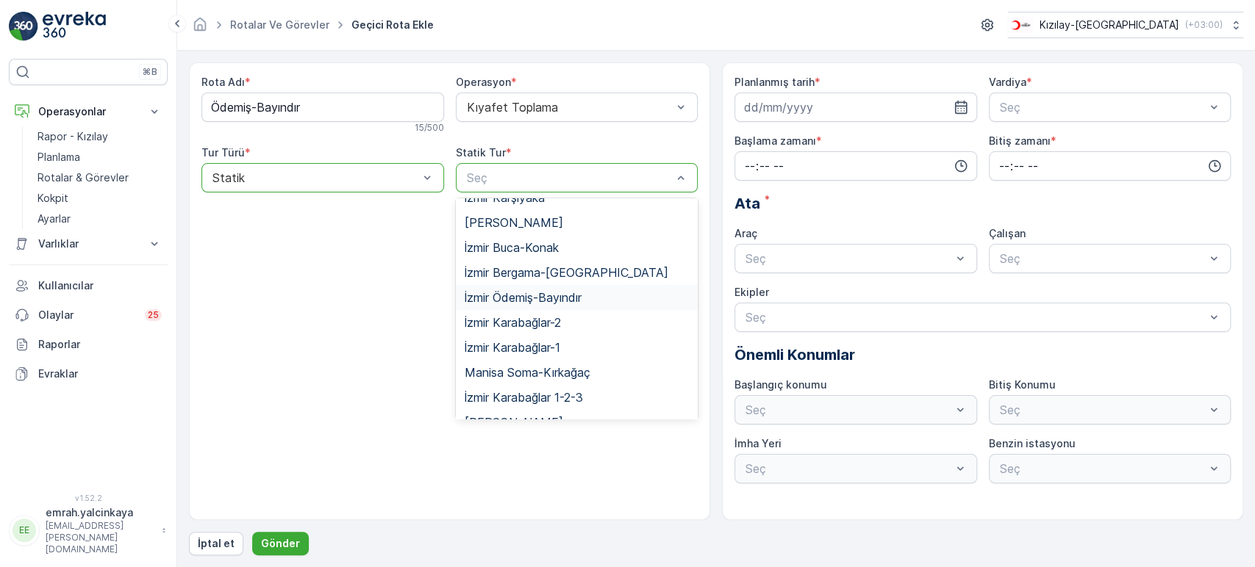
click at [550, 291] on span "İzmir Ödemiş-Bayındır" at bounding box center [523, 297] width 117 height 13
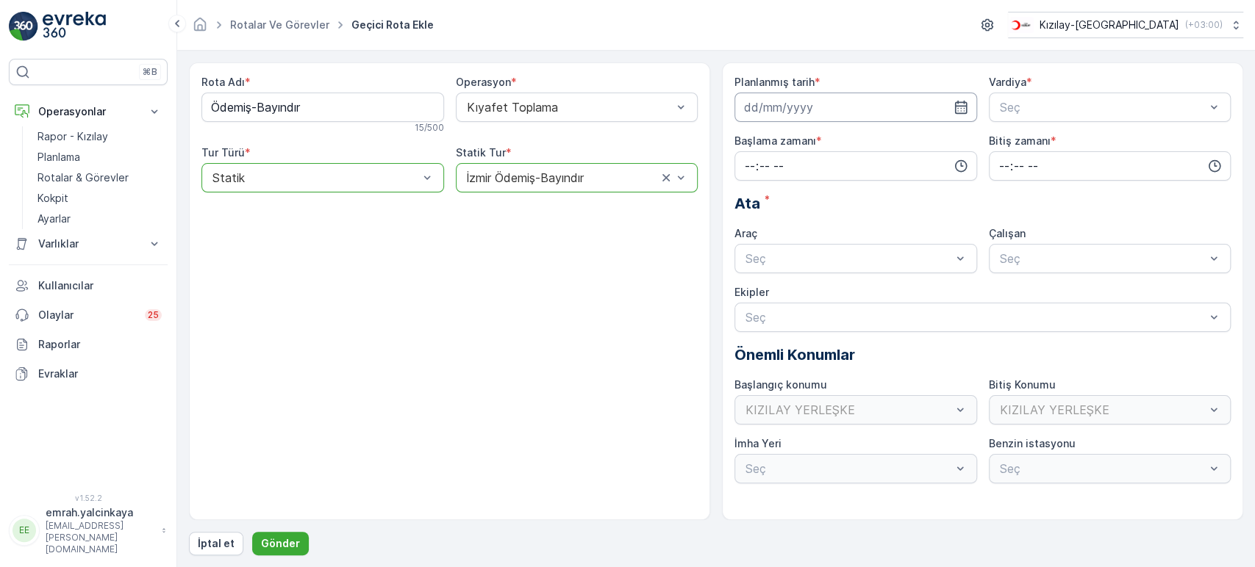
click at [817, 112] on input at bounding box center [855, 107] width 243 height 29
click at [841, 262] on div "16" at bounding box center [839, 260] width 24 height 24
type input "[DATE]"
click at [1010, 116] on div "Seç" at bounding box center [1110, 107] width 243 height 29
click at [1031, 162] on span "B Vardiyası (Gece)" at bounding box center [1048, 168] width 101 height 13
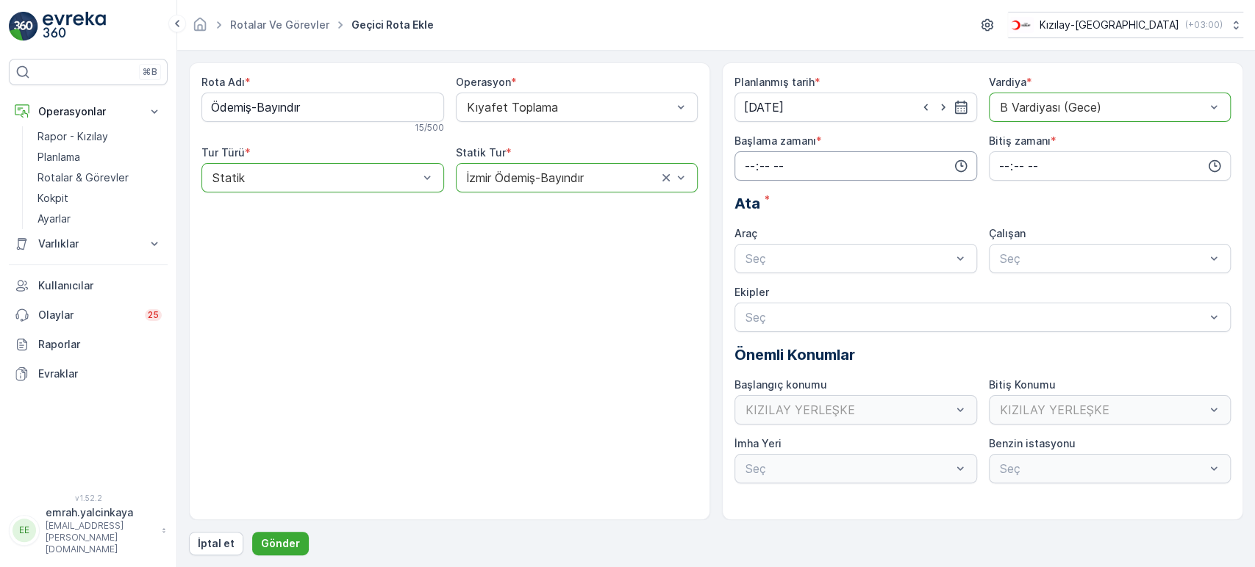
click at [910, 161] on input "time" at bounding box center [855, 165] width 243 height 29
click at [749, 315] on span "15" at bounding box center [749, 316] width 12 height 15
click at [784, 322] on div "30" at bounding box center [780, 314] width 25 height 21
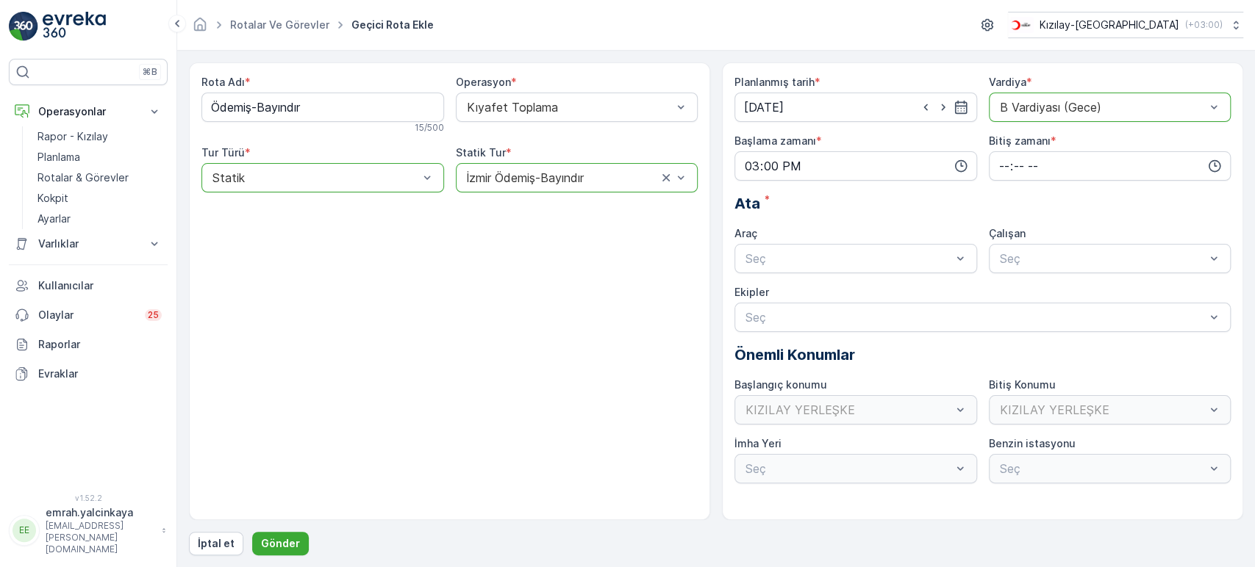
type input "15:30"
click at [1020, 171] on input "time" at bounding box center [1110, 165] width 243 height 29
click at [1001, 193] on span "00" at bounding box center [1004, 194] width 13 height 15
type input "00:00"
click at [893, 269] on div "Seç" at bounding box center [855, 258] width 243 height 29
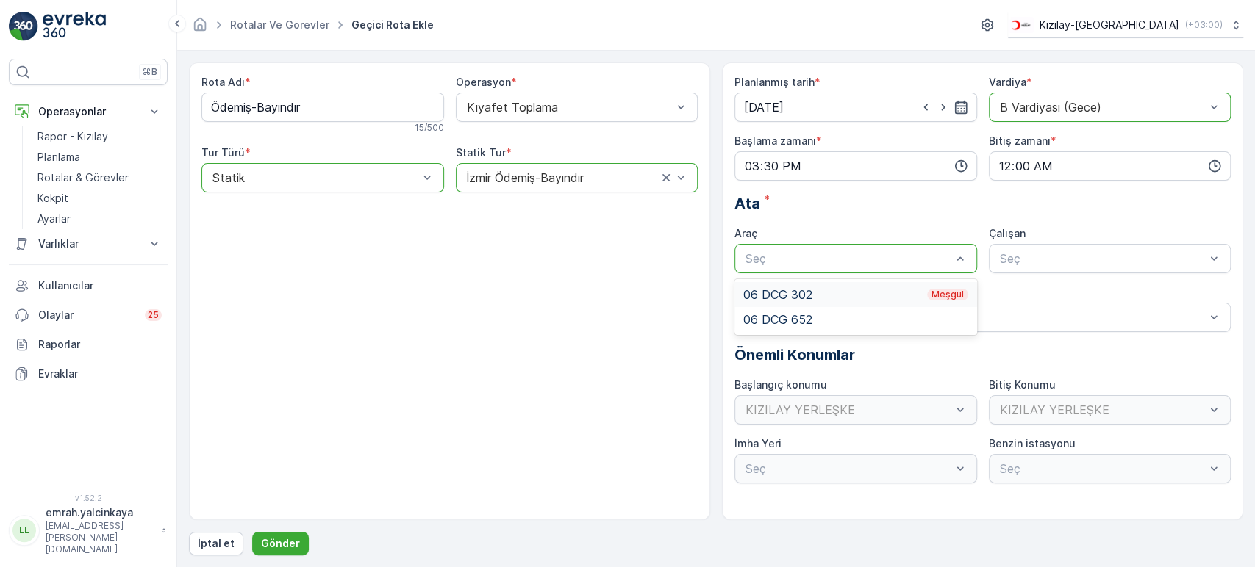
click at [889, 296] on div "06 DCG 302 Meşgul" at bounding box center [855, 294] width 225 height 13
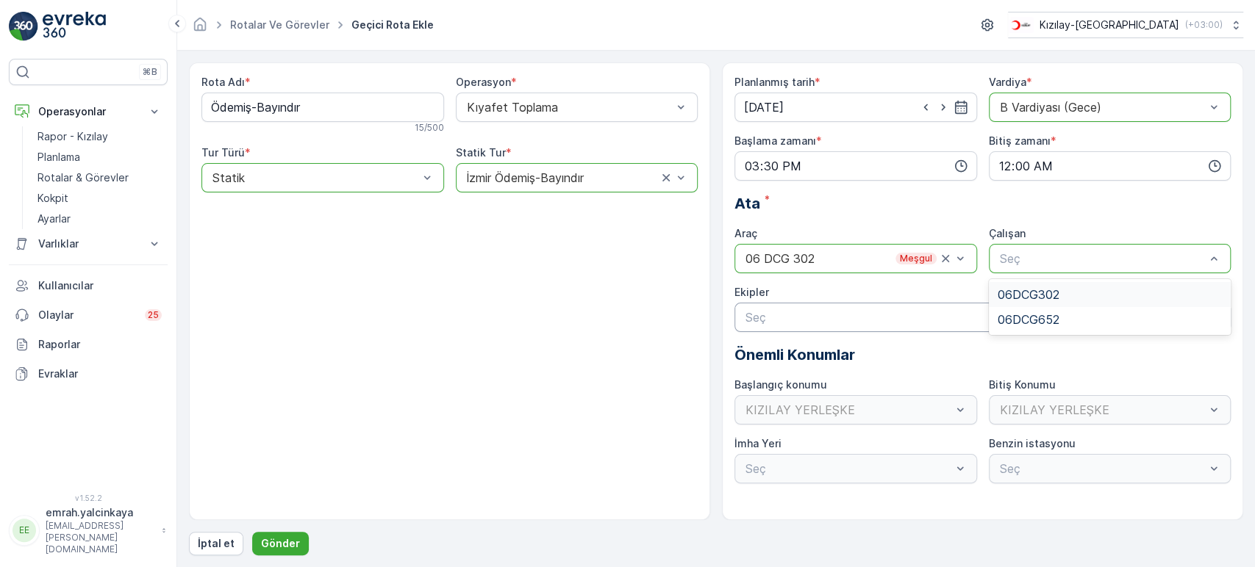
drag, startPoint x: 1034, startPoint y: 293, endPoint x: 889, endPoint y: 308, distance: 145.6
click at [1034, 293] on span "06DCG302" at bounding box center [1029, 294] width 62 height 13
click at [285, 542] on p "Gönder" at bounding box center [280, 544] width 39 height 15
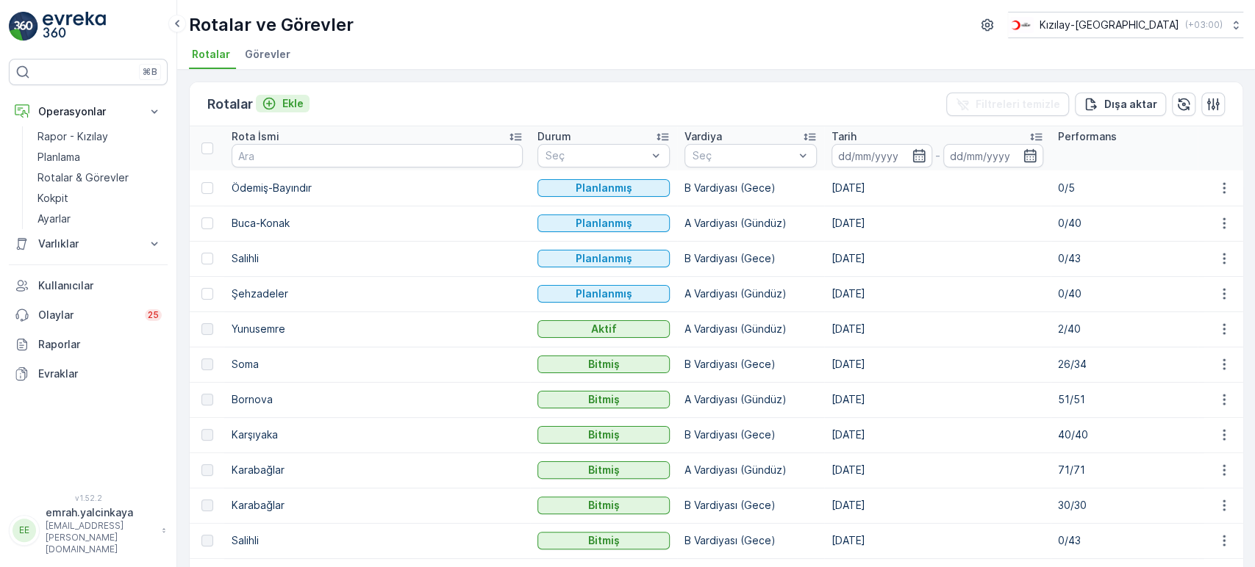
click at [285, 103] on p "Ekle" at bounding box center [292, 103] width 21 height 15
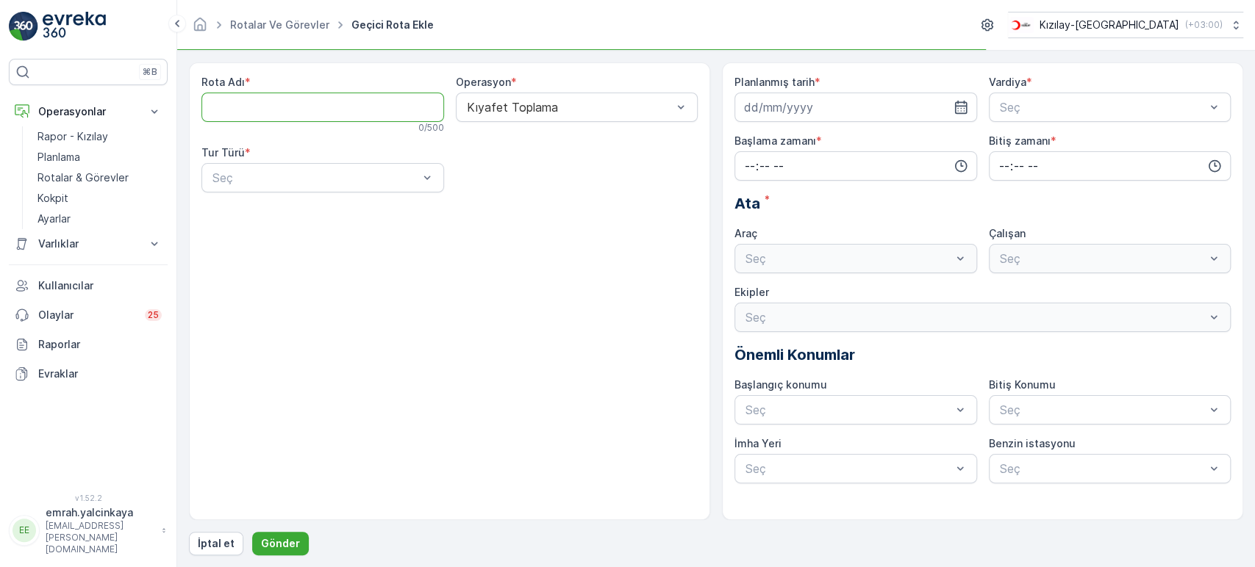
click at [306, 110] on Adı "Rota Adı" at bounding box center [322, 107] width 243 height 29
type Adı "Karabağlar-1"
click at [358, 206] on div "Statik" at bounding box center [322, 213] width 243 height 25
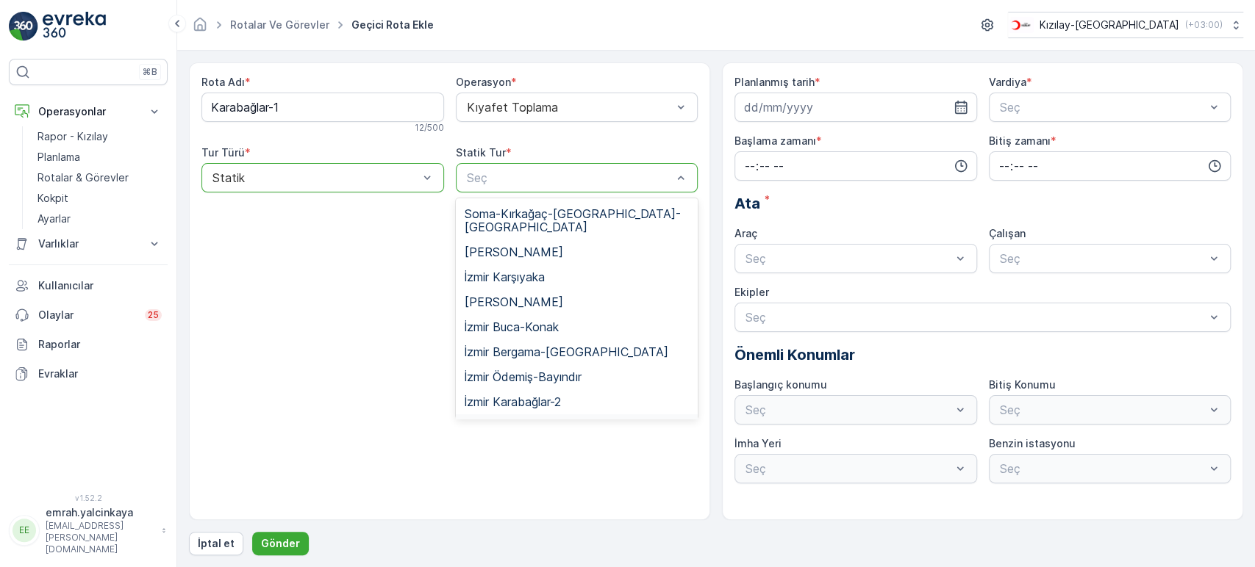
click at [609, 415] on div "İzmir Karabağlar-1" at bounding box center [577, 427] width 243 height 25
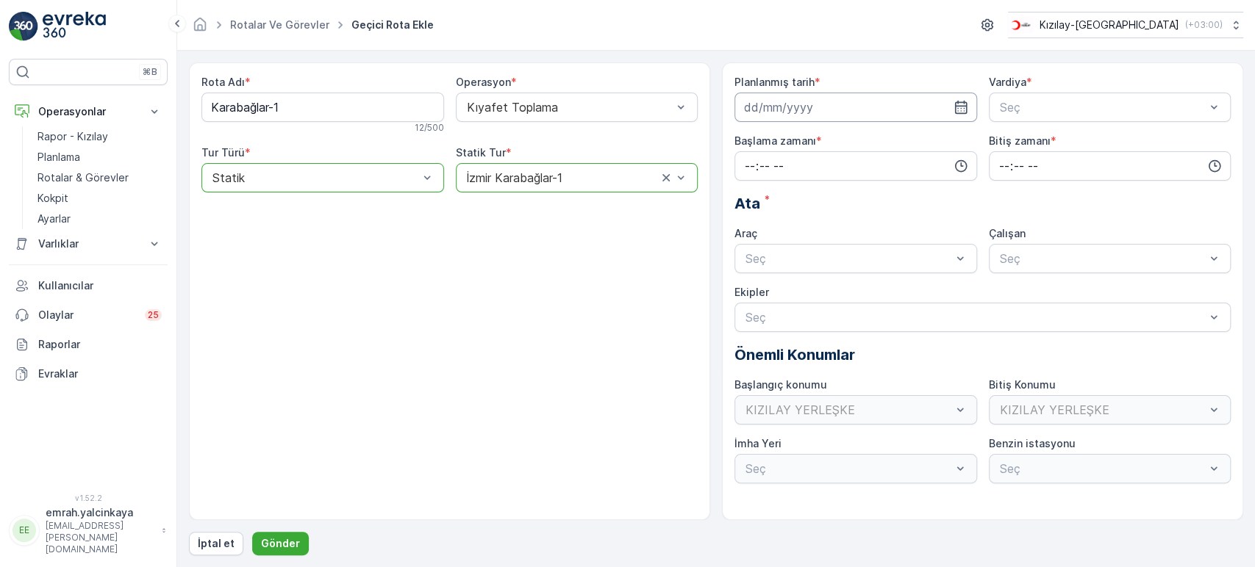
click at [773, 106] on input at bounding box center [855, 107] width 243 height 29
click at [862, 259] on div "17" at bounding box center [865, 260] width 24 height 24
type input "[DATE]"
click at [1034, 140] on span "A Vardiyası (Gündüz)" at bounding box center [1055, 143] width 114 height 13
click at [906, 160] on input "time" at bounding box center [855, 165] width 243 height 29
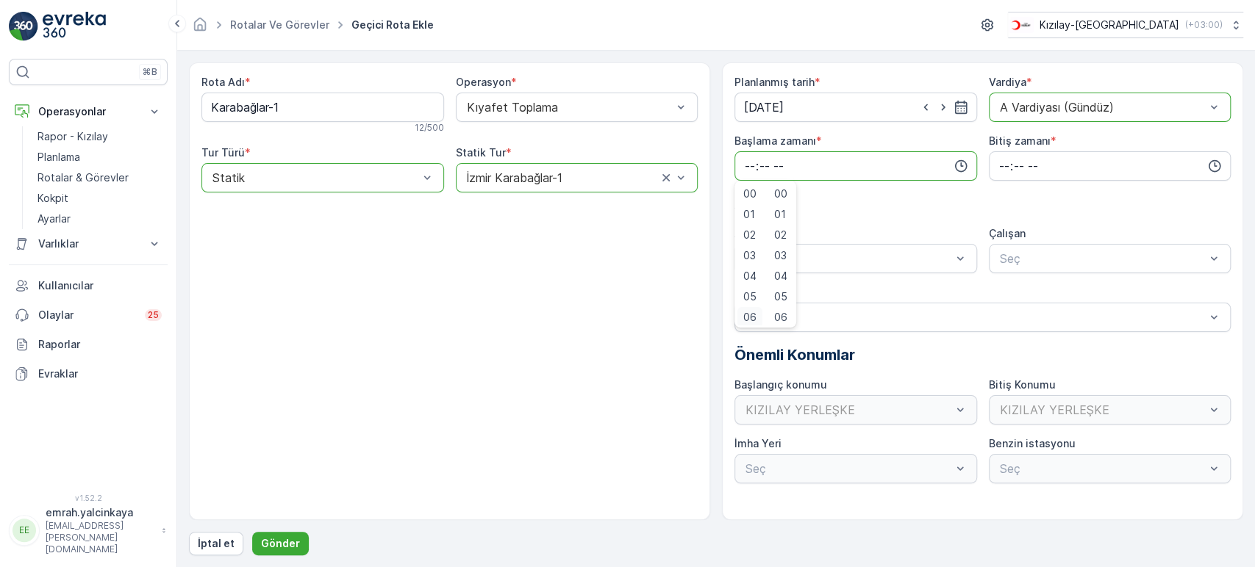
scroll to position [3, 0]
click at [745, 316] on span "06" at bounding box center [749, 314] width 13 height 15
type input "06:00"
click at [996, 164] on input "time" at bounding box center [1110, 165] width 243 height 29
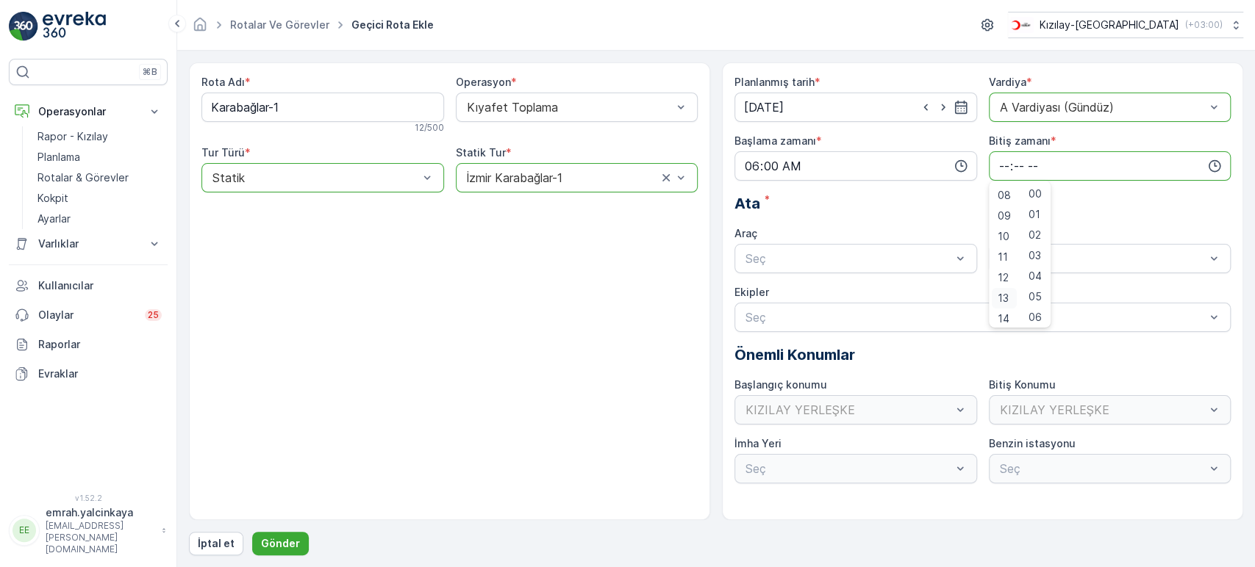
scroll to position [245, 0]
click at [1008, 258] on div "15" at bounding box center [1004, 258] width 25 height 21
type input "15:00"
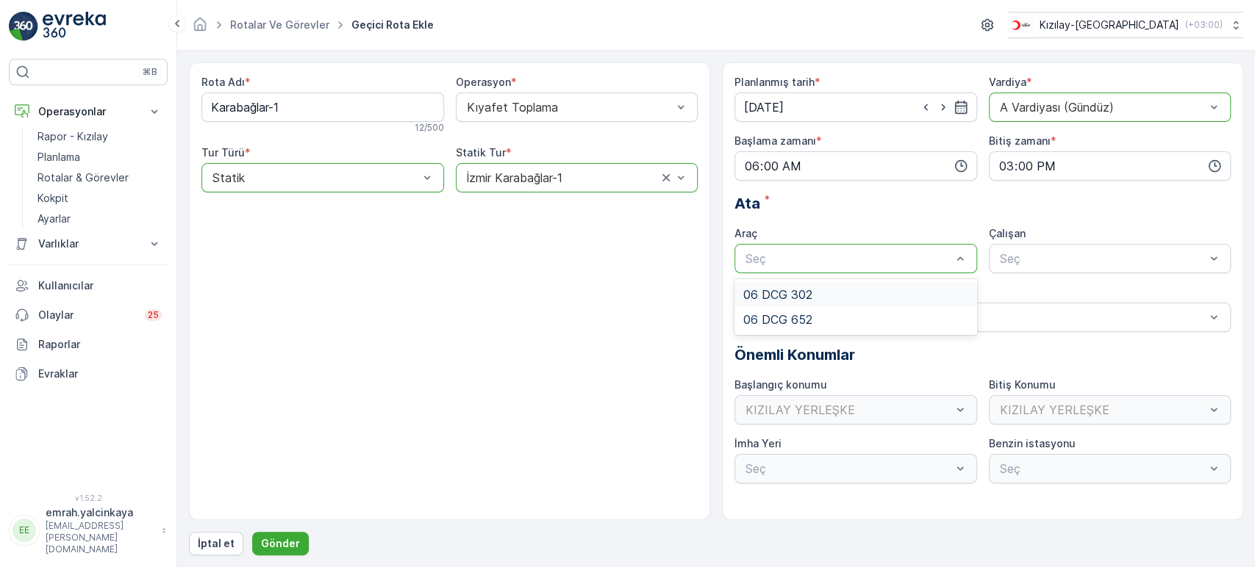
click at [867, 290] on div "06 DCG 302" at bounding box center [855, 294] width 225 height 13
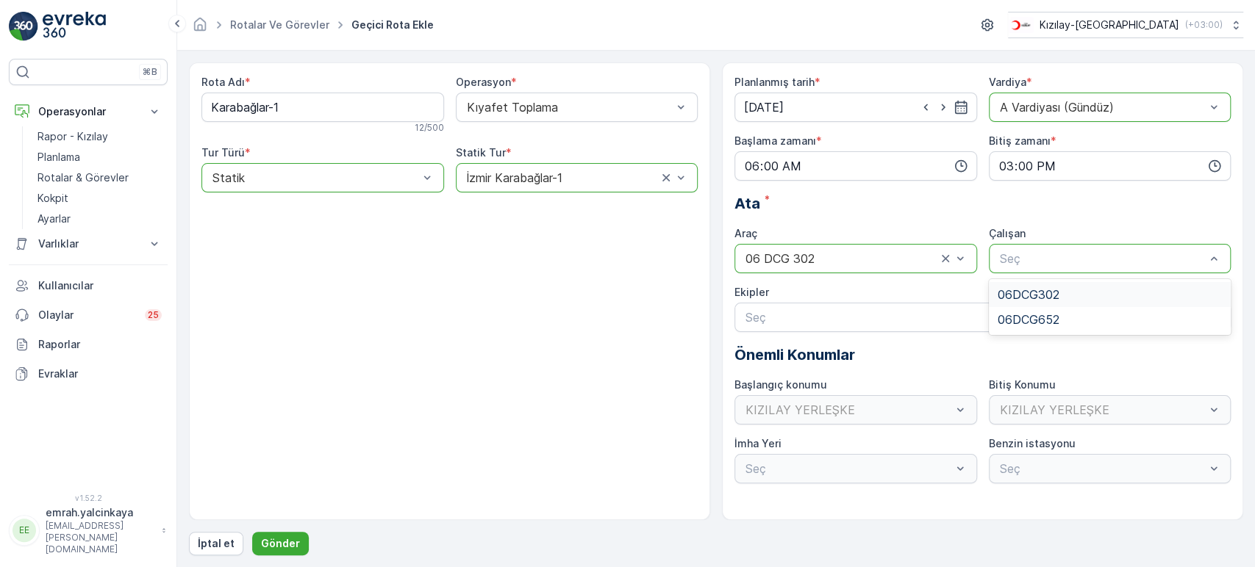
click at [1034, 291] on span "06DCG302" at bounding box center [1029, 294] width 62 height 13
click at [287, 543] on p "Gönder" at bounding box center [280, 544] width 39 height 15
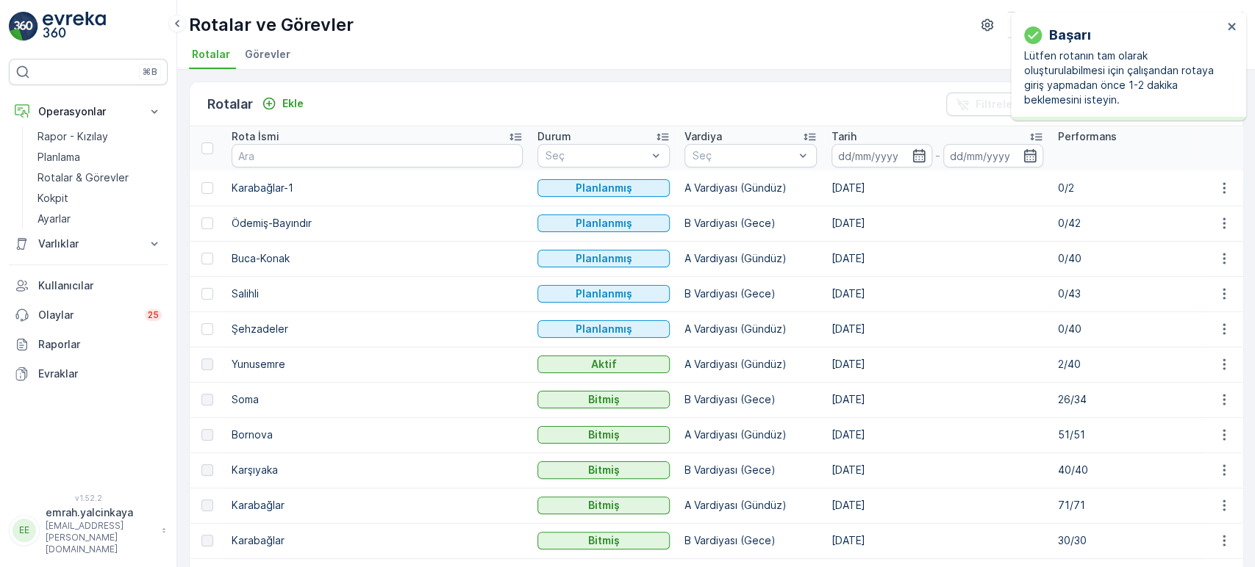
drag, startPoint x: 290, startPoint y: 101, endPoint x: 351, endPoint y: 197, distance: 113.6
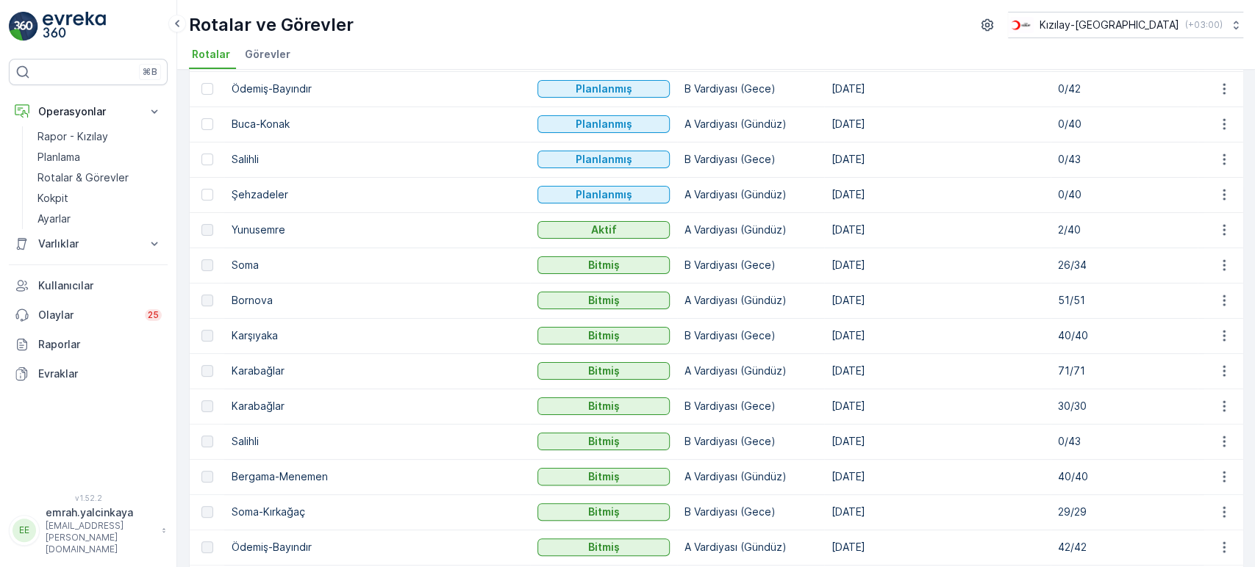
scroll to position [163, 0]
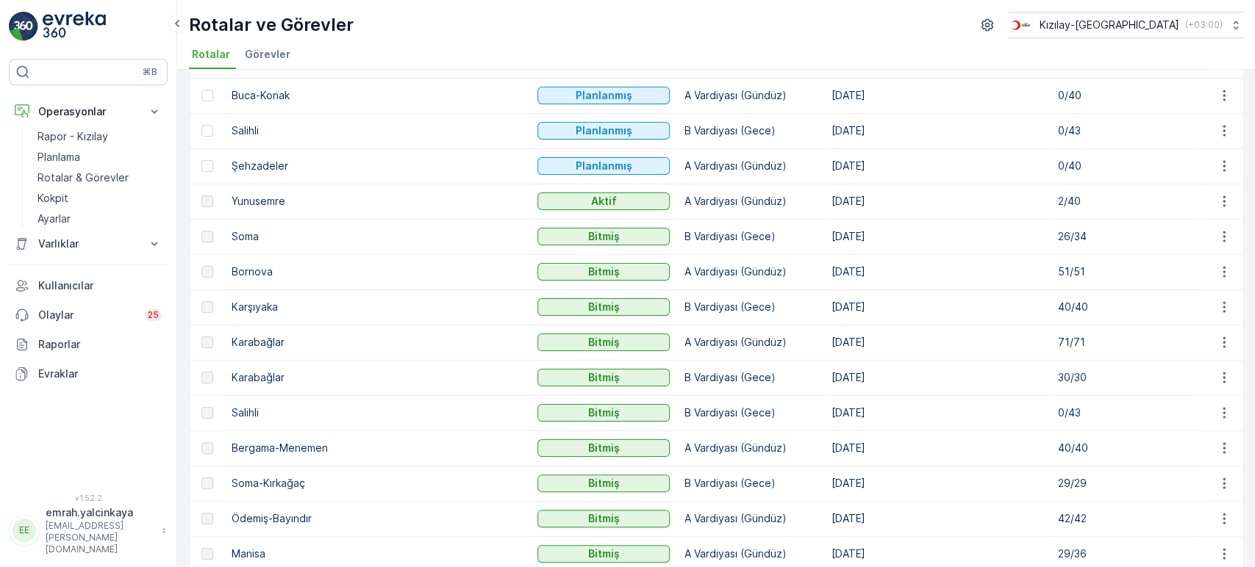
click at [289, 479] on p "Soma-Kırkağaç" at bounding box center [377, 483] width 291 height 15
copy p "Soma-Kırkağaç"
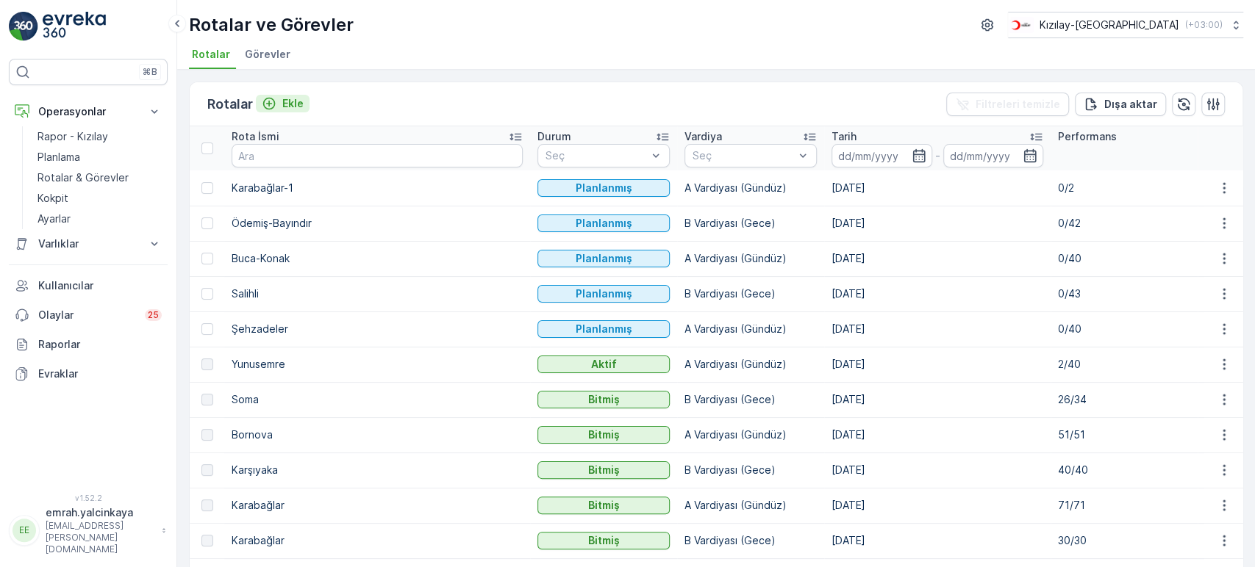
click at [286, 101] on p "Ekle" at bounding box center [292, 103] width 21 height 15
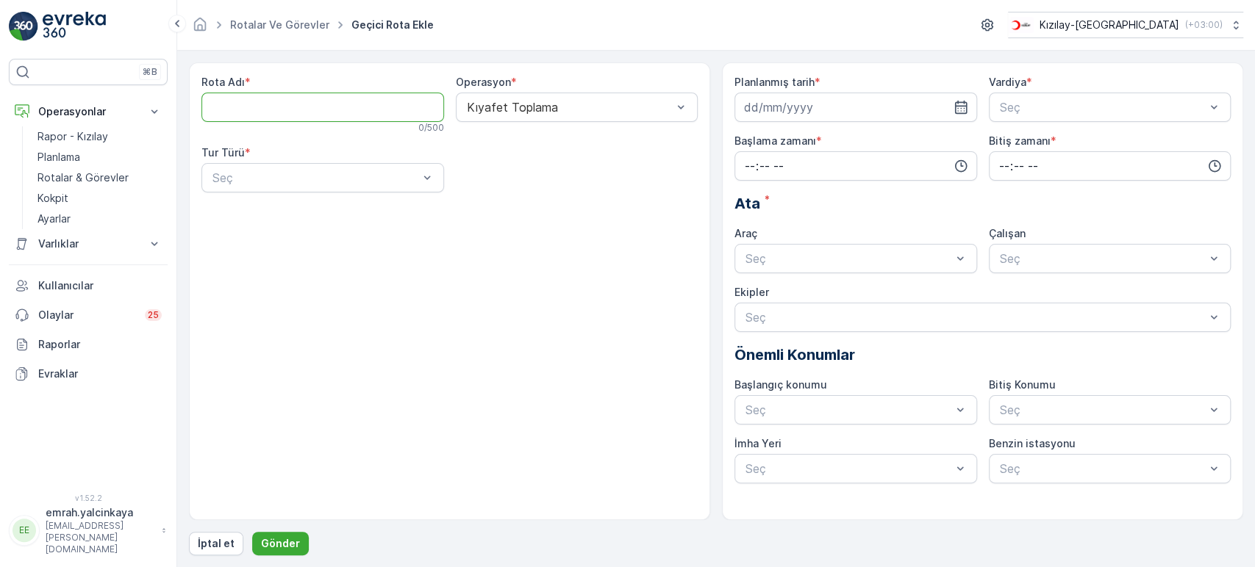
click at [329, 101] on Adı "Rota Adı" at bounding box center [322, 107] width 243 height 29
paste Adı "Soma-Kırkağaç"
type Adı "Soma-Kırkağaç"
click at [326, 210] on div "Statik" at bounding box center [322, 213] width 225 height 13
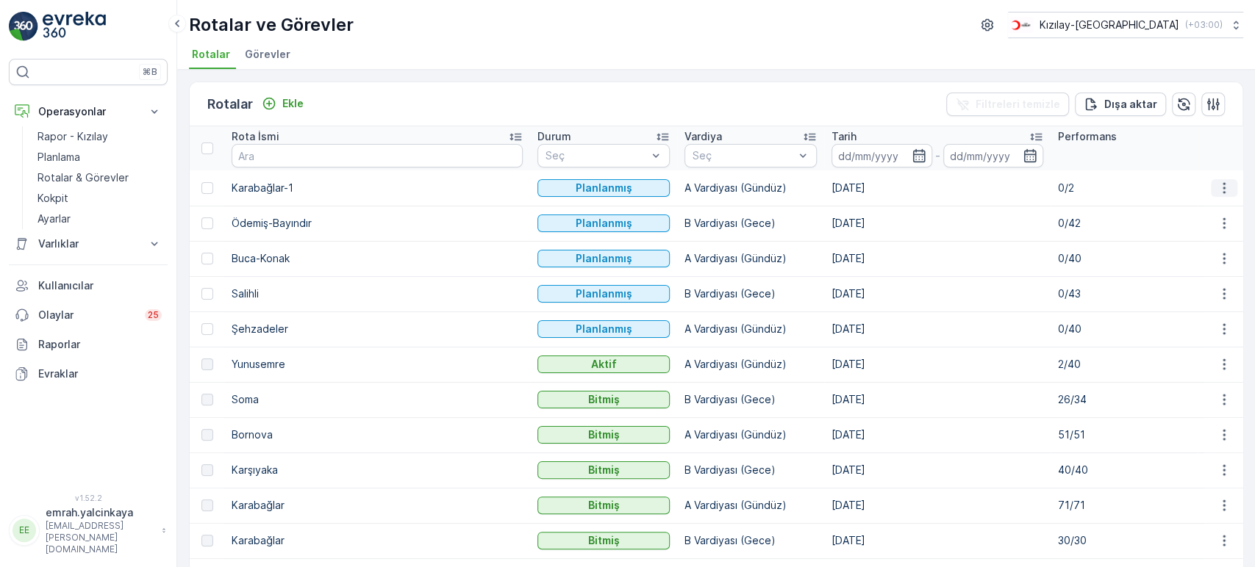
click at [1217, 187] on icon "button" at bounding box center [1224, 188] width 15 height 15
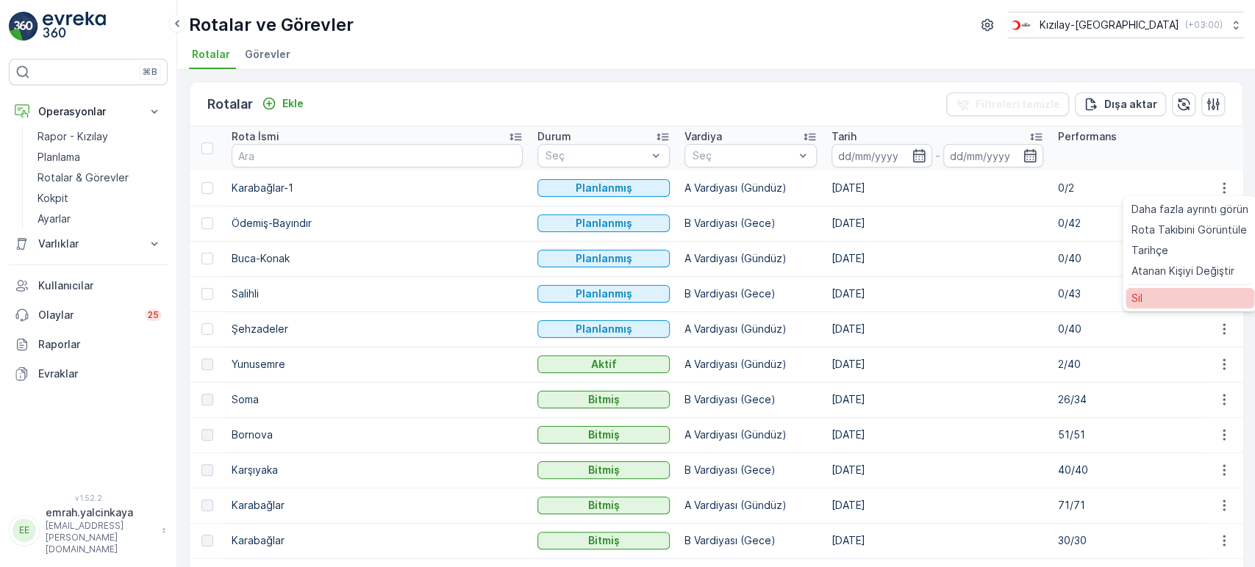
click at [1162, 298] on div "Sil" at bounding box center [1189, 298] width 129 height 21
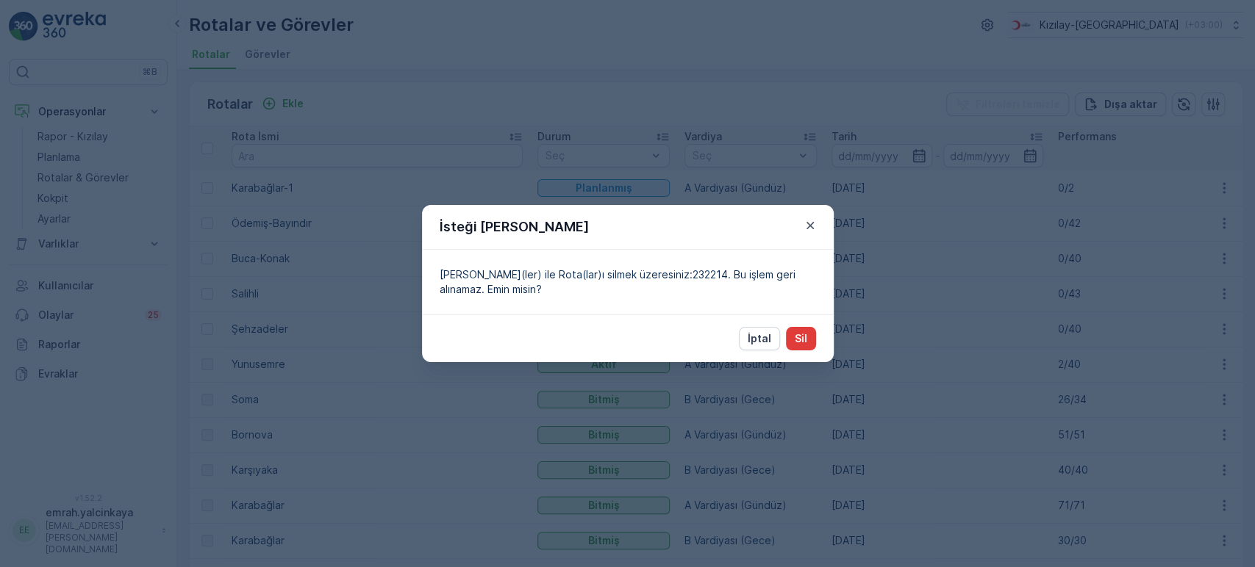
click at [801, 334] on p "Sil" at bounding box center [801, 339] width 12 height 15
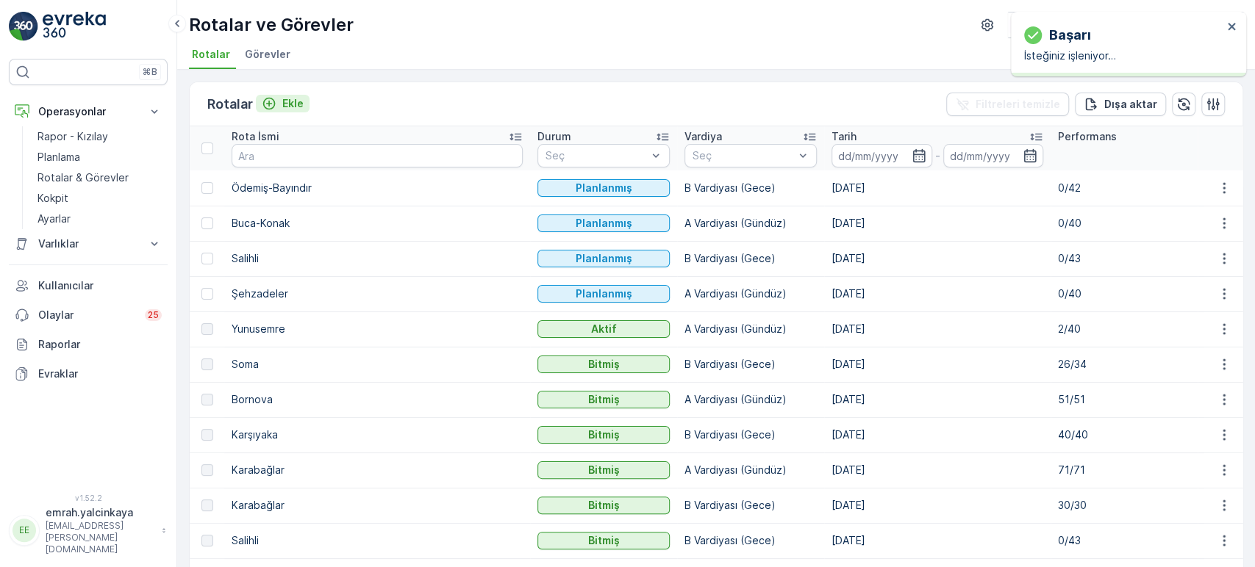
click at [292, 103] on p "Ekle" at bounding box center [292, 103] width 21 height 15
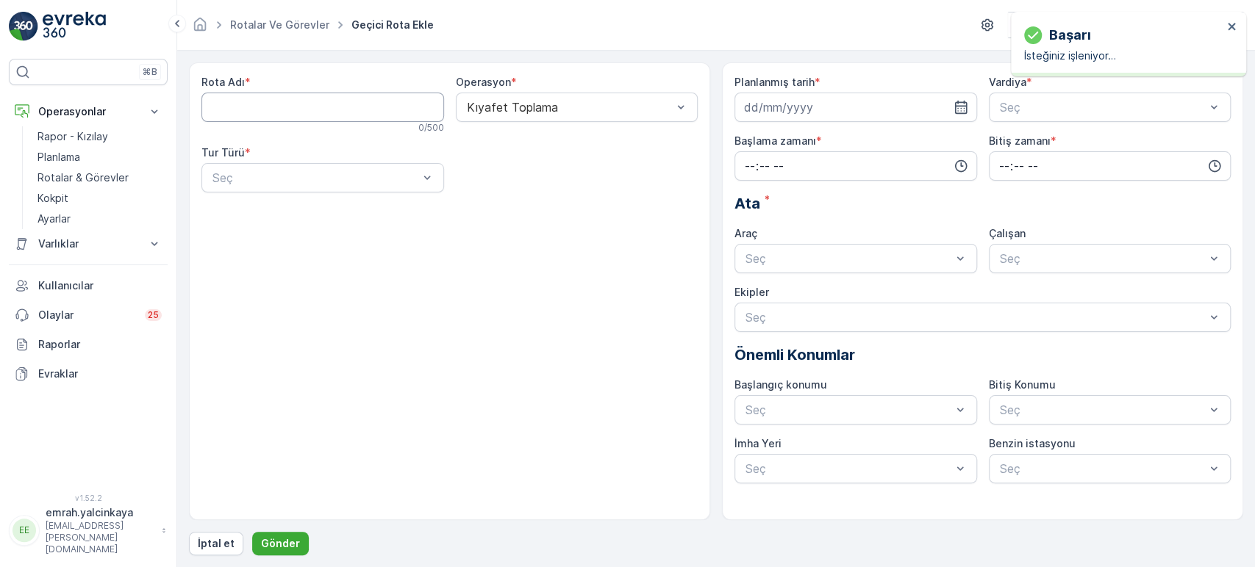
click at [241, 104] on Adı "Rota Adı" at bounding box center [322, 107] width 243 height 29
paste Adı "Soma-Kırkağaç"
type Adı "Soma-Kırkağaç"
click at [282, 216] on div "Statik" at bounding box center [322, 213] width 225 height 13
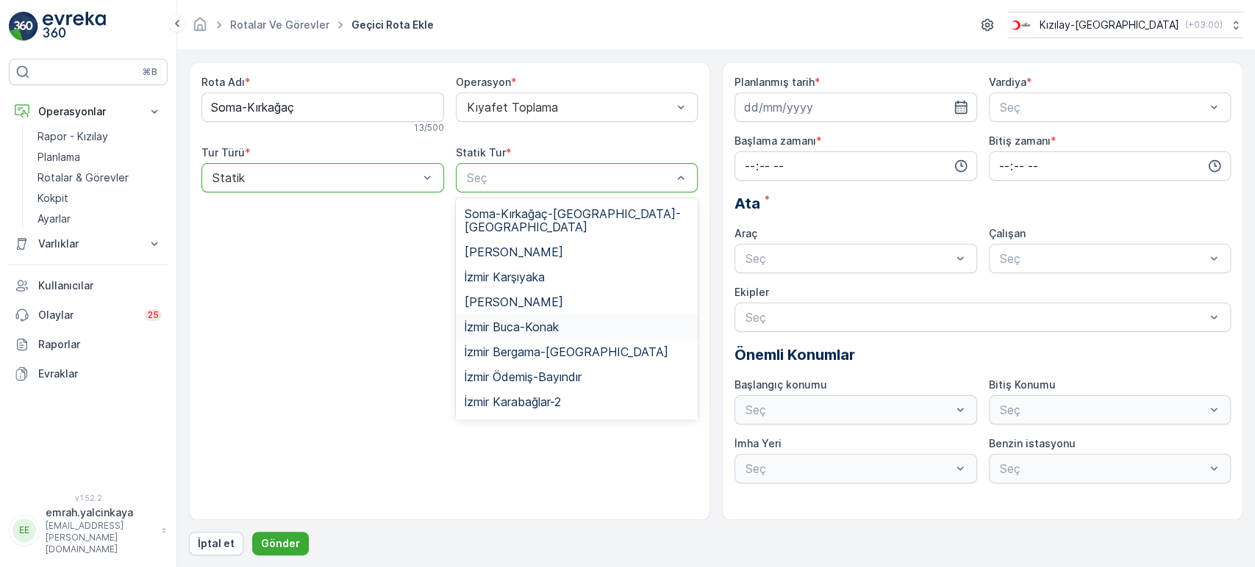
scroll to position [82, 0]
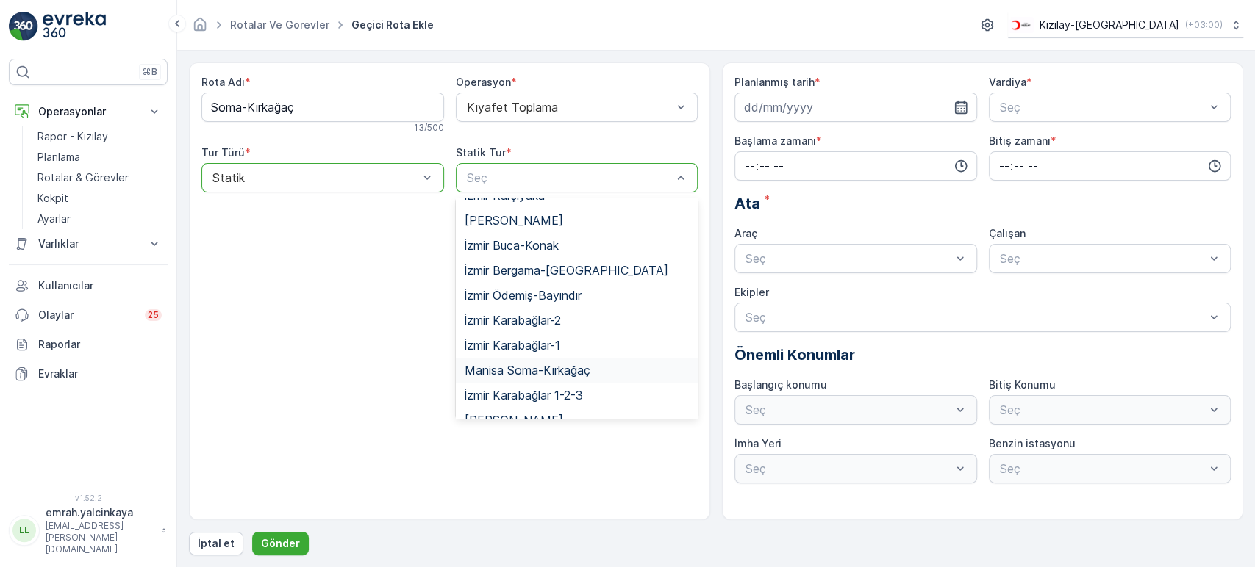
click at [583, 364] on span "Manisa Soma-Kırkağaç" at bounding box center [528, 370] width 126 height 13
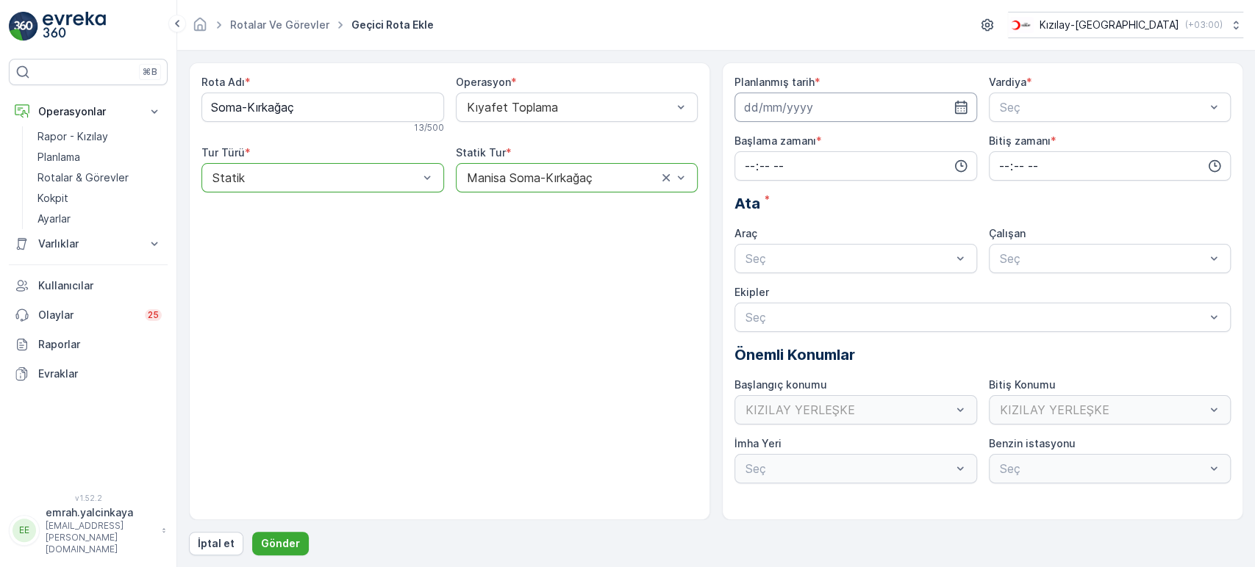
click at [765, 111] on input at bounding box center [855, 107] width 243 height 29
click at [864, 257] on div "17" at bounding box center [865, 260] width 24 height 24
type input "[DATE]"
click at [1019, 138] on span "A Vardiyası (Gündüz)" at bounding box center [1055, 143] width 114 height 13
click at [881, 157] on input "time" at bounding box center [855, 165] width 243 height 29
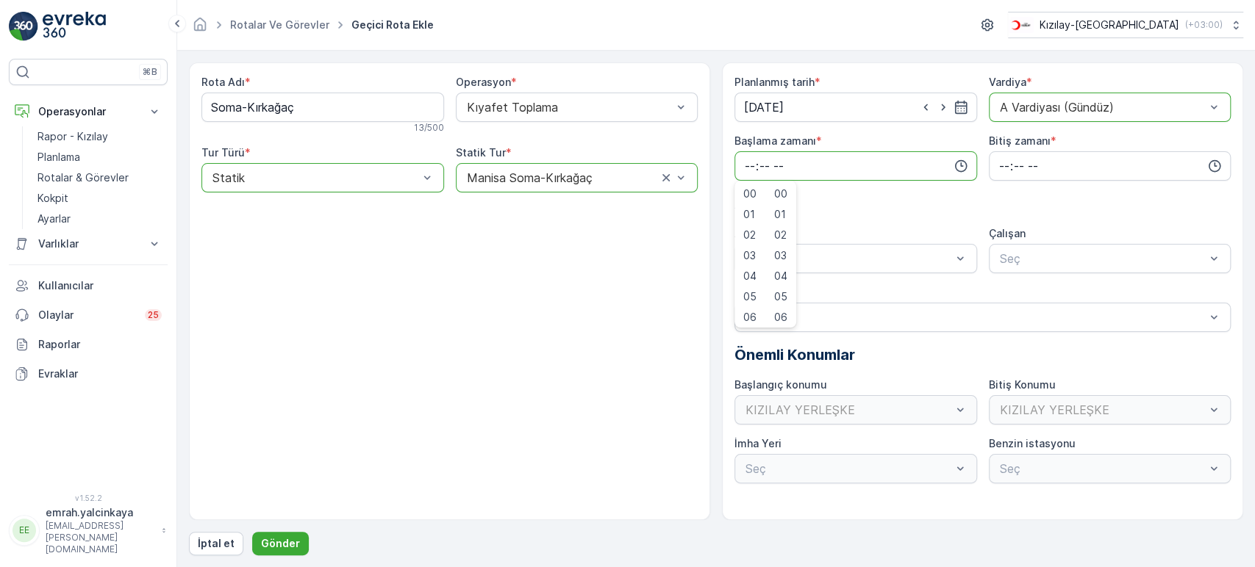
scroll to position [3, 0]
click at [748, 312] on span "06" at bounding box center [749, 314] width 13 height 15
type input "06:00"
click at [1002, 163] on input "time" at bounding box center [1110, 165] width 243 height 29
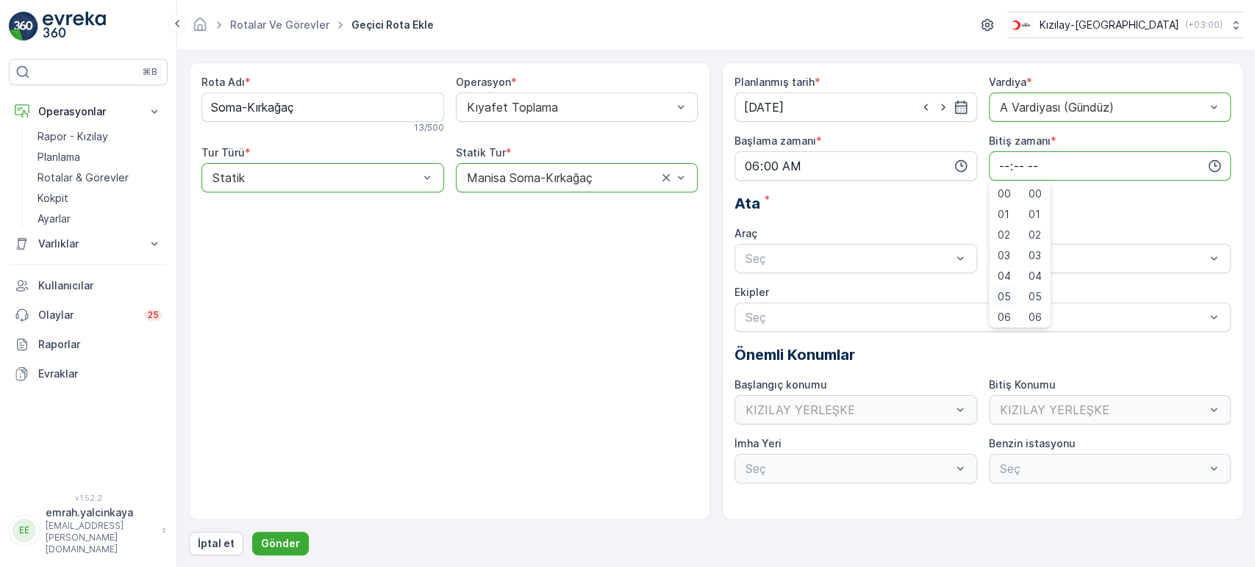
scroll to position [245, 0]
click at [1001, 257] on span "15" at bounding box center [1004, 258] width 12 height 15
type input "15:00"
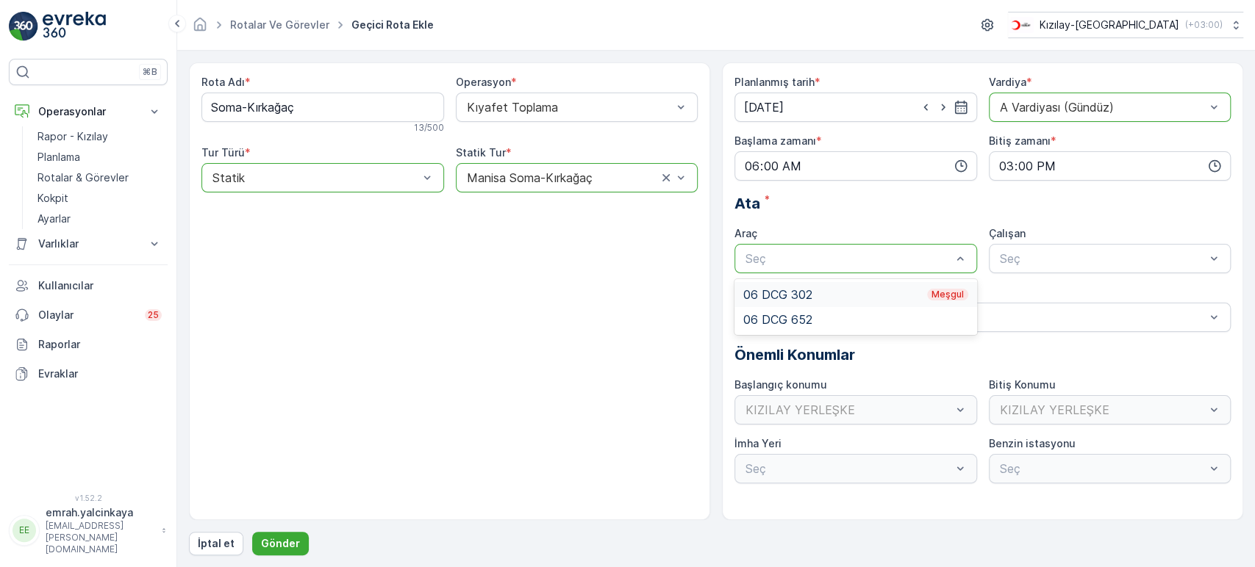
click at [886, 291] on div "06 DCG 302 Meşgul" at bounding box center [855, 294] width 225 height 13
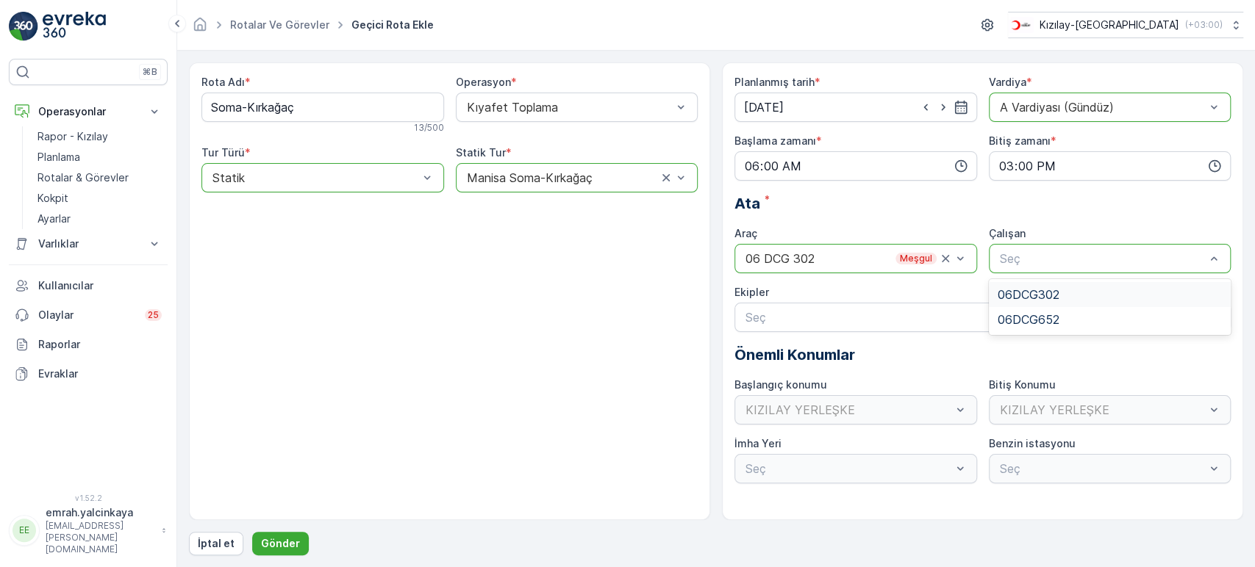
click at [1031, 297] on span "06DCG302" at bounding box center [1029, 294] width 62 height 13
click at [281, 545] on p "Gönder" at bounding box center [280, 544] width 39 height 15
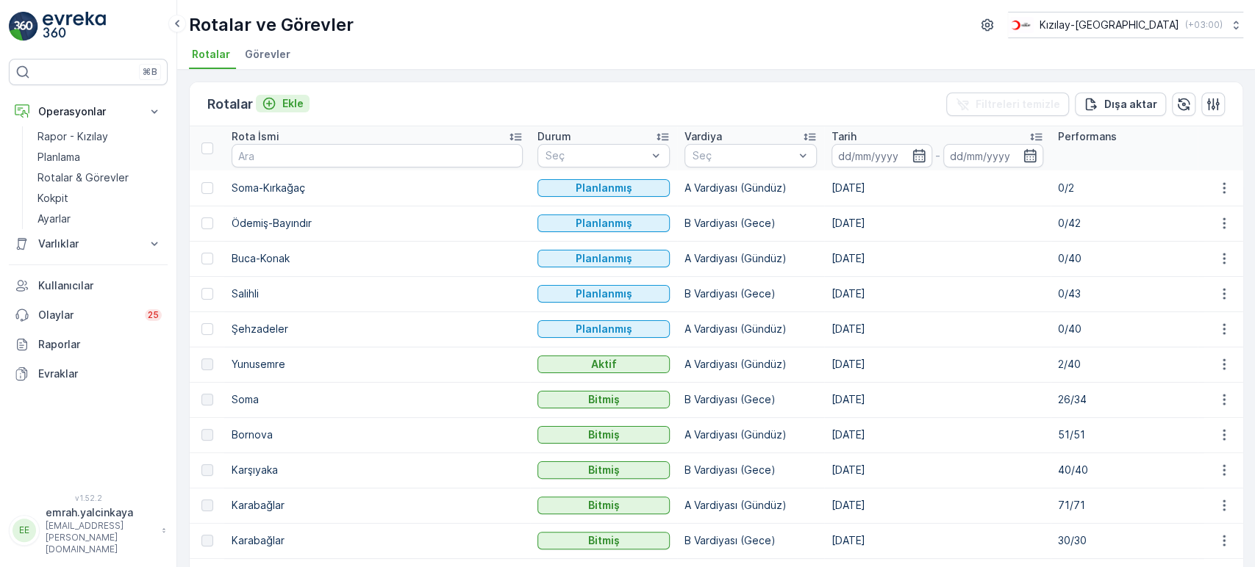
click at [286, 108] on p "Ekle" at bounding box center [292, 103] width 21 height 15
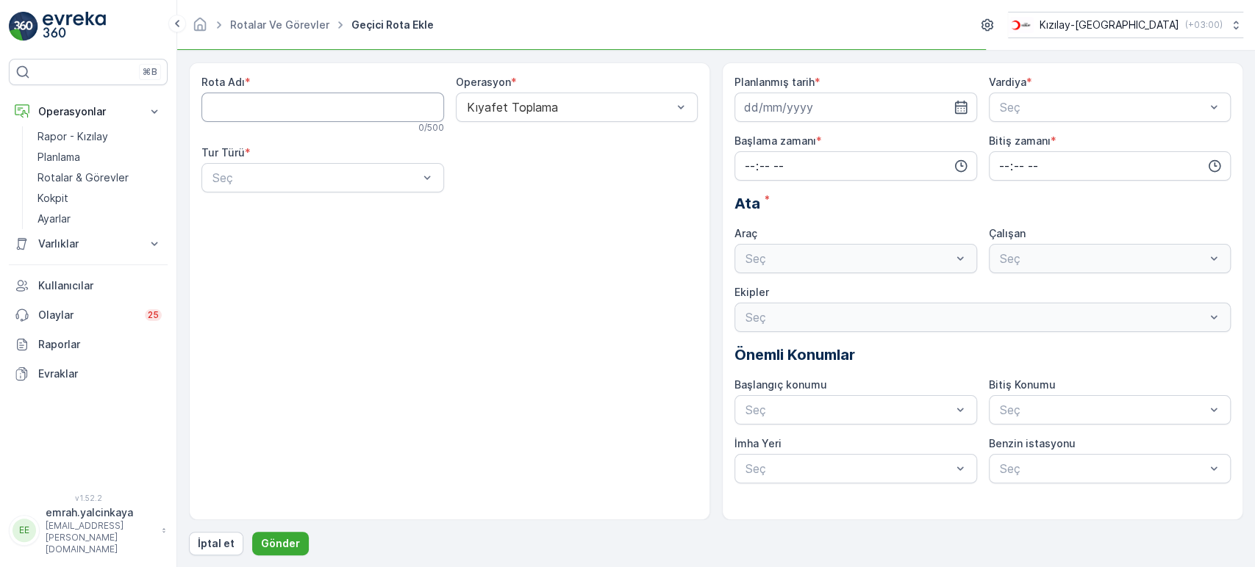
click at [286, 109] on Adı "Rota Adı" at bounding box center [322, 107] width 243 height 29
type Adı "Karabağlar-1"
click at [284, 217] on div "Statik" at bounding box center [322, 213] width 225 height 13
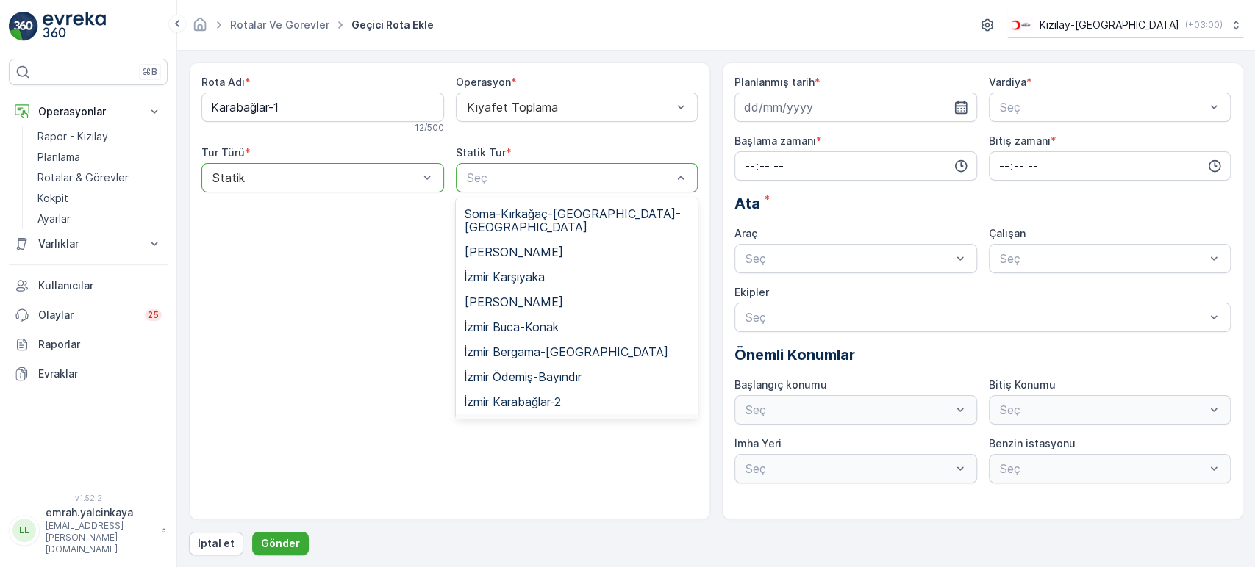
click at [611, 415] on div "İzmir Karabağlar-1" at bounding box center [577, 427] width 243 height 25
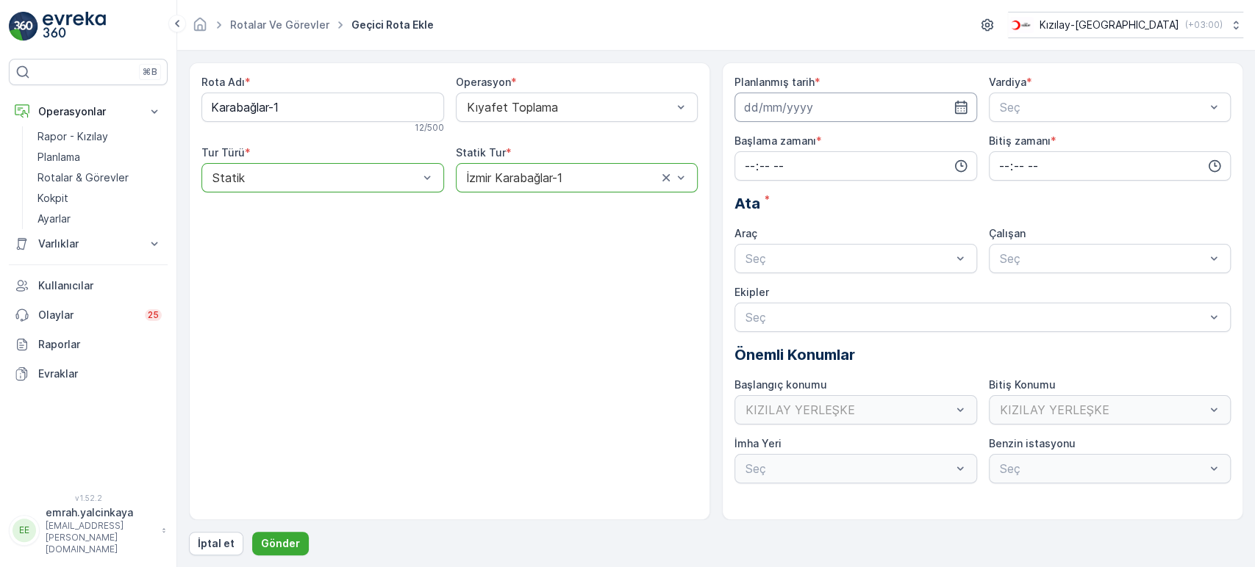
click at [783, 106] on input at bounding box center [855, 107] width 243 height 29
drag, startPoint x: 865, startPoint y: 254, endPoint x: 959, endPoint y: 190, distance: 113.8
click at [866, 253] on div "17" at bounding box center [865, 260] width 24 height 24
type input "[DATE]"
click at [1042, 93] on div "Seç" at bounding box center [1110, 107] width 243 height 29
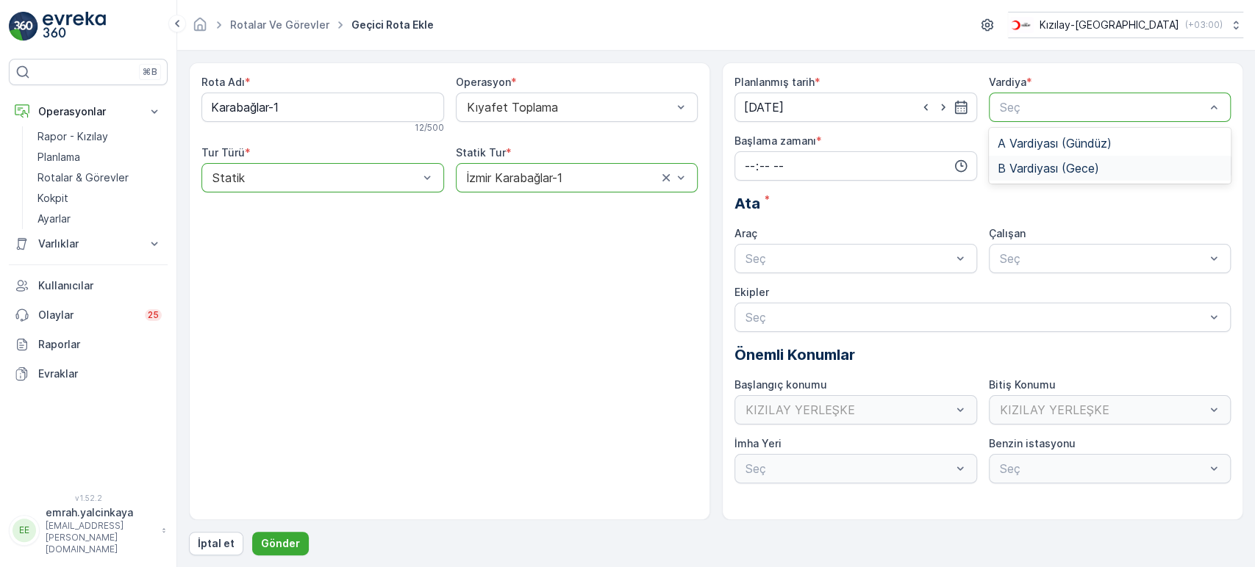
click at [1041, 159] on div "B Vardiyası (Gece)" at bounding box center [1110, 168] width 243 height 25
click at [895, 157] on input "time" at bounding box center [855, 165] width 243 height 29
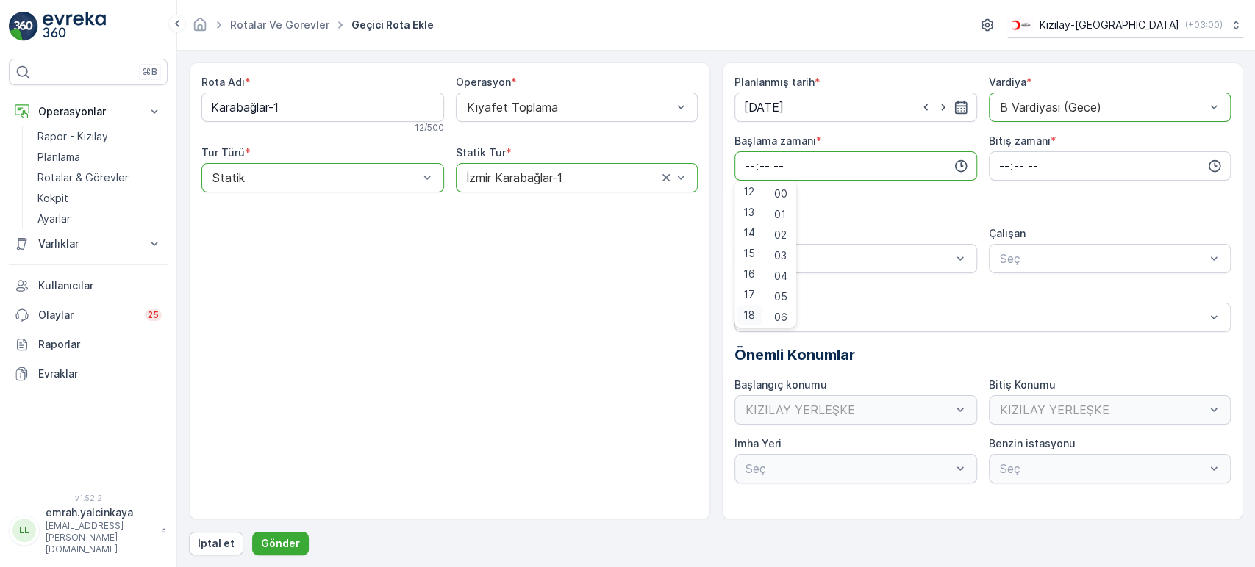
scroll to position [250, 0]
click at [753, 248] on span "15" at bounding box center [749, 253] width 12 height 15
click at [787, 239] on span "30" at bounding box center [780, 240] width 12 height 15
type input "15:30"
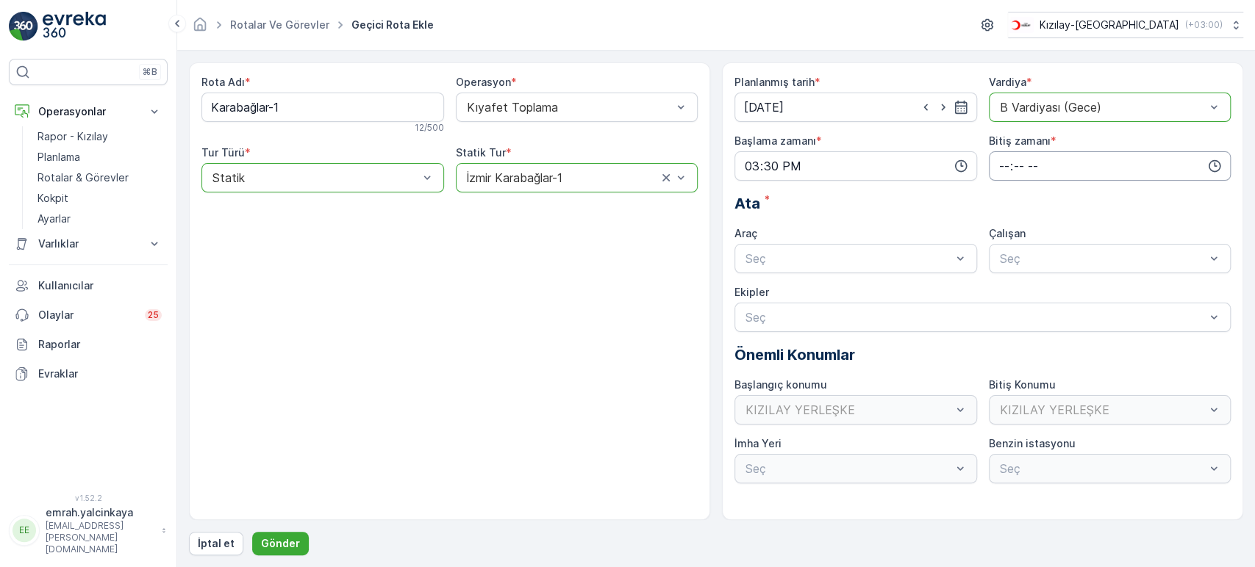
click at [994, 169] on input "time" at bounding box center [1110, 165] width 243 height 29
click at [1003, 187] on span "00" at bounding box center [1004, 194] width 13 height 15
type input "00:00"
click at [845, 274] on div "Planlanmış tarih * [DATE] Vardiya * option B Vardiyası (Gece), selected. B Vard…" at bounding box center [982, 279] width 496 height 409
click at [856, 284] on div "06 DCG 302 Meşgul" at bounding box center [855, 294] width 243 height 25
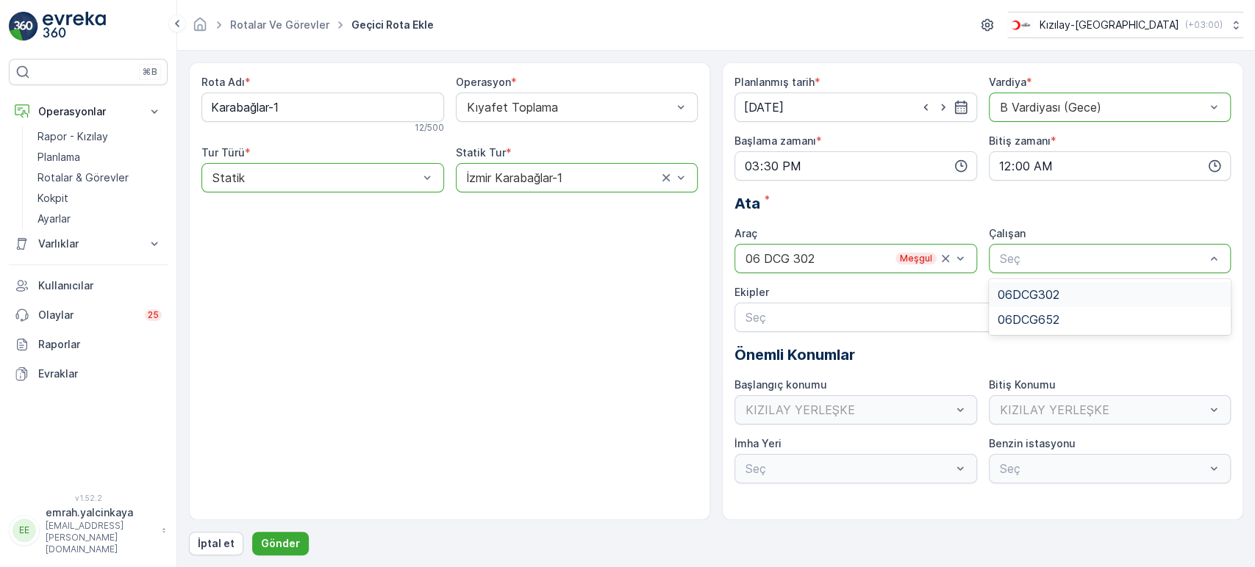
click at [1033, 290] on span "06DCG302" at bounding box center [1029, 294] width 62 height 13
click at [284, 545] on p "Gönder" at bounding box center [280, 544] width 39 height 15
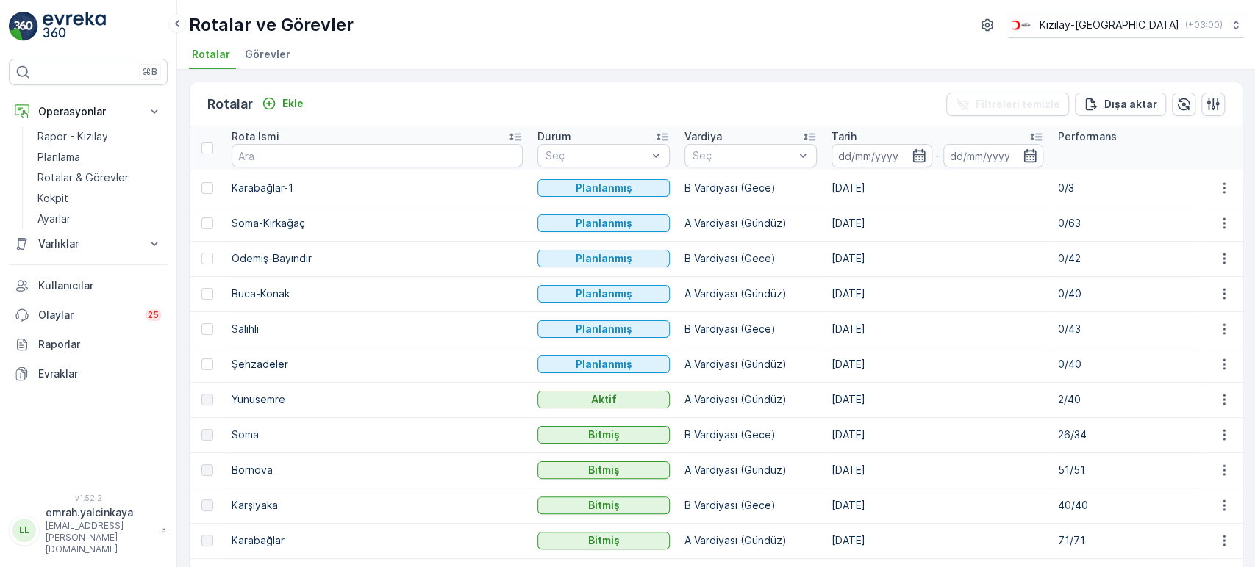
click at [684, 329] on p "B Vardiyası (Gece)" at bounding box center [750, 329] width 132 height 15
click at [684, 294] on p "A Vardiyası (Gündüz)" at bounding box center [750, 294] width 132 height 15
click at [684, 257] on p "B Vardiyası (Gece)" at bounding box center [750, 258] width 132 height 15
click at [684, 222] on p "A Vardiyası (Gündüz)" at bounding box center [750, 223] width 132 height 15
click at [684, 257] on p "B Vardiyası (Gece)" at bounding box center [750, 258] width 132 height 15
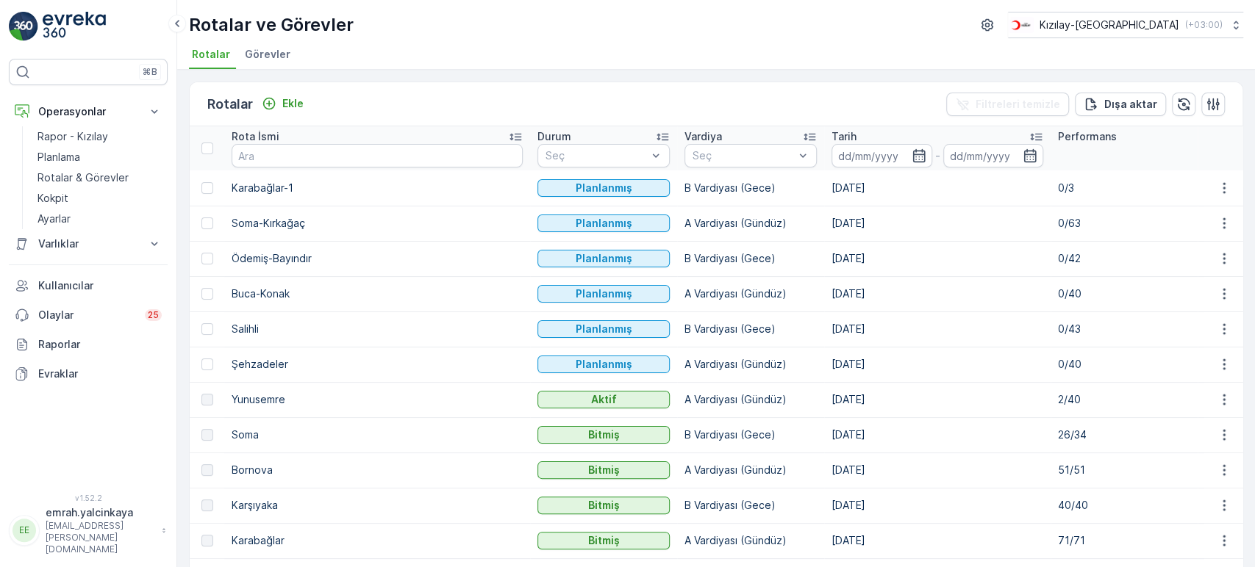
click at [684, 257] on p "B Vardiyası (Gece)" at bounding box center [750, 258] width 132 height 15
click at [1222, 257] on icon "button" at bounding box center [1224, 258] width 15 height 15
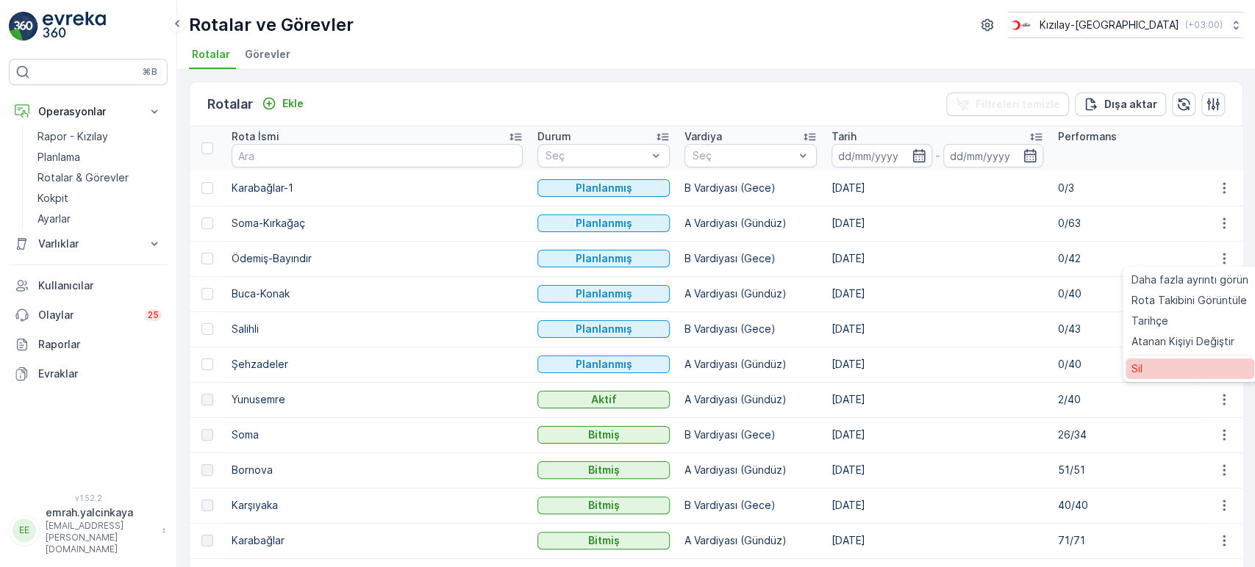
click at [1172, 366] on div "Sil" at bounding box center [1189, 369] width 129 height 21
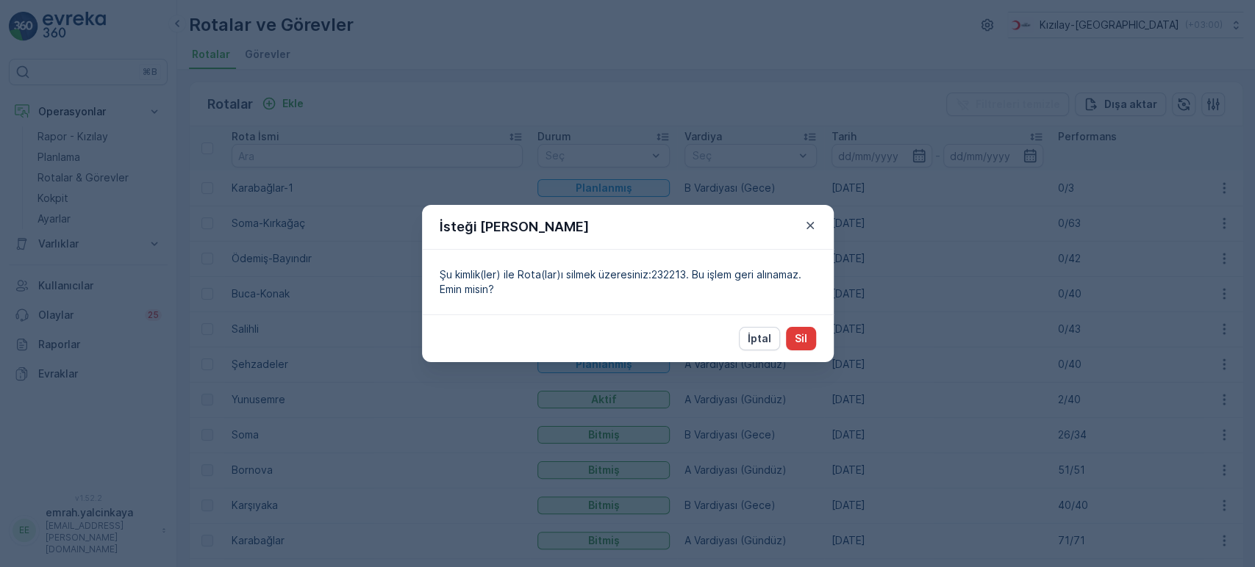
click at [805, 341] on p "Sil" at bounding box center [801, 339] width 12 height 15
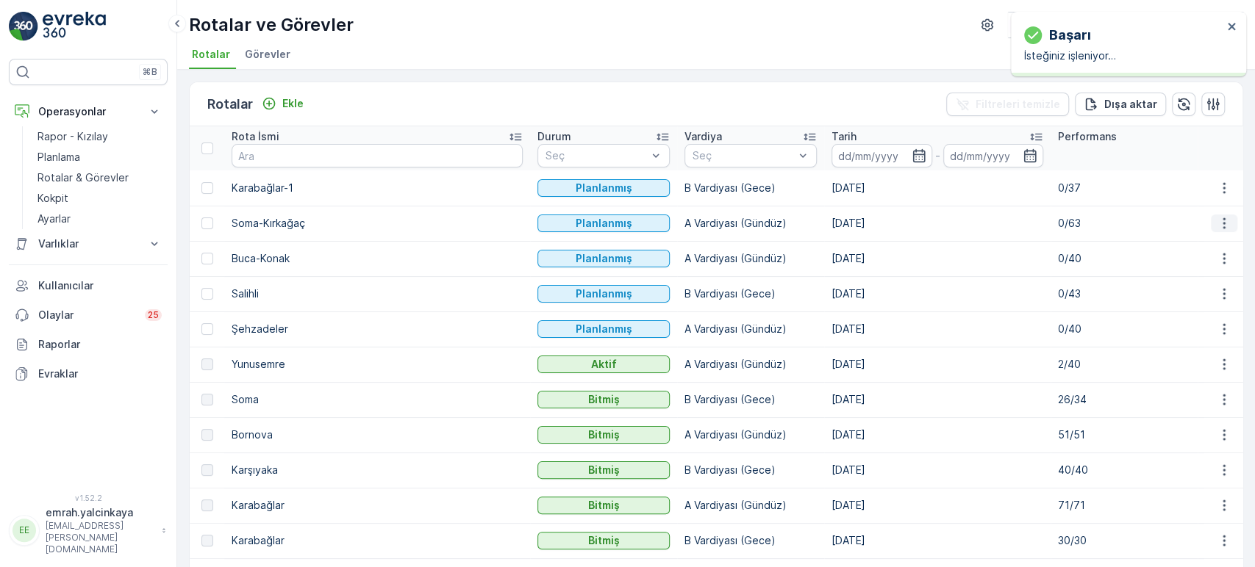
click at [1217, 228] on icon "button" at bounding box center [1224, 223] width 15 height 15
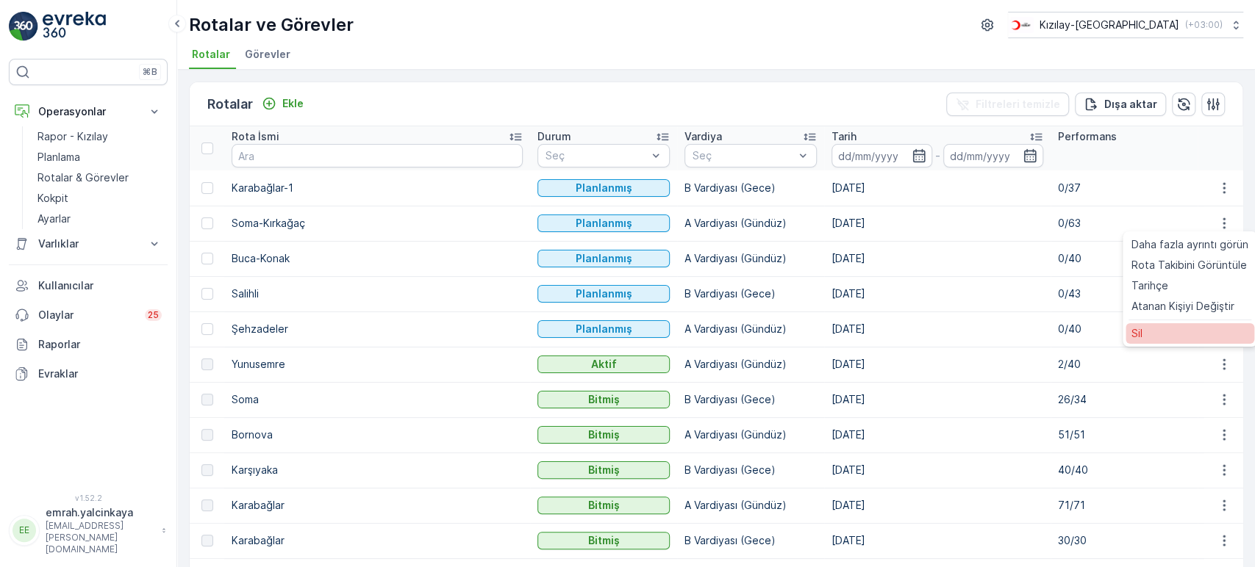
click at [1164, 337] on div "Sil" at bounding box center [1189, 333] width 129 height 21
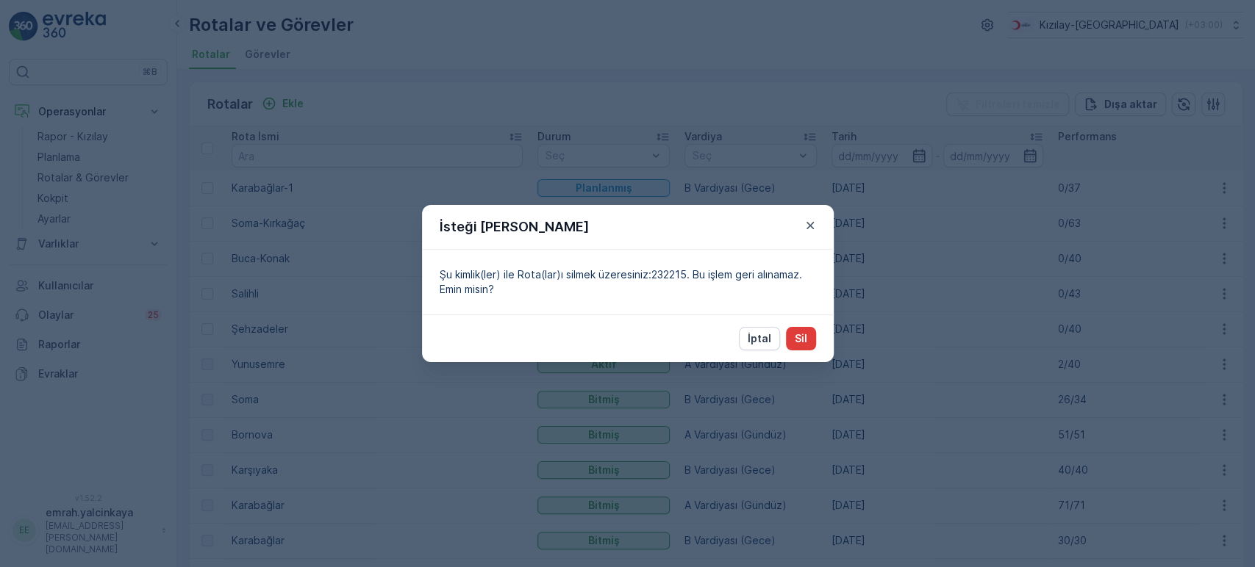
click at [792, 344] on button "Sil" at bounding box center [801, 339] width 30 height 24
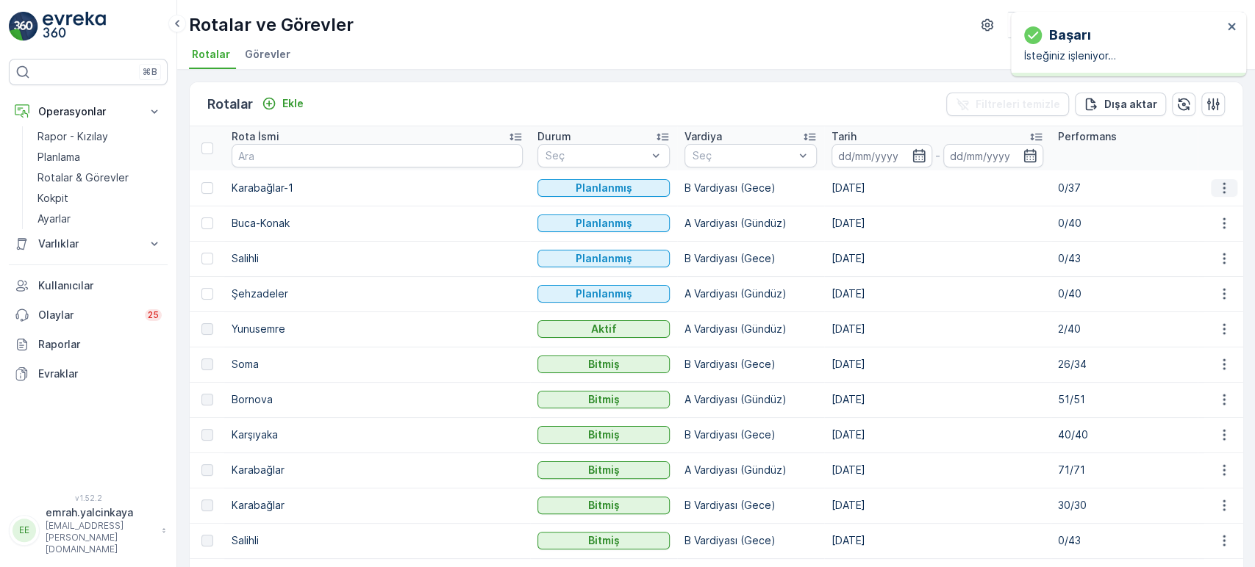
click at [1228, 185] on button "button" at bounding box center [1224, 188] width 26 height 18
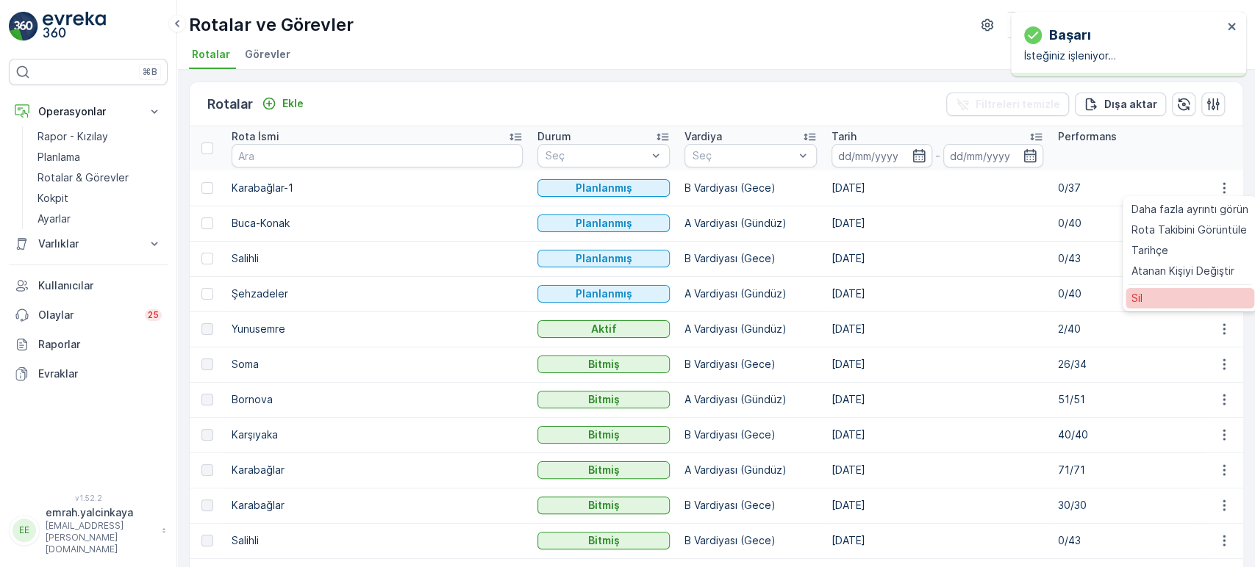
click at [1176, 304] on div "Sil" at bounding box center [1189, 298] width 129 height 21
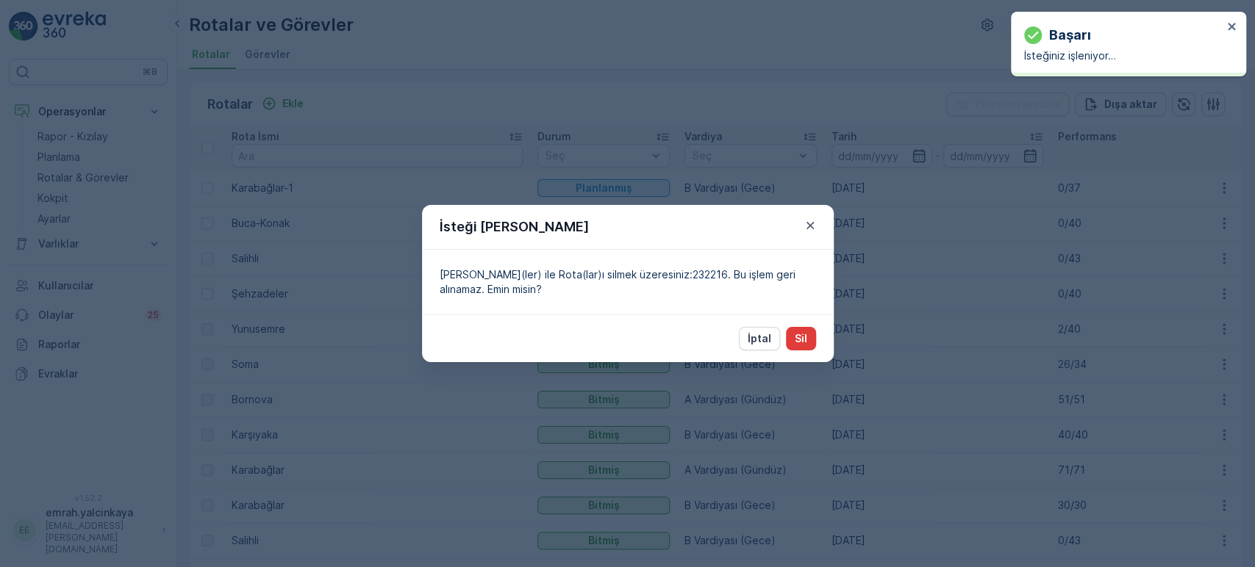
click at [809, 336] on button "Sil" at bounding box center [801, 339] width 30 height 24
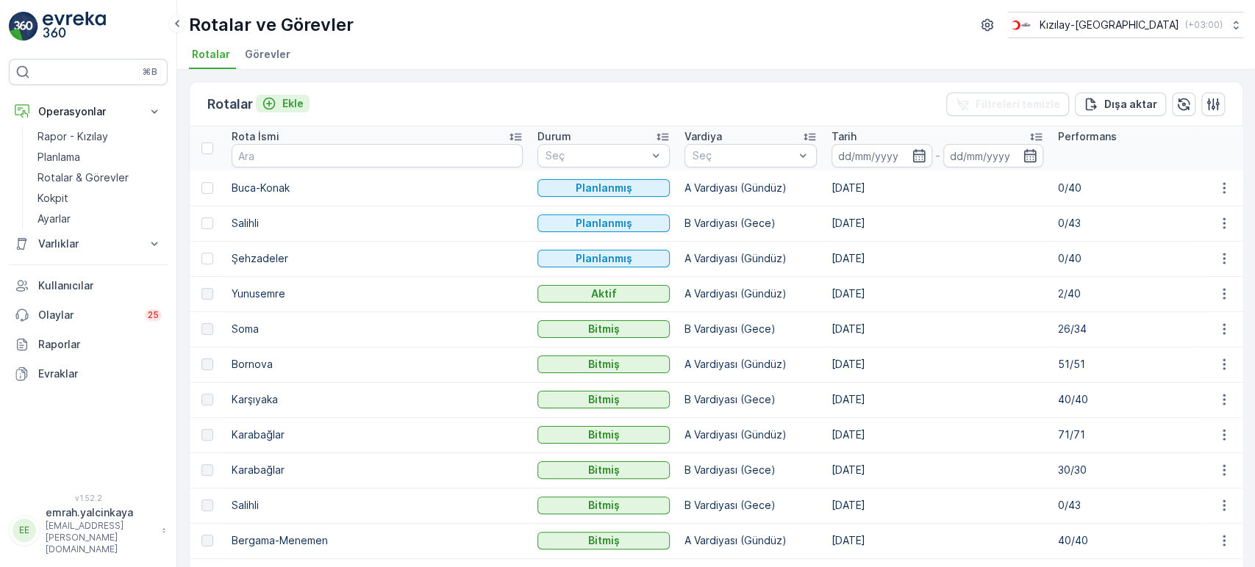
click at [270, 100] on icon "Ekle" at bounding box center [269, 103] width 15 height 15
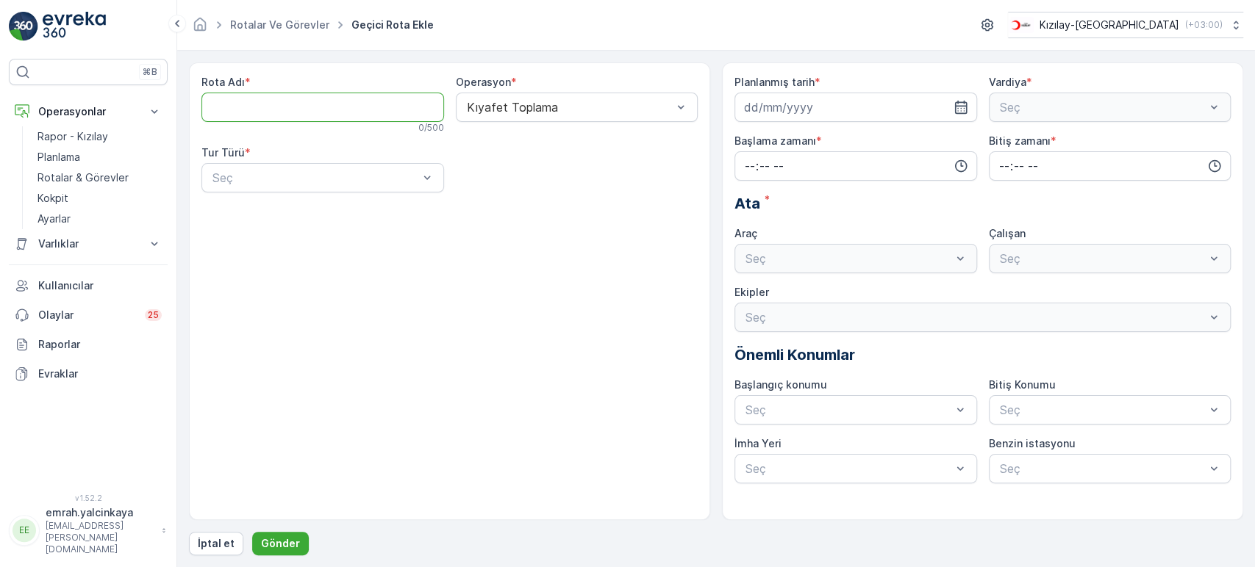
click at [302, 111] on Adı "Rota Adı" at bounding box center [322, 107] width 243 height 29
type Adı "Soma-Kırkağaç"
click at [266, 187] on div "Seç" at bounding box center [322, 177] width 243 height 29
click at [264, 204] on div "Statik" at bounding box center [322, 213] width 243 height 25
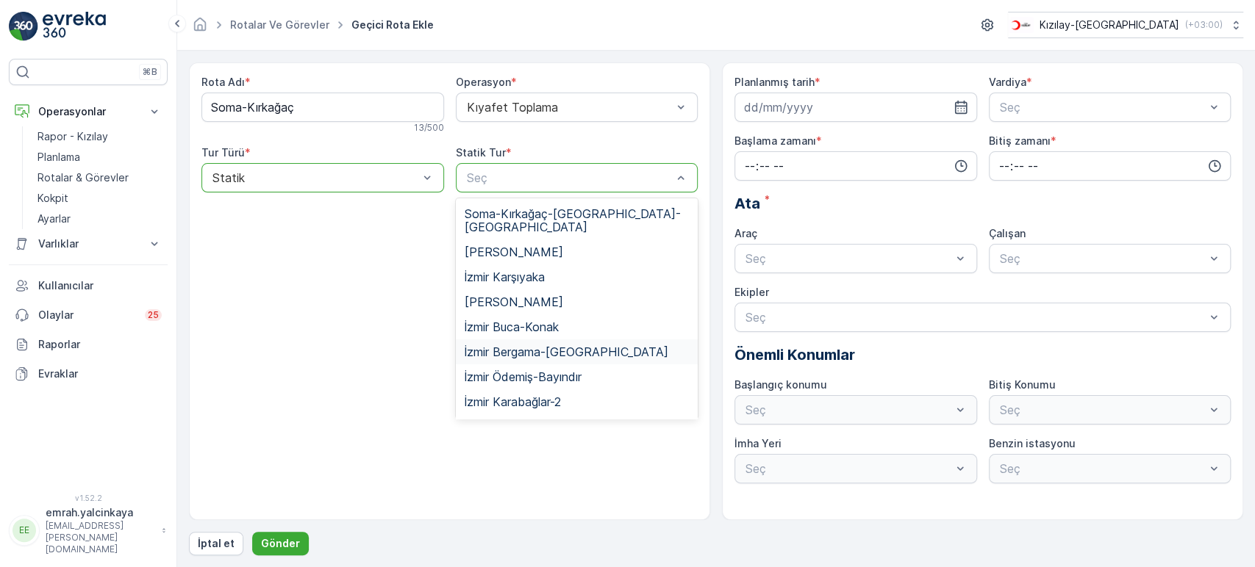
scroll to position [82, 0]
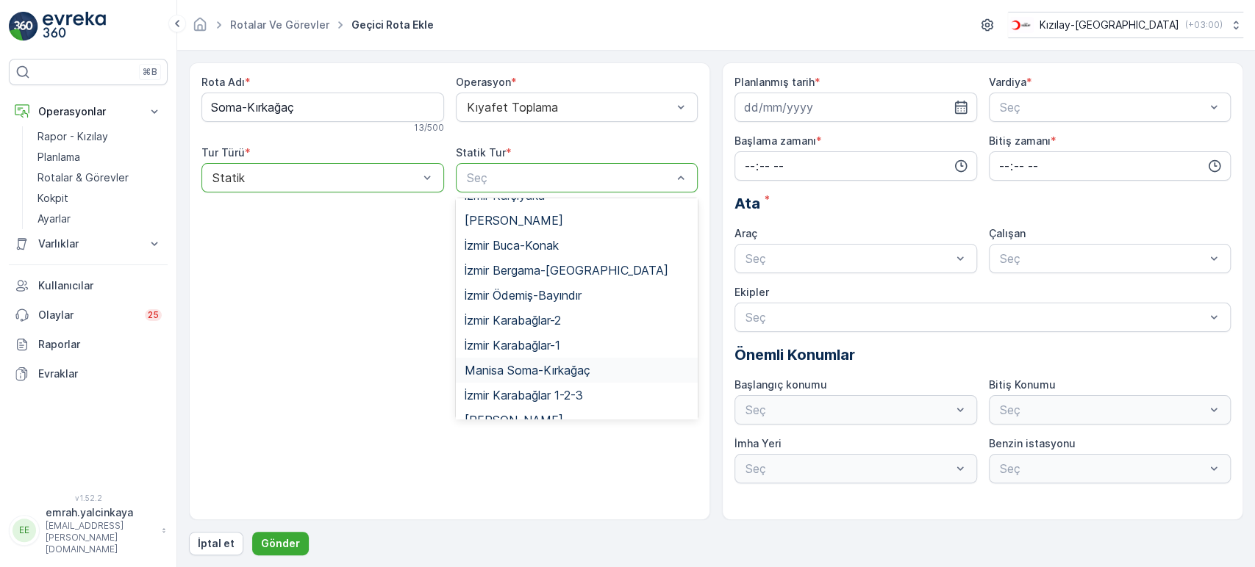
click at [590, 364] on span "Manisa Soma-Kırkağaç" at bounding box center [528, 370] width 126 height 13
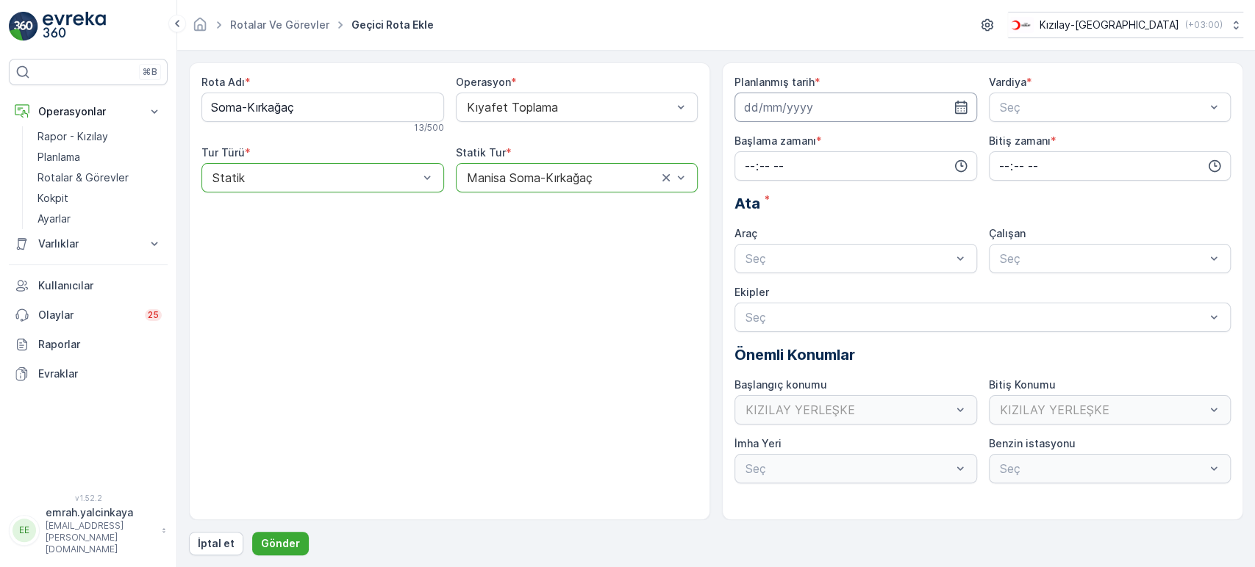
click at [777, 101] on input at bounding box center [855, 107] width 243 height 29
click at [840, 257] on div "16" at bounding box center [839, 260] width 24 height 24
type input "[DATE]"
click at [1054, 169] on span "B Vardiyası (Gece)" at bounding box center [1048, 168] width 101 height 13
click at [833, 157] on input "time" at bounding box center [855, 165] width 243 height 29
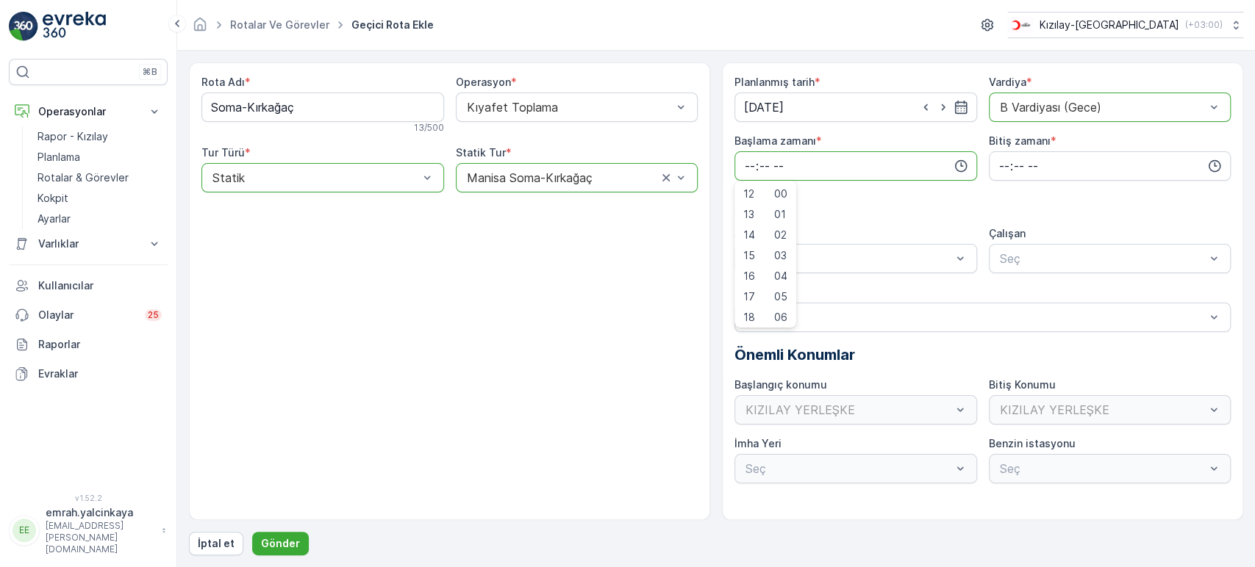
scroll to position [248, 0]
click at [751, 259] on span "15" at bounding box center [749, 255] width 12 height 15
drag, startPoint x: 787, startPoint y: 311, endPoint x: 823, endPoint y: 293, distance: 39.8
click at [787, 310] on span "30" at bounding box center [780, 314] width 12 height 15
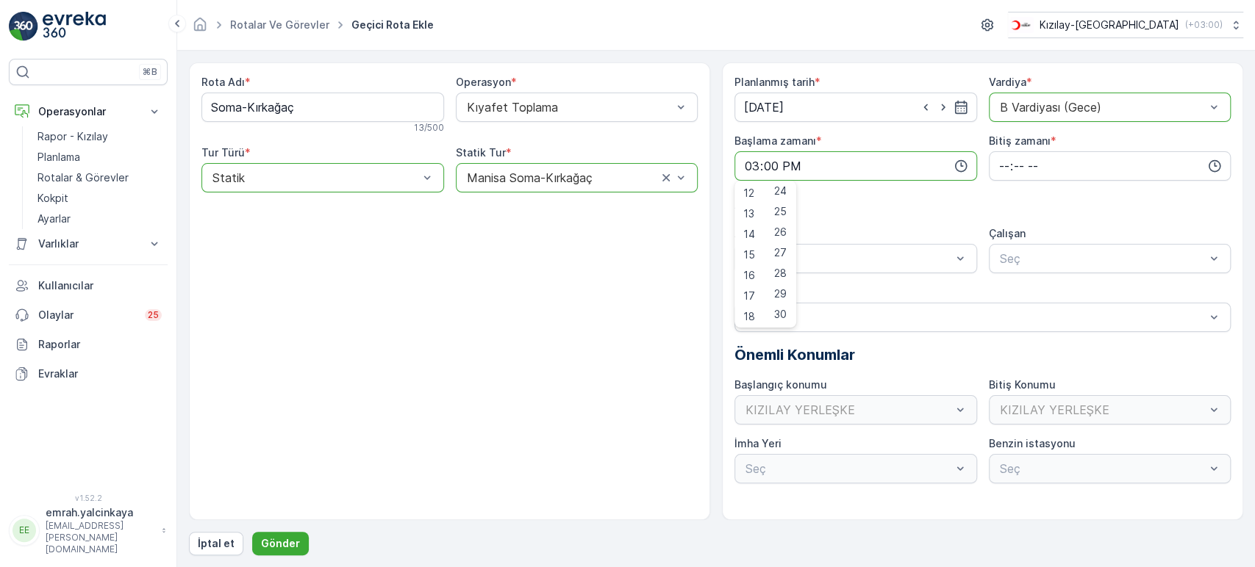
type input "15:30"
click at [1001, 168] on input "time" at bounding box center [1110, 165] width 243 height 29
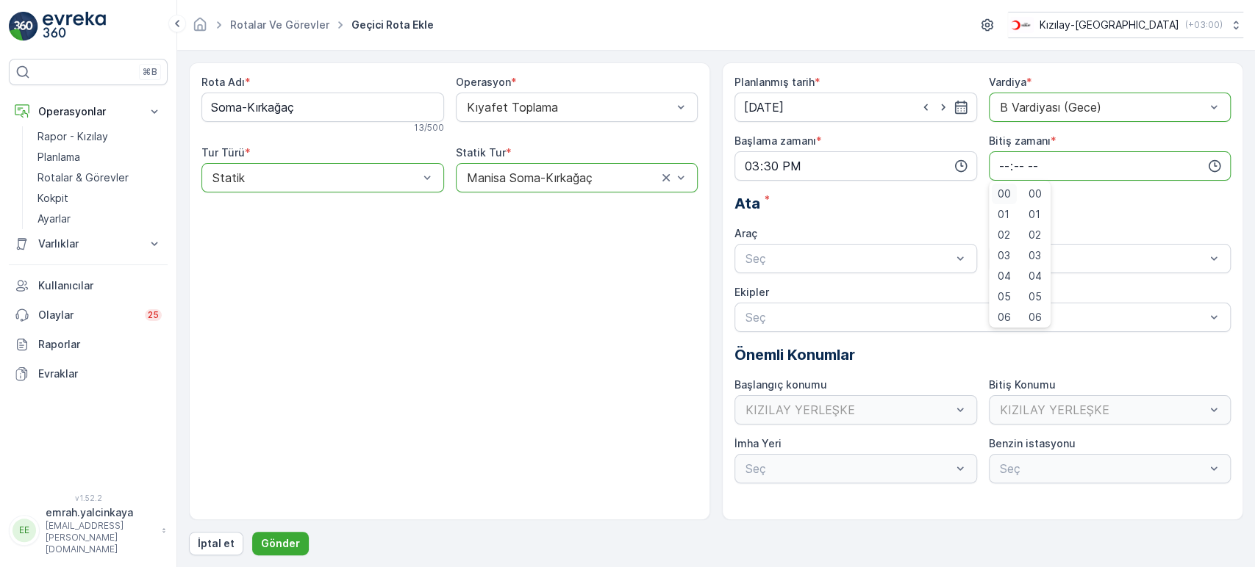
click at [1009, 190] on span "00" at bounding box center [1004, 194] width 13 height 15
type input "00:00"
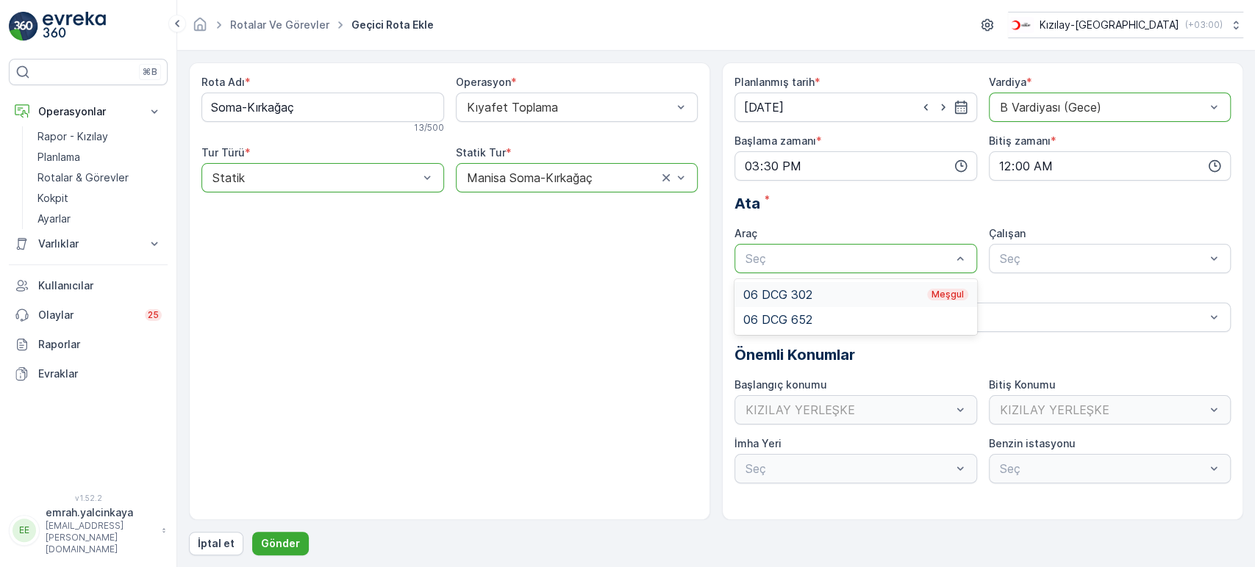
drag, startPoint x: 883, startPoint y: 290, endPoint x: 977, endPoint y: 278, distance: 94.8
click at [885, 290] on div "06 DCG 302 Meşgul" at bounding box center [855, 294] width 225 height 13
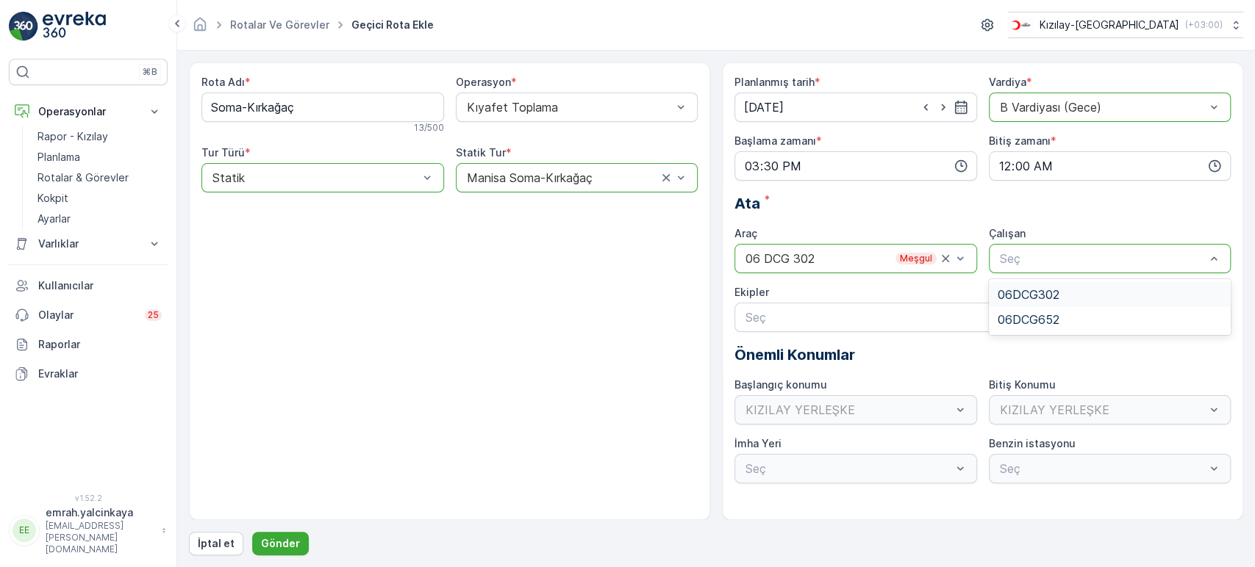
click at [1039, 288] on span "06DCG302" at bounding box center [1029, 294] width 62 height 13
click at [278, 540] on p "Gönder" at bounding box center [280, 544] width 39 height 15
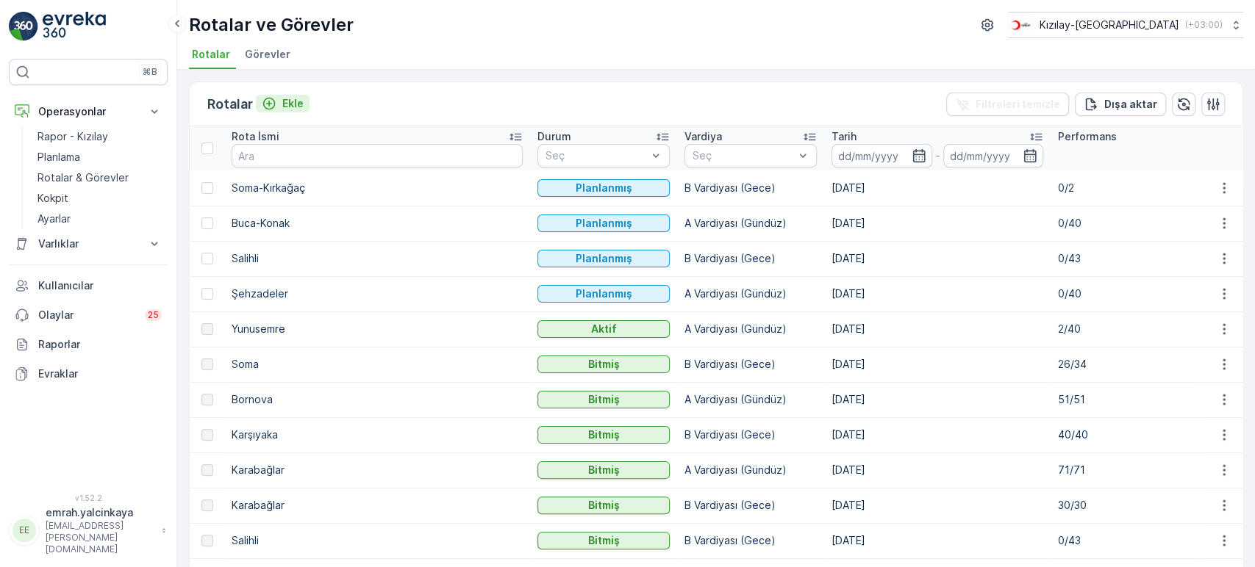
click at [284, 104] on p "Ekle" at bounding box center [292, 103] width 21 height 15
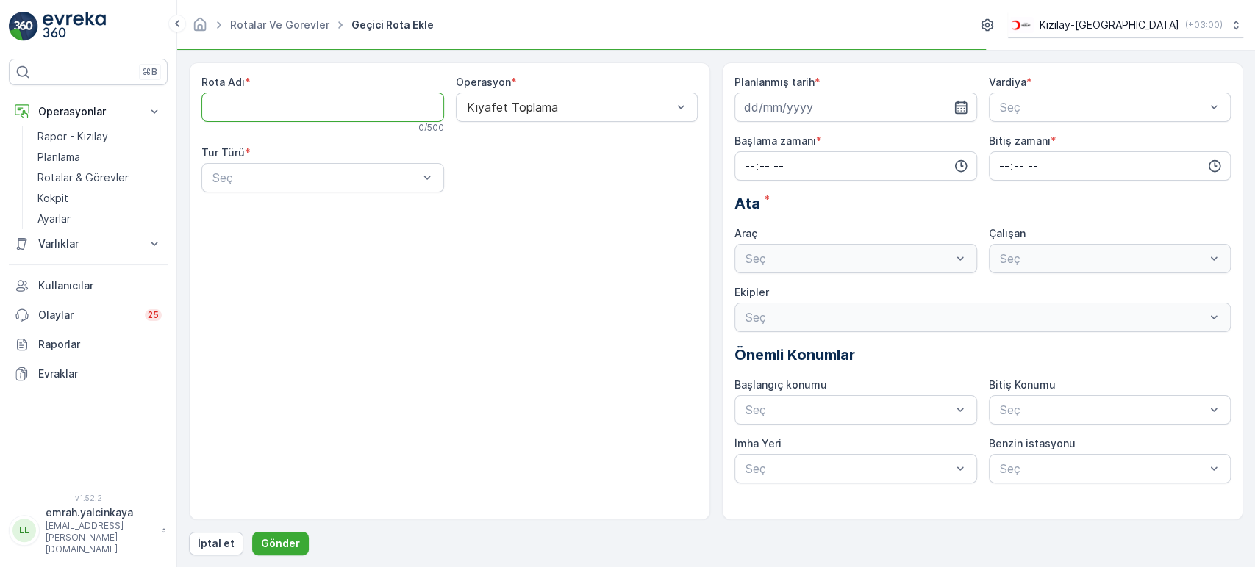
click at [293, 111] on Adı "Rota Adı" at bounding box center [322, 107] width 243 height 29
type Adı "Karabağlar-1"
click at [384, 215] on div "Statik" at bounding box center [322, 213] width 225 height 13
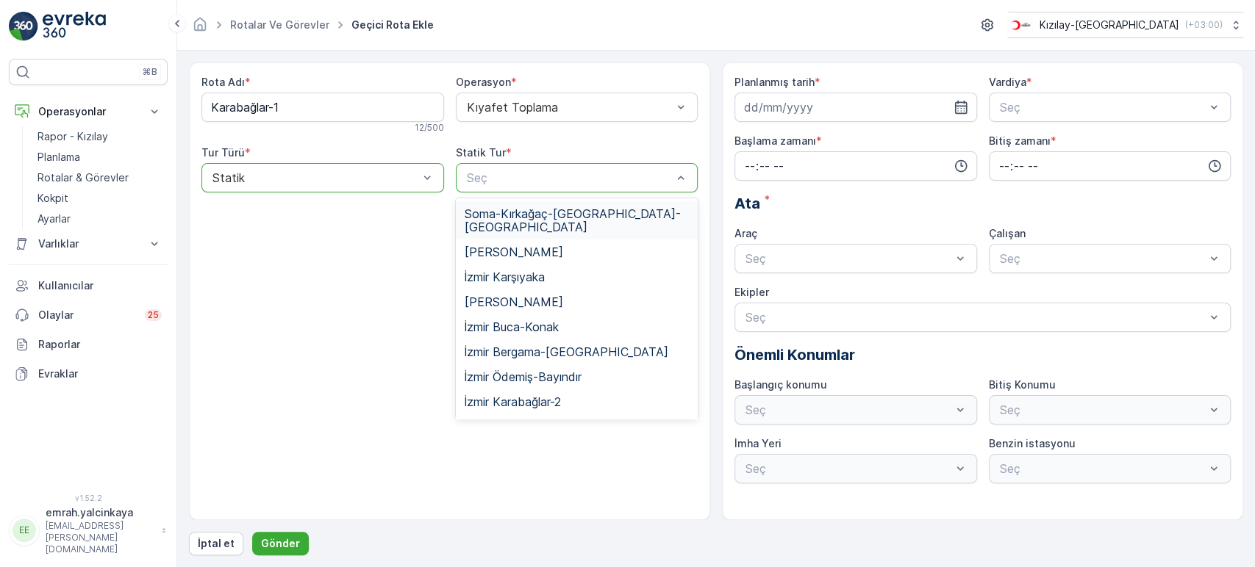
click at [578, 187] on div "Seç" at bounding box center [577, 177] width 243 height 29
click at [643, 420] on div "İzmir Karabağlar-1" at bounding box center [577, 426] width 225 height 13
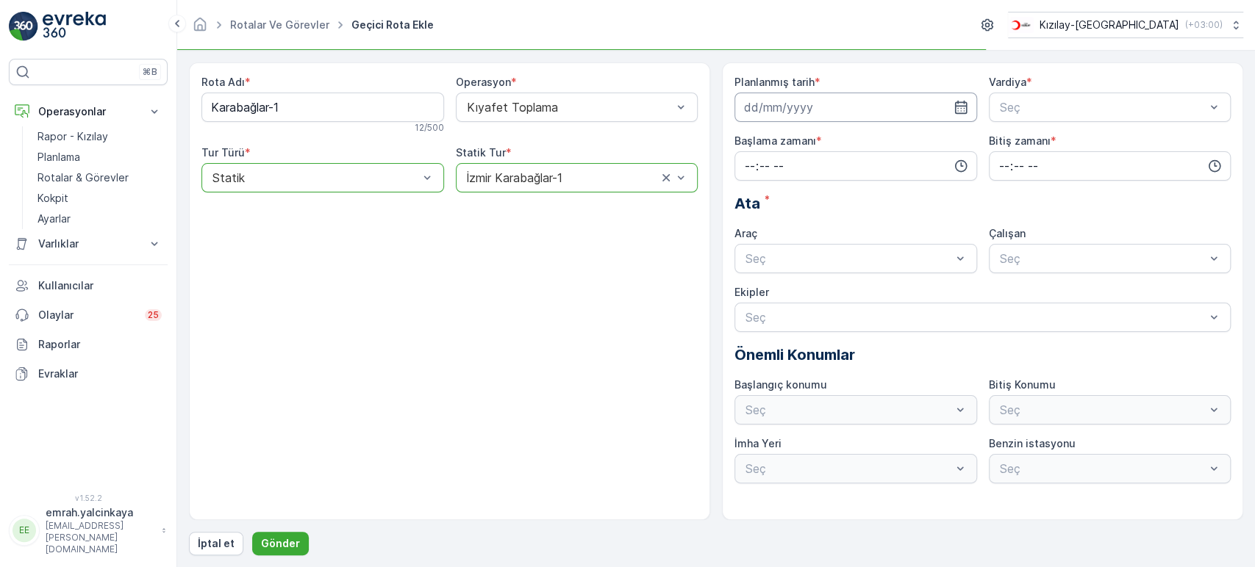
click at [844, 101] on input at bounding box center [855, 107] width 243 height 29
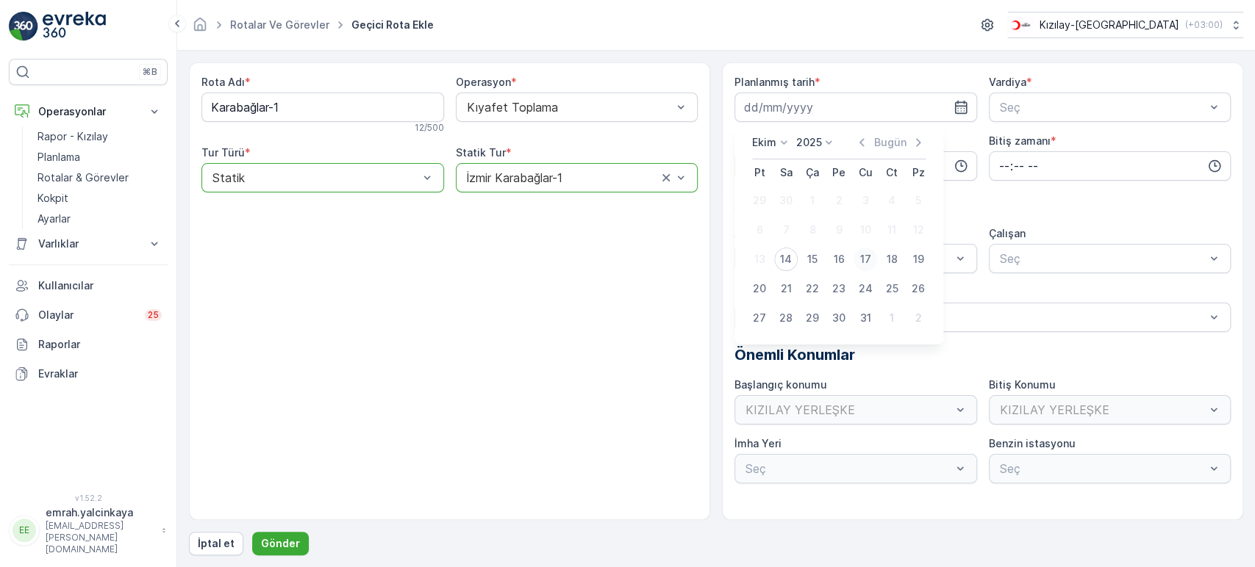
click at [861, 259] on div "17" at bounding box center [865, 260] width 24 height 24
type input "[DATE]"
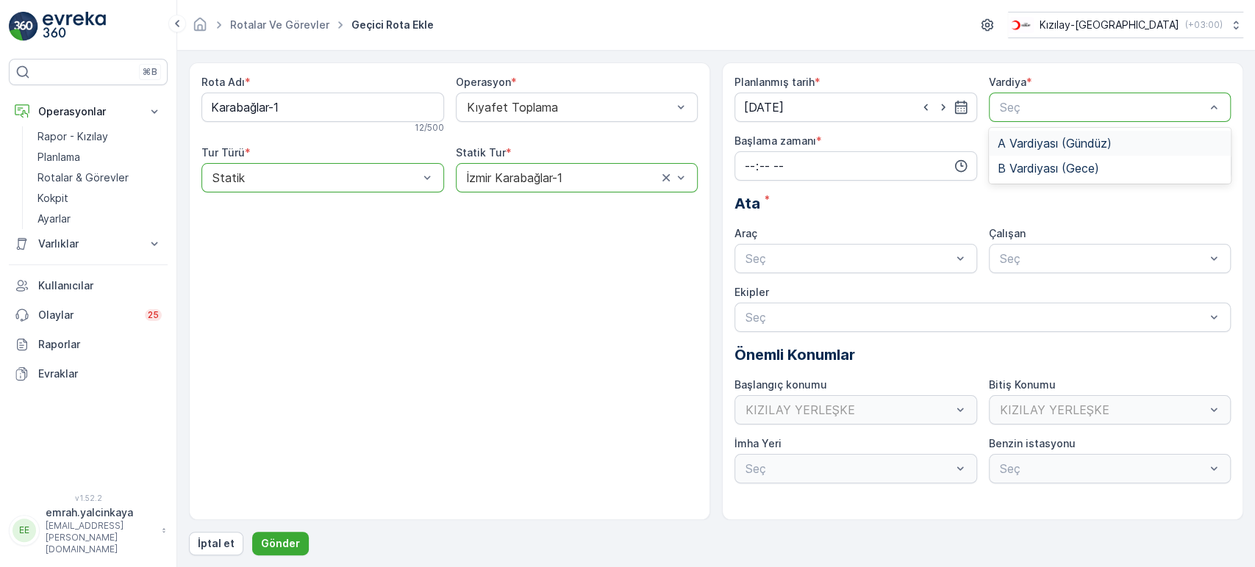
click at [1015, 143] on span "A Vardiyası (Gündüz)" at bounding box center [1055, 143] width 114 height 13
click at [881, 164] on input "time" at bounding box center [855, 165] width 243 height 29
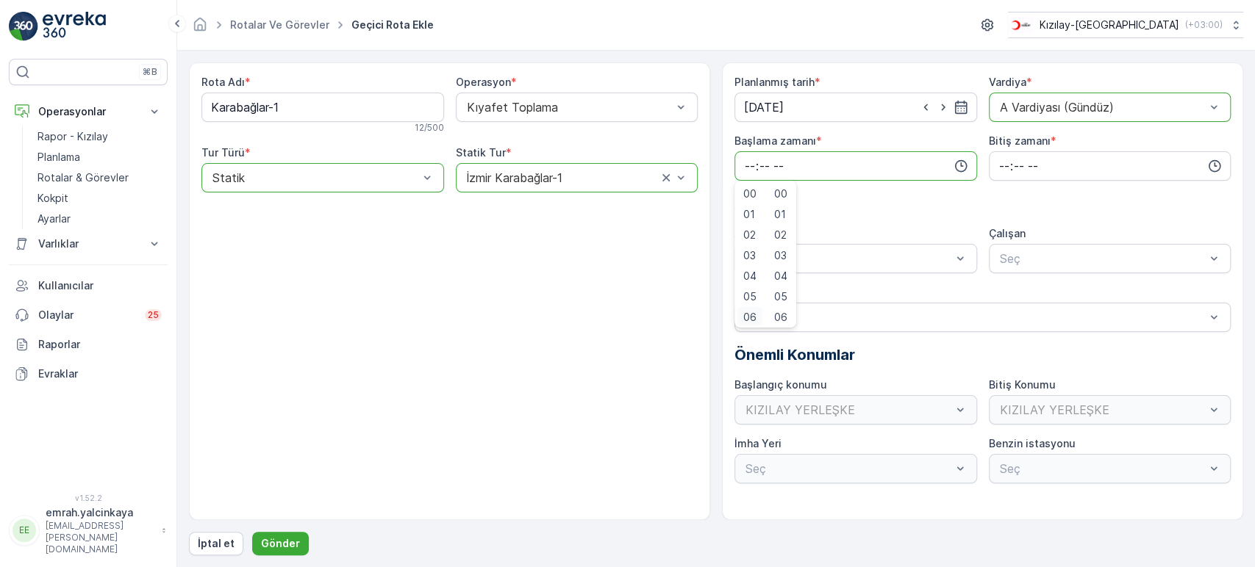
scroll to position [3, 0]
click at [748, 309] on span "06" at bounding box center [749, 314] width 13 height 15
type input "06:00"
click at [1003, 169] on input "time" at bounding box center [1110, 165] width 243 height 29
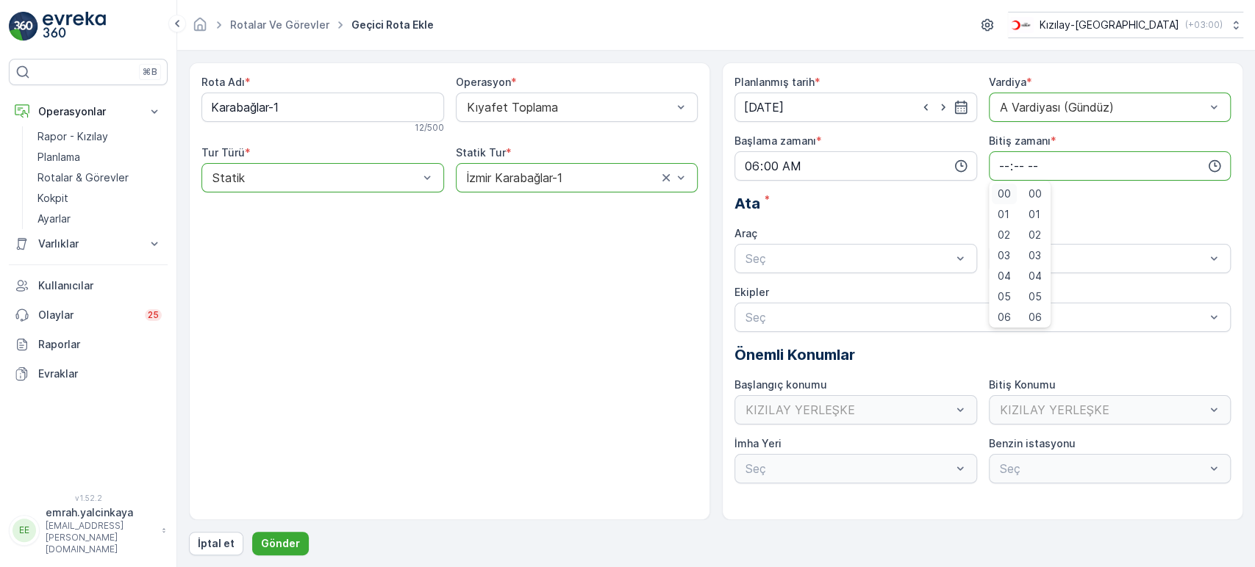
click at [1003, 193] on span "00" at bounding box center [1004, 194] width 13 height 15
type input "00:00"
click at [287, 110] on Adı "Karabağlar-1" at bounding box center [322, 107] width 243 height 29
type Adı "Karabağlar"
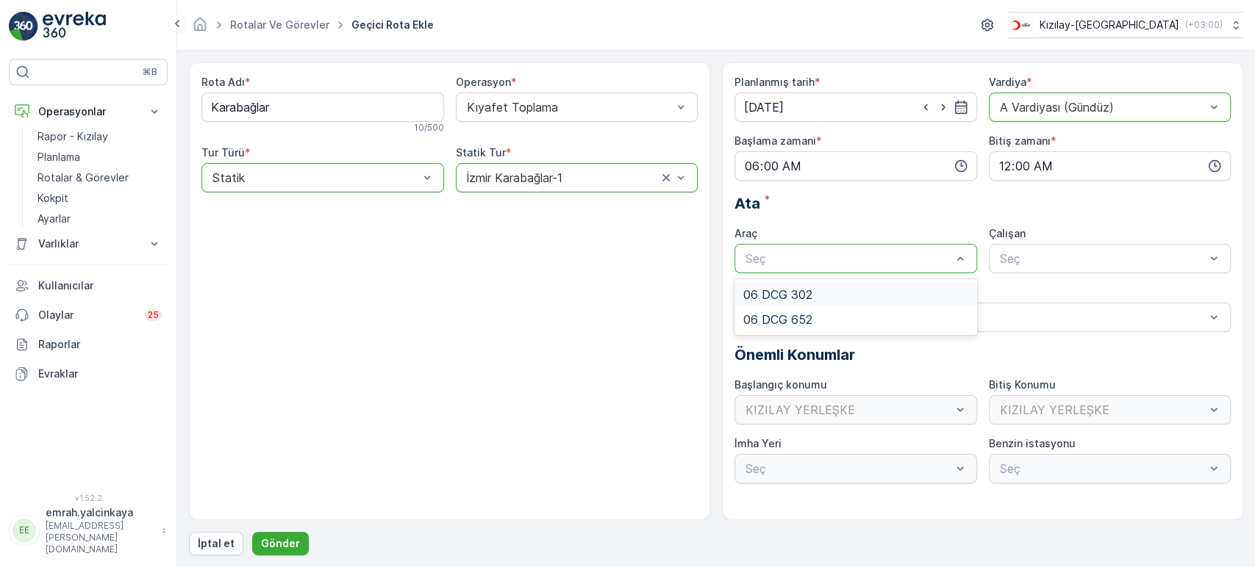
click at [800, 293] on span "06 DCG 302" at bounding box center [777, 294] width 69 height 13
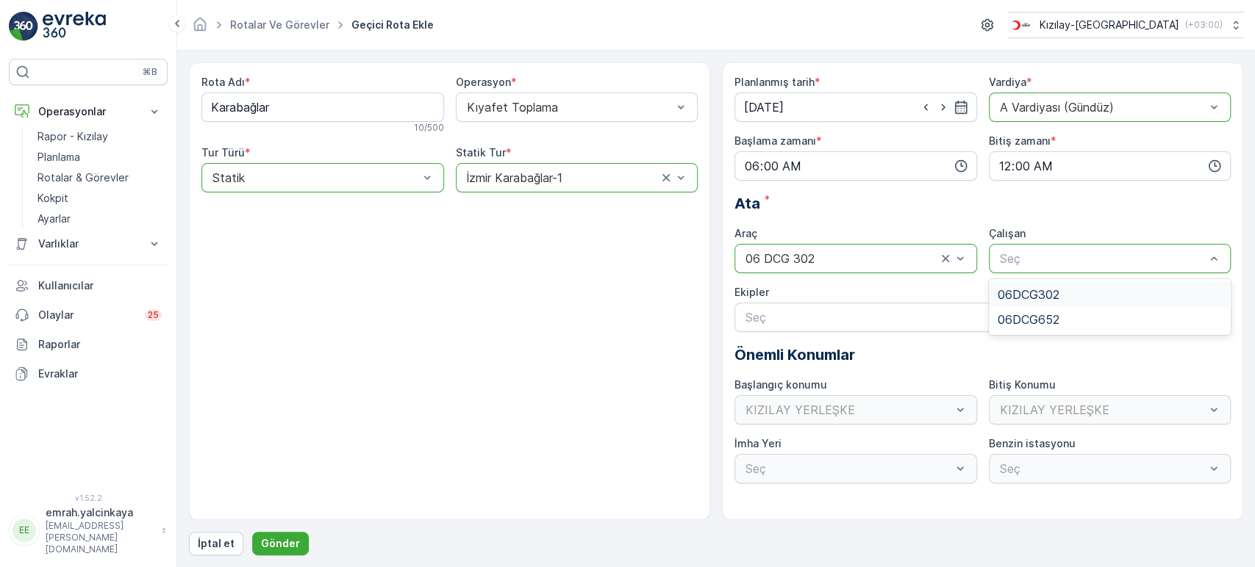
click at [1027, 293] on span "06DCG302" at bounding box center [1029, 294] width 62 height 13
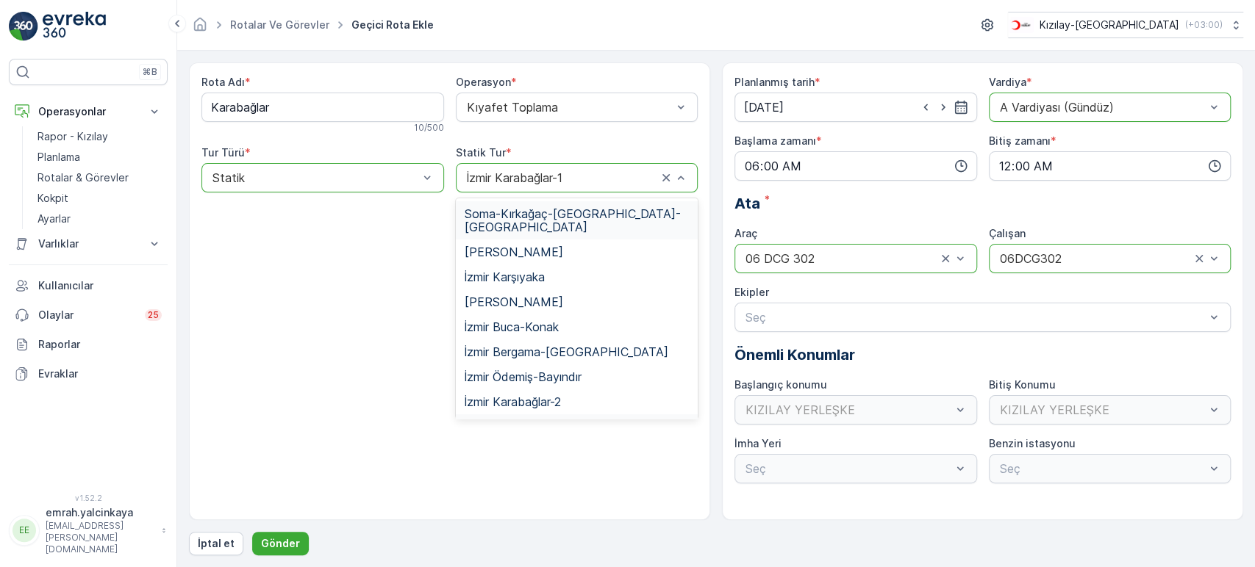
click at [523, 187] on div "İzmir Karabağlar-1" at bounding box center [577, 177] width 243 height 29
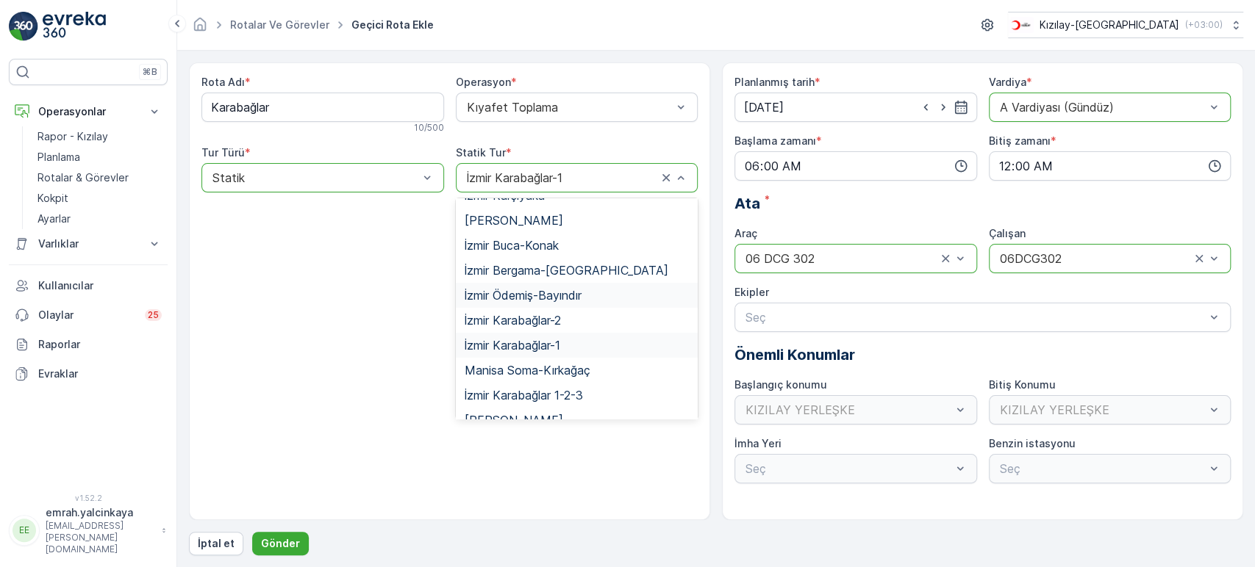
scroll to position [160, 0]
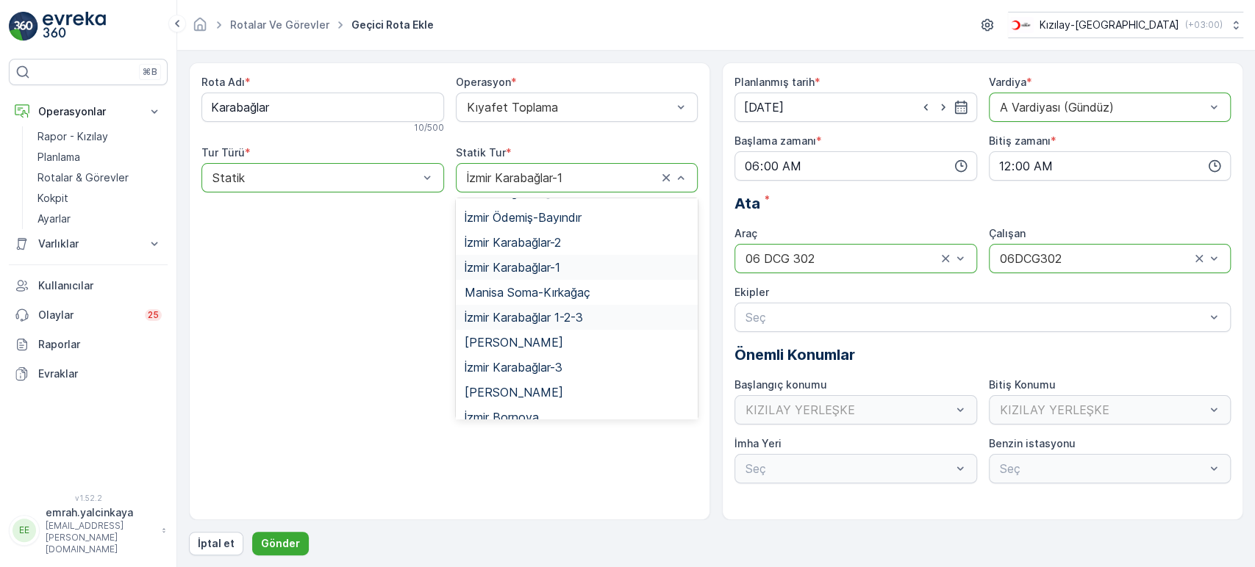
click at [579, 311] on span "İzmir Karabağlar 1-2-3" at bounding box center [524, 317] width 118 height 13
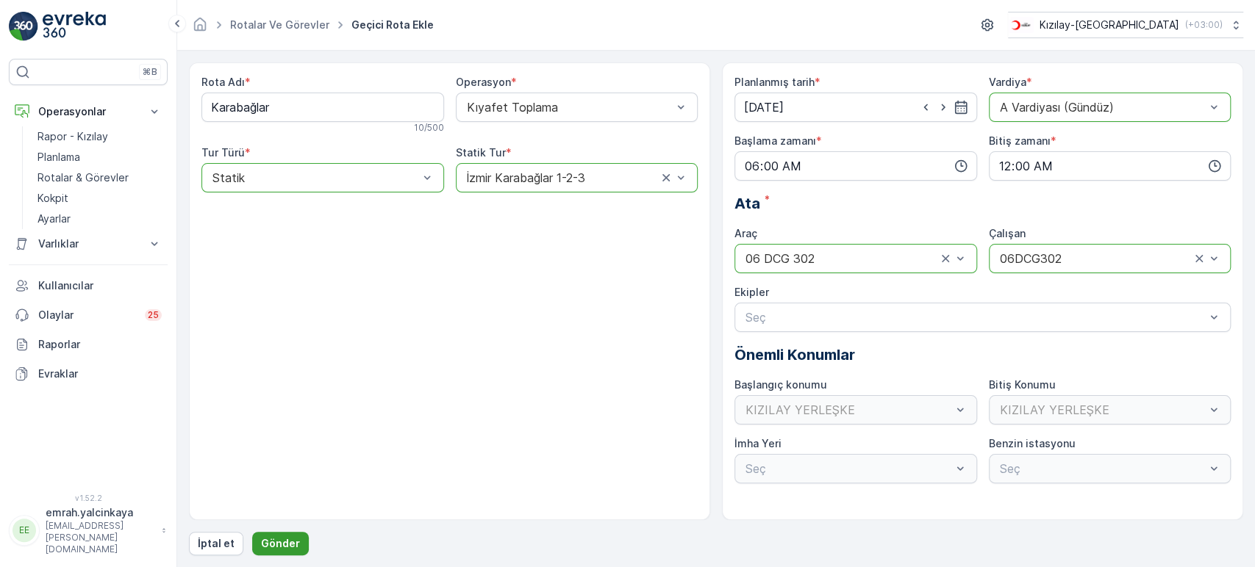
click at [284, 548] on p "Gönder" at bounding box center [280, 544] width 39 height 15
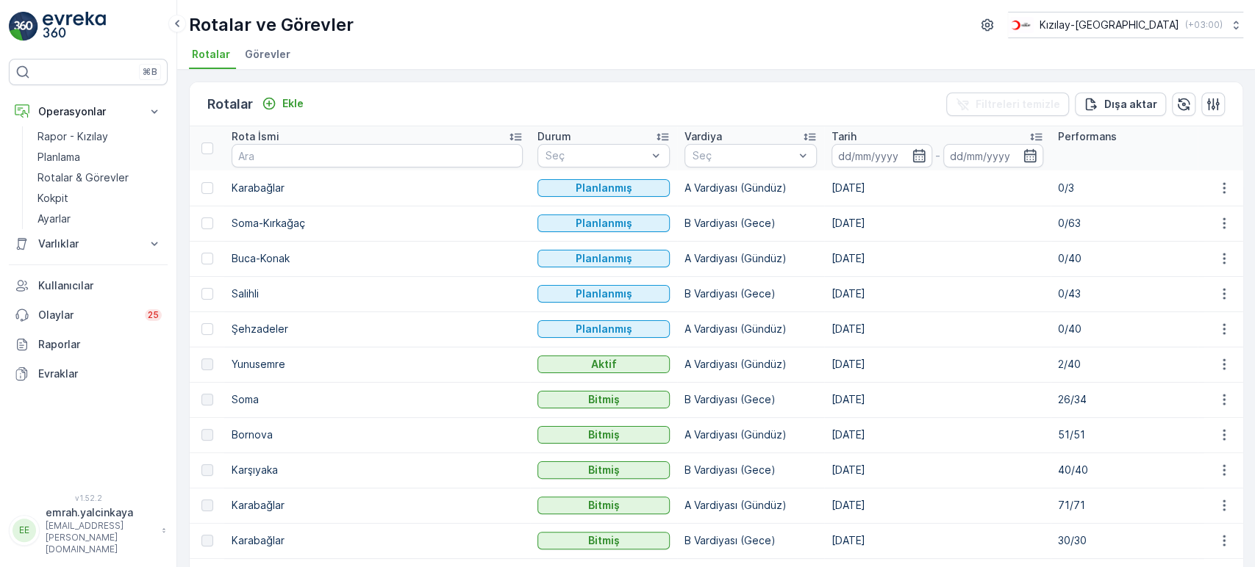
click at [824, 363] on td "[DATE]" at bounding box center [937, 364] width 226 height 35
click at [824, 320] on td "[DATE]" at bounding box center [937, 329] width 226 height 35
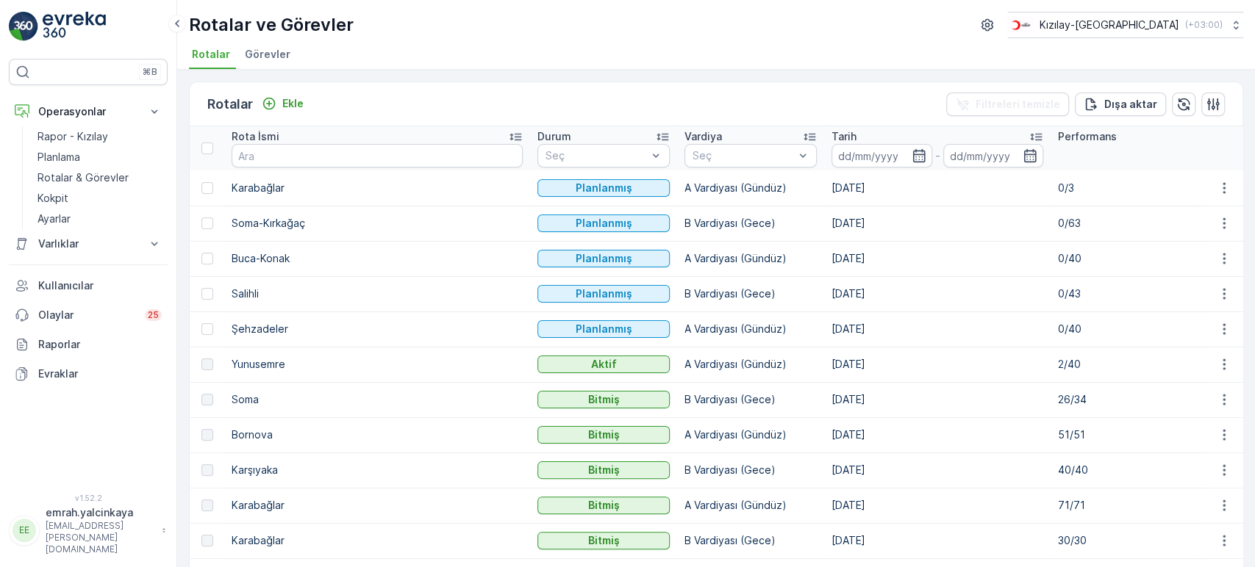
click at [824, 293] on td "[DATE]" at bounding box center [937, 293] width 226 height 35
click at [824, 254] on td "[DATE]" at bounding box center [937, 258] width 226 height 35
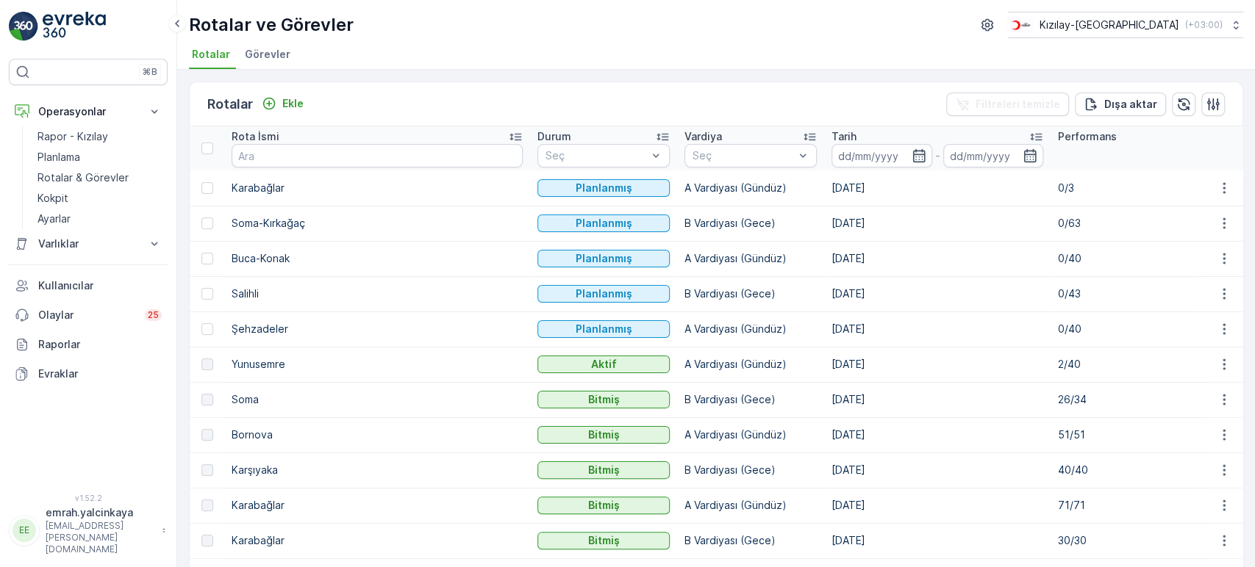
click at [824, 223] on td "[DATE]" at bounding box center [937, 223] width 226 height 35
click at [824, 183] on td "[DATE]" at bounding box center [937, 188] width 226 height 35
click at [853, 262] on td "[DATE]" at bounding box center [937, 258] width 226 height 35
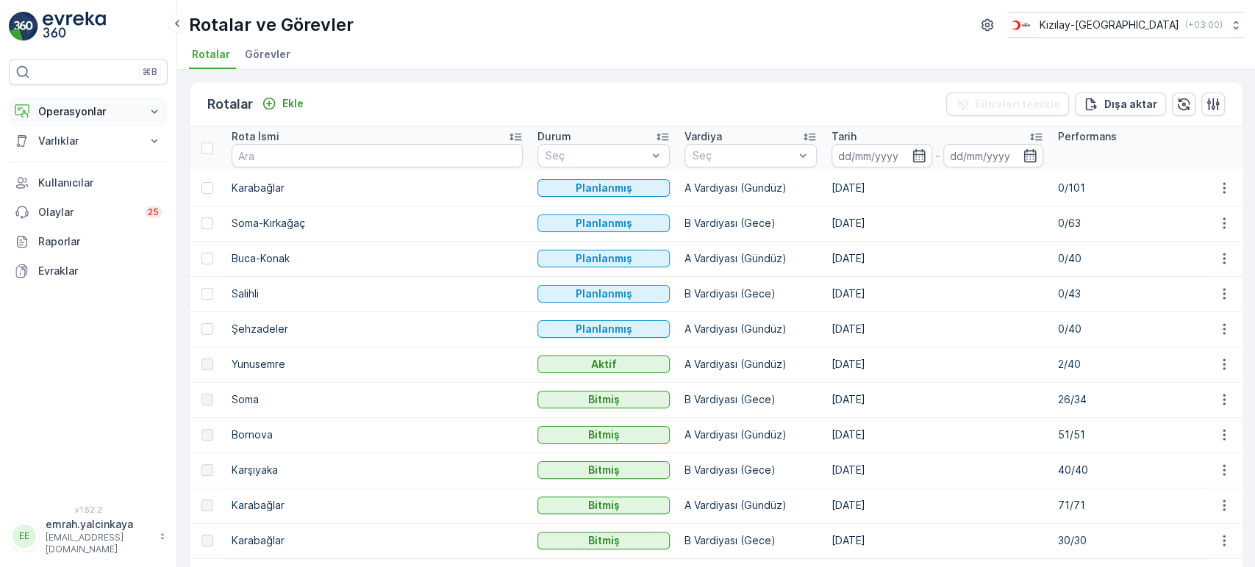
click at [64, 116] on p "Operasyonlar" at bounding box center [88, 111] width 100 height 15
click at [60, 140] on p "Rapor - Kızılay" at bounding box center [72, 136] width 71 height 15
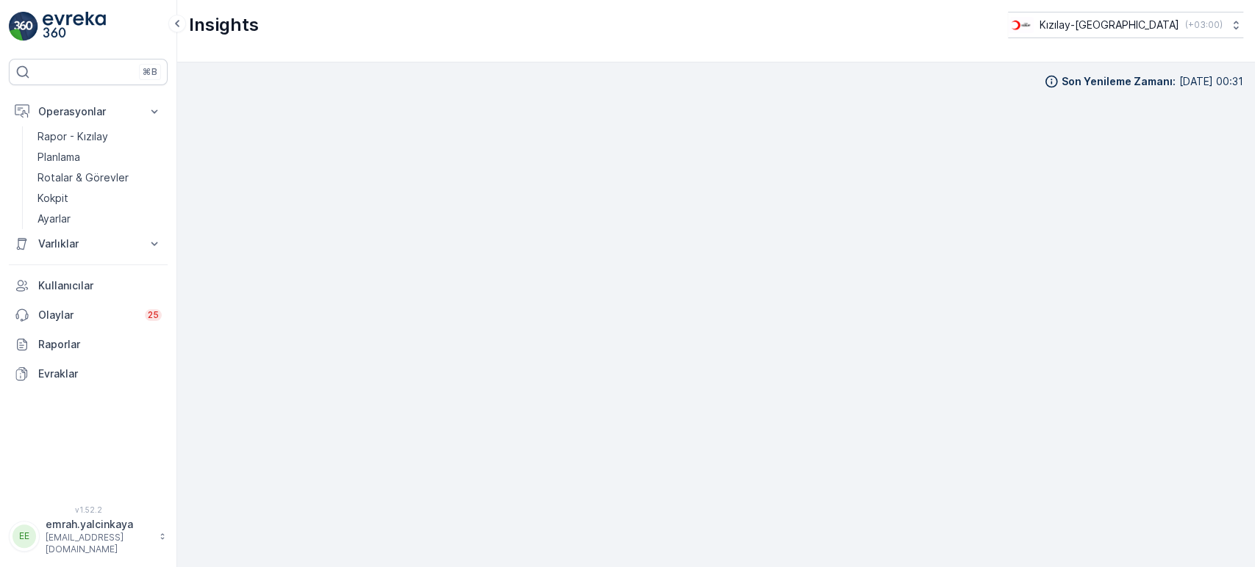
scroll to position [13, 0]
click at [1135, 24] on p "Kızılay-[GEOGRAPHIC_DATA]" at bounding box center [1109, 25] width 140 height 15
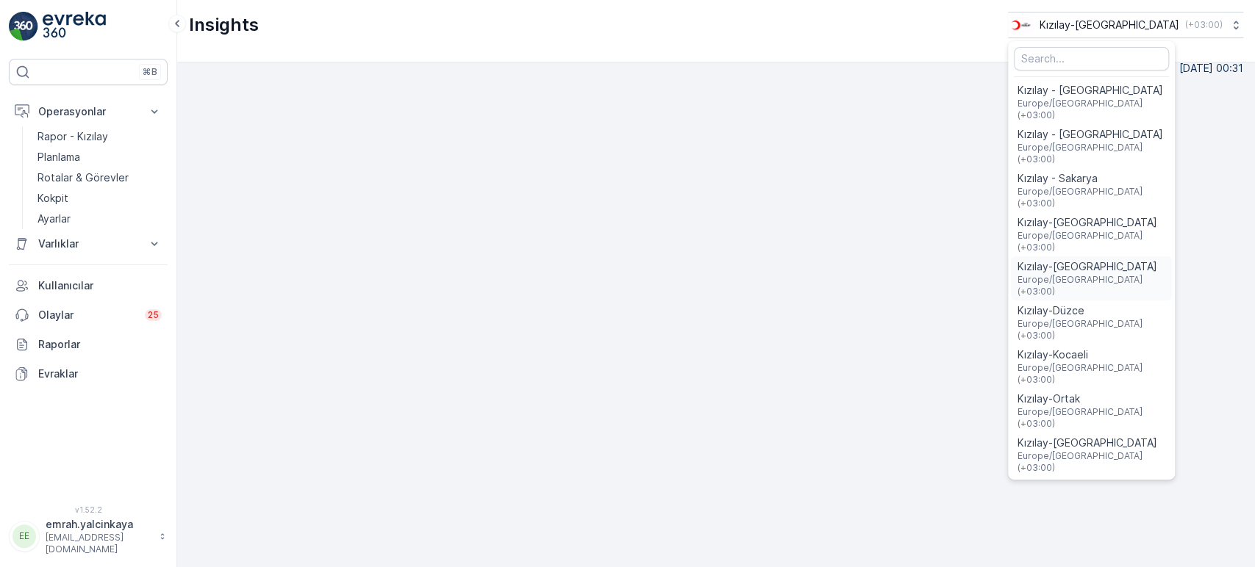
click at [1128, 274] on span "Europe/Istanbul (+03:00)" at bounding box center [1091, 286] width 149 height 24
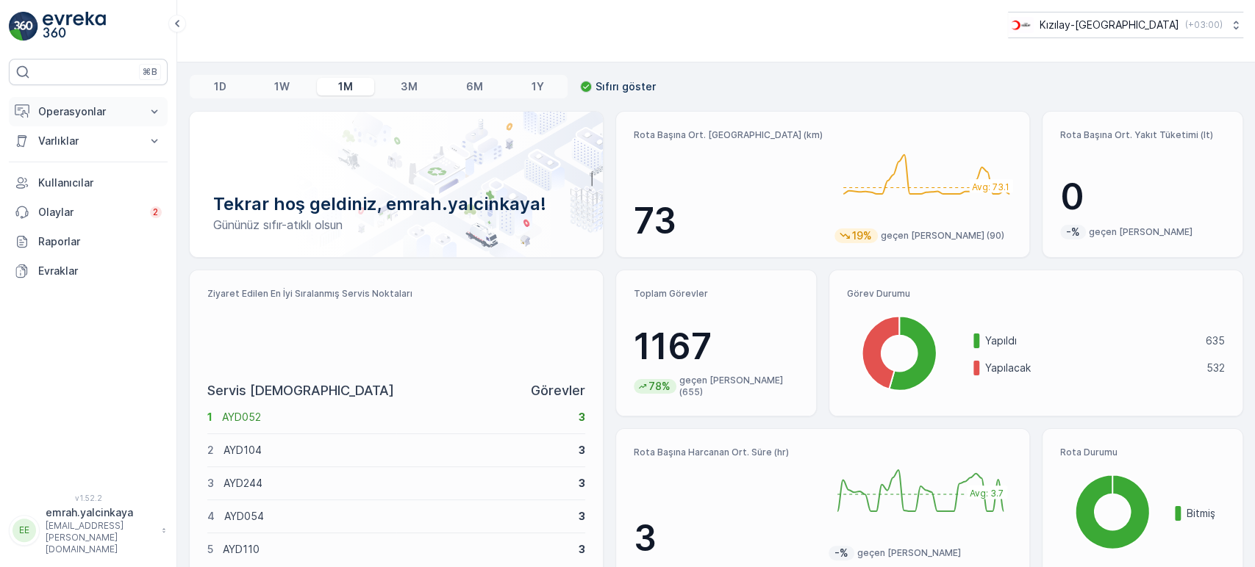
click at [90, 103] on button "Operasyonlar" at bounding box center [88, 111] width 159 height 29
click at [66, 156] on p "Planlama" at bounding box center [58, 157] width 43 height 15
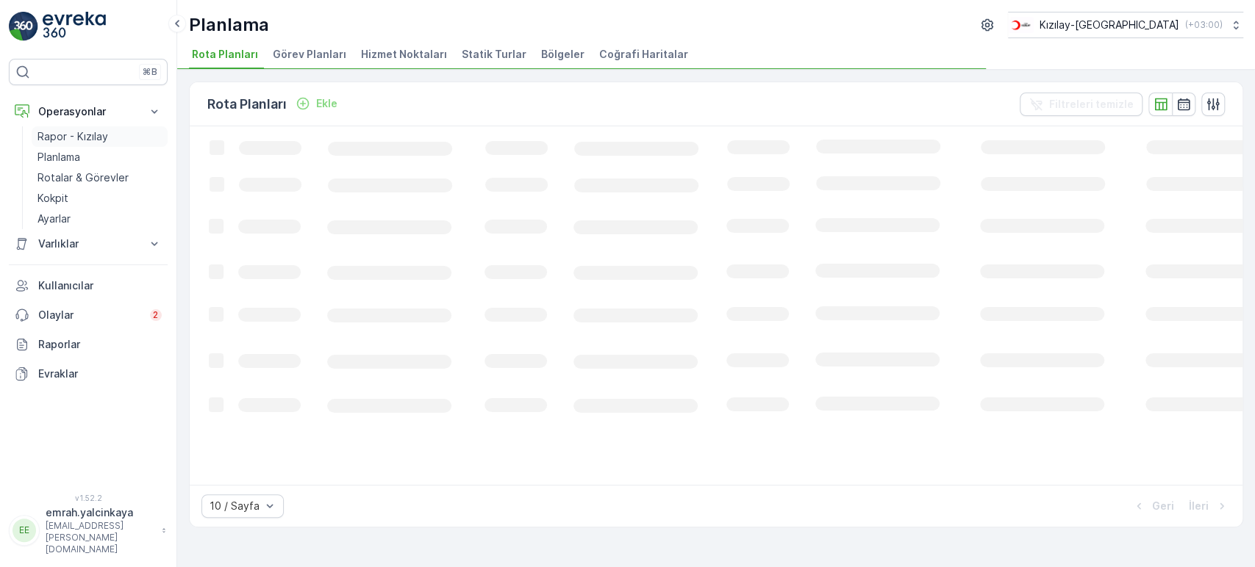
click at [67, 137] on p "Rapor - Kızılay" at bounding box center [72, 136] width 71 height 15
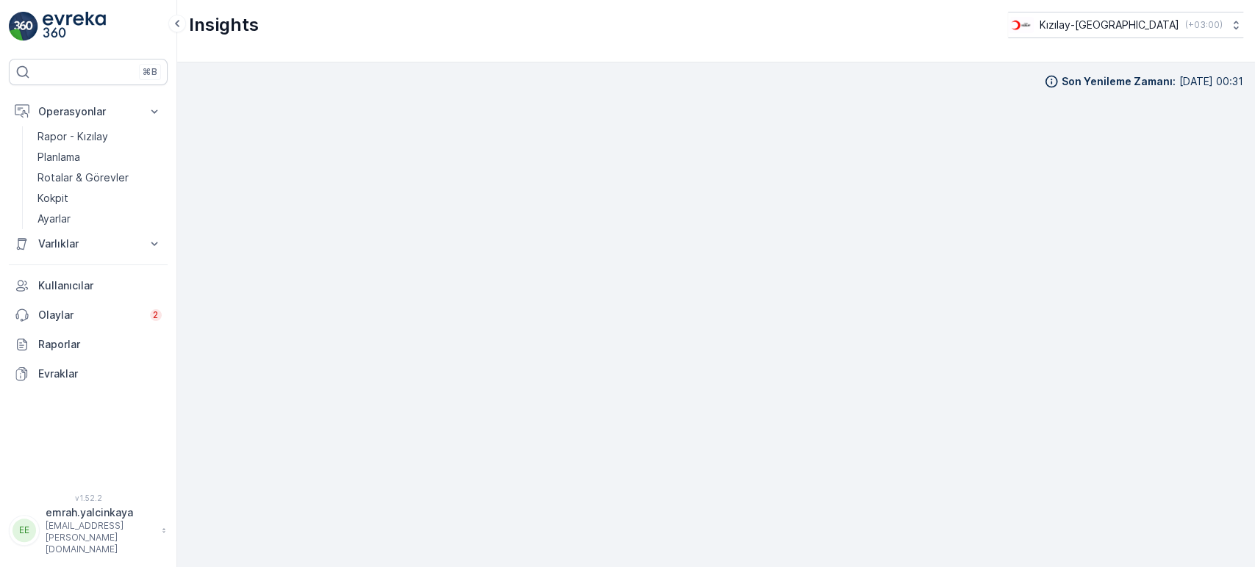
scroll to position [13, 0]
